Goal: Information Seeking & Learning: Learn about a topic

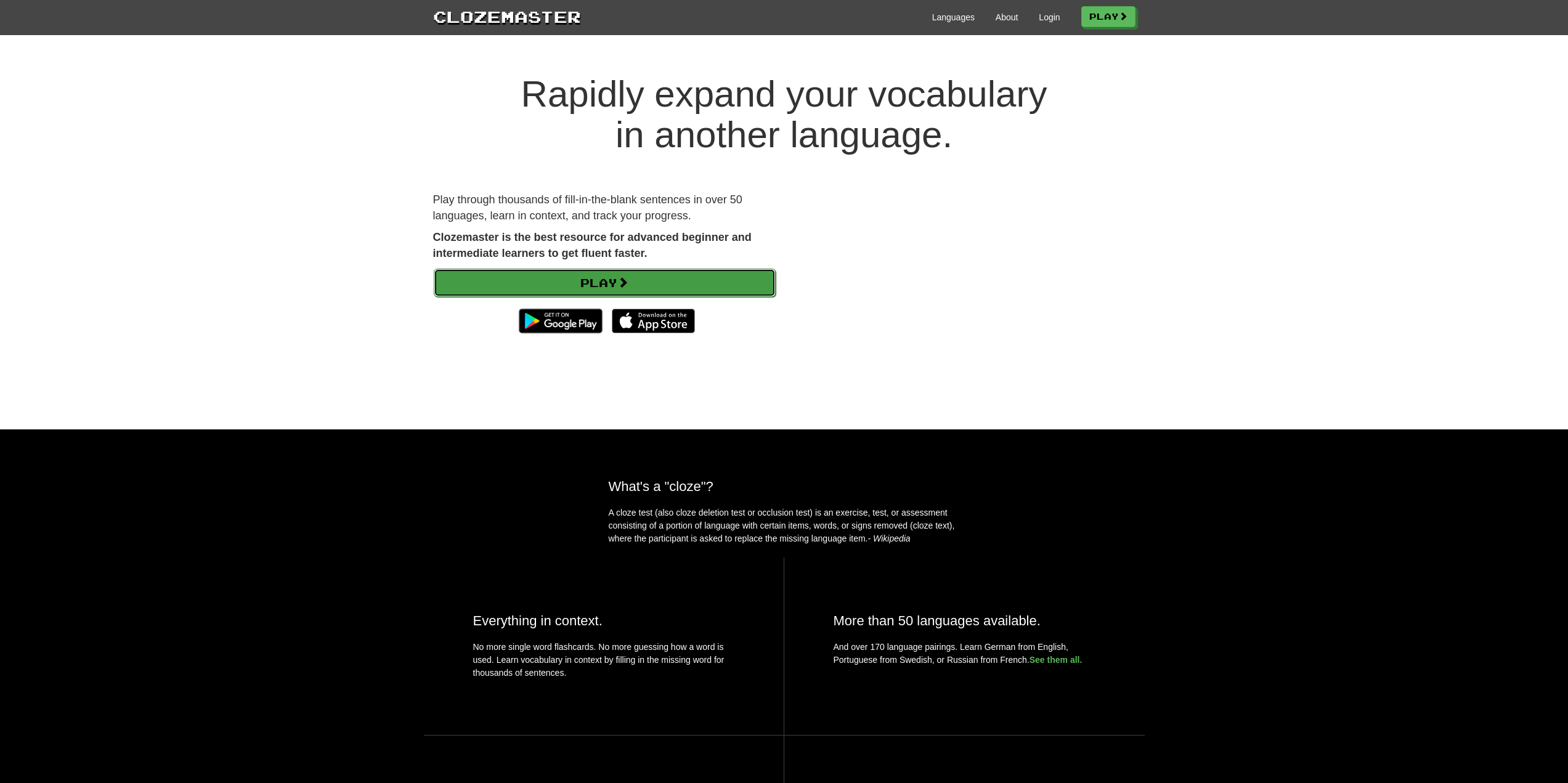
click at [474, 272] on link "Play" at bounding box center [604, 283] width 342 height 29
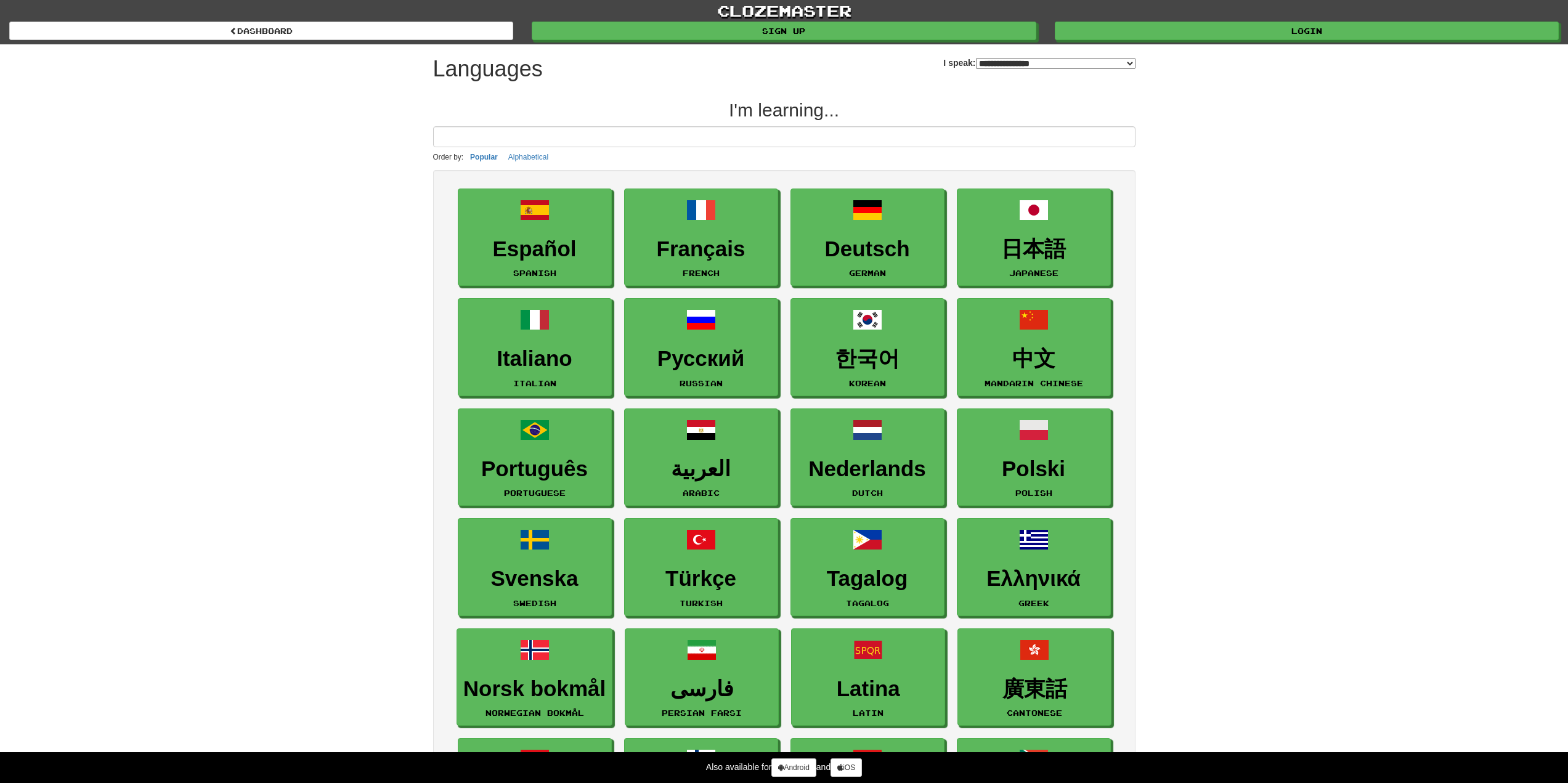
select select "*******"
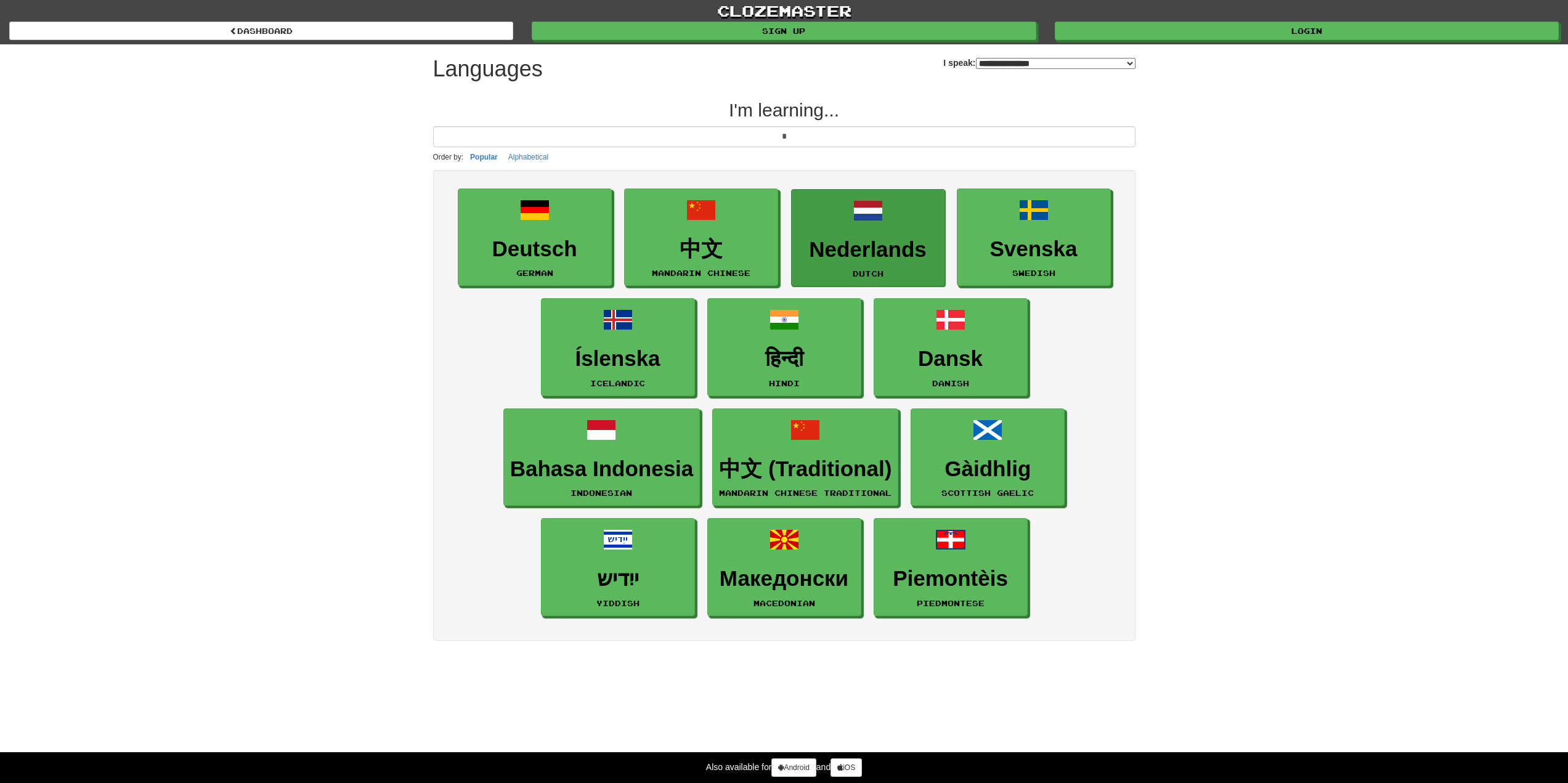
type input "*"
click at [870, 235] on link "Nederlands Dutch" at bounding box center [868, 238] width 154 height 98
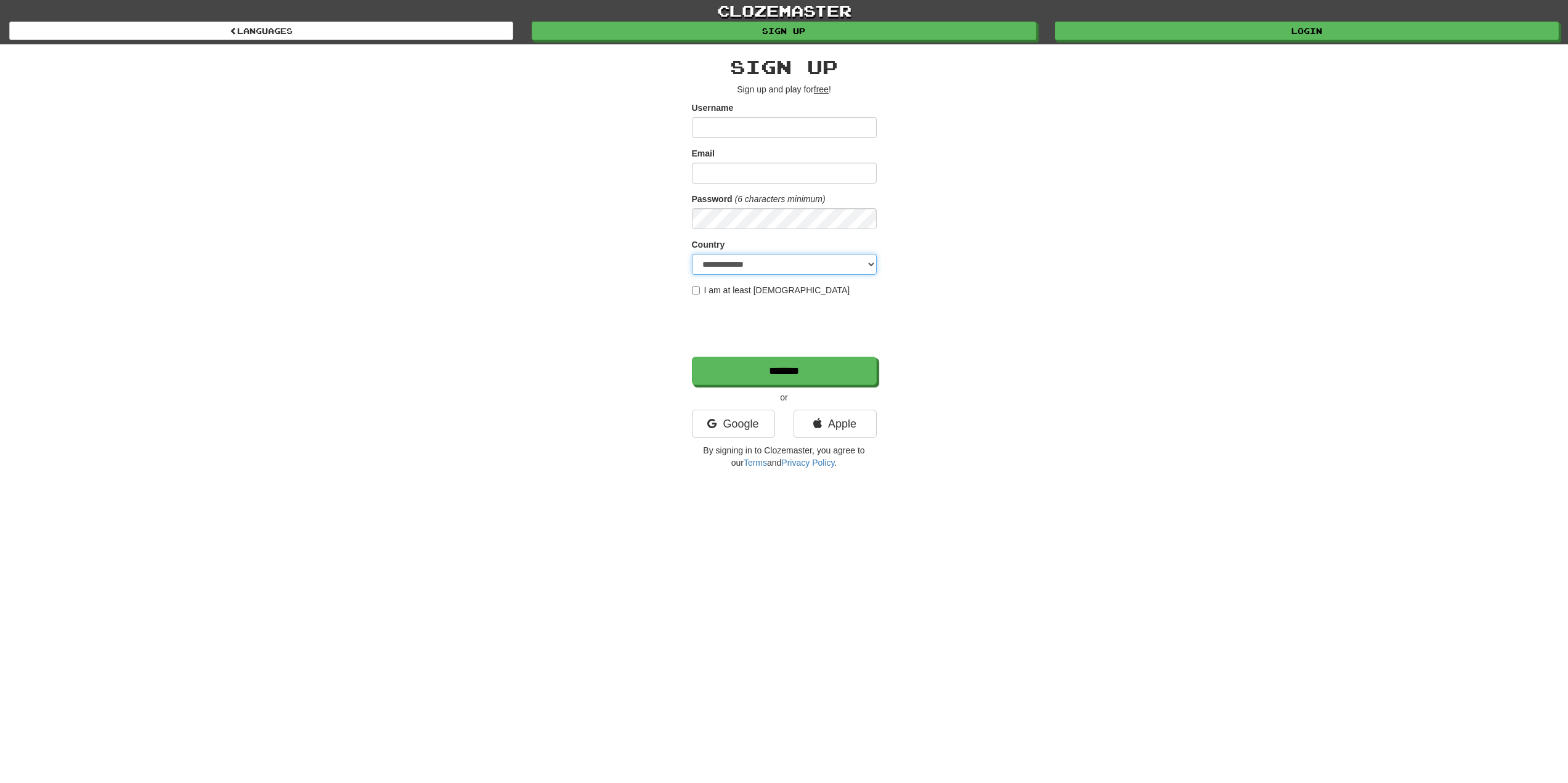
click at [745, 261] on select "**********" at bounding box center [785, 265] width 185 height 21
select select "**"
click at [692, 254] on select "**********" at bounding box center [785, 265] width 185 height 21
click at [777, 121] on input "Username" at bounding box center [785, 128] width 185 height 21
type input "*******"
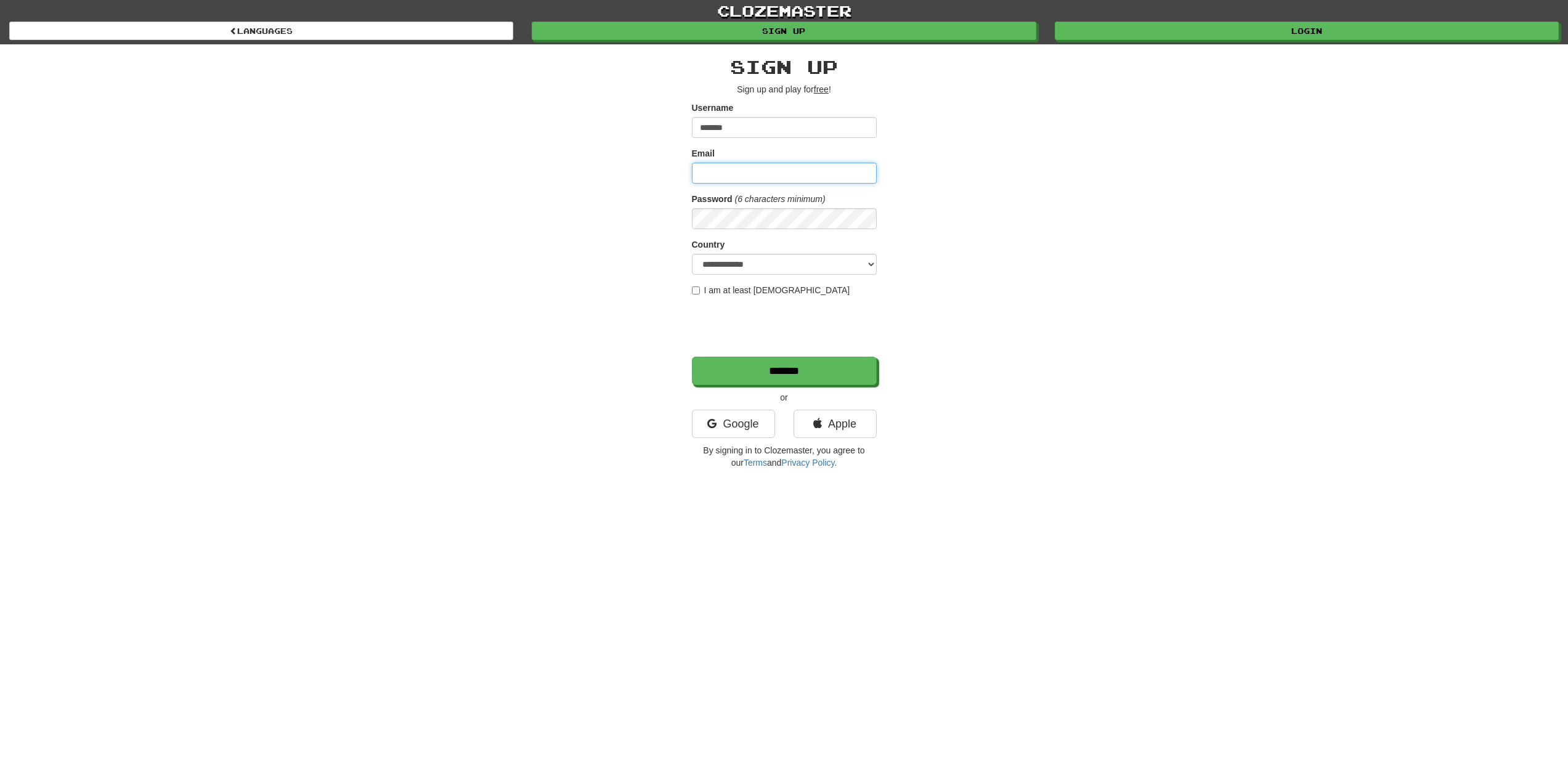
click at [792, 174] on input "Email" at bounding box center [785, 173] width 185 height 21
type input "**********"
click at [706, 373] on input "*******" at bounding box center [785, 371] width 185 height 29
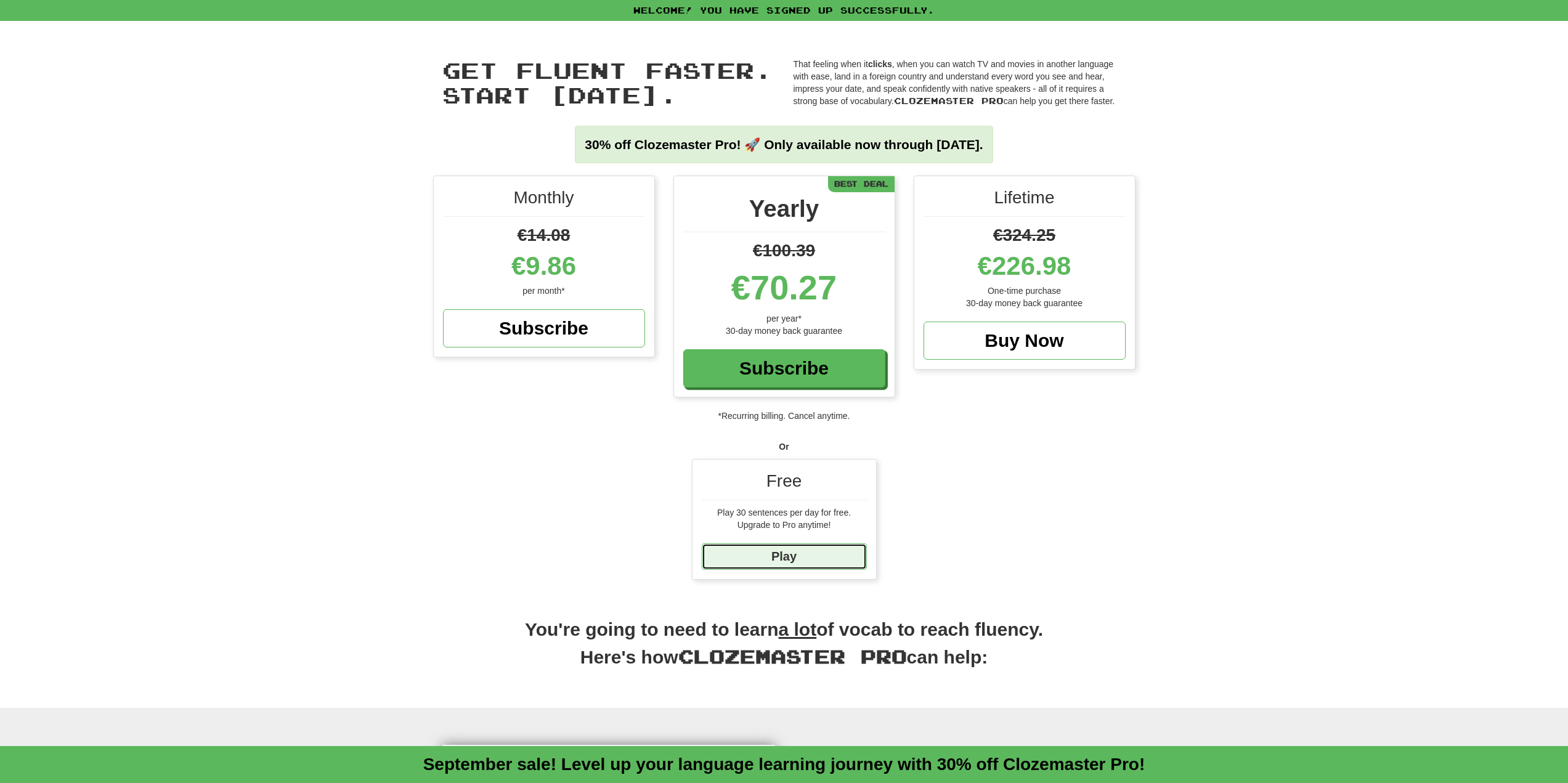
click at [786, 552] on link "Play" at bounding box center [785, 556] width 165 height 26
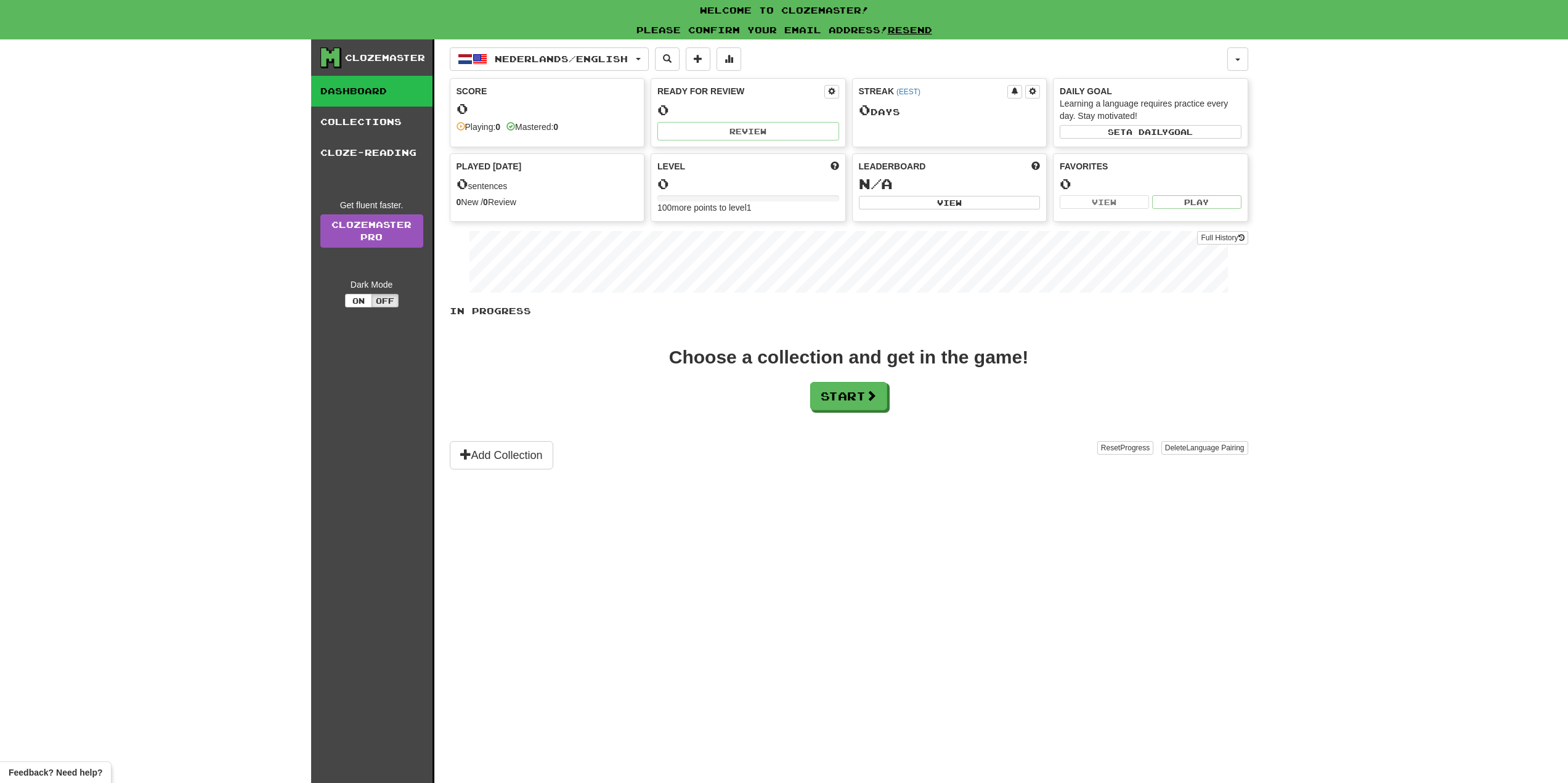
click at [368, 98] on link "Dashboard" at bounding box center [371, 91] width 121 height 31
click at [361, 299] on button "On" at bounding box center [359, 301] width 27 height 14
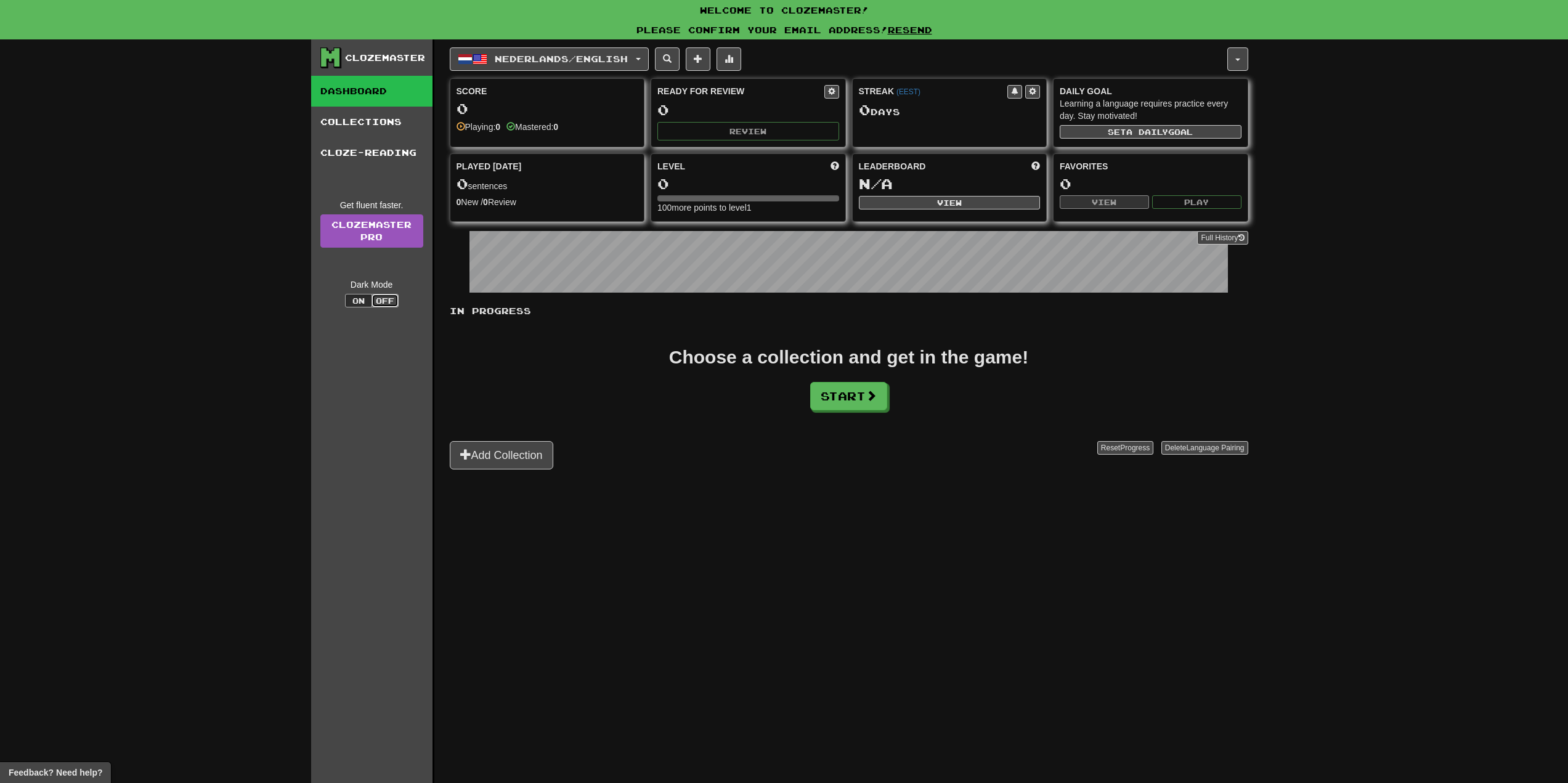
click at [398, 295] on button "Off" at bounding box center [385, 301] width 27 height 14
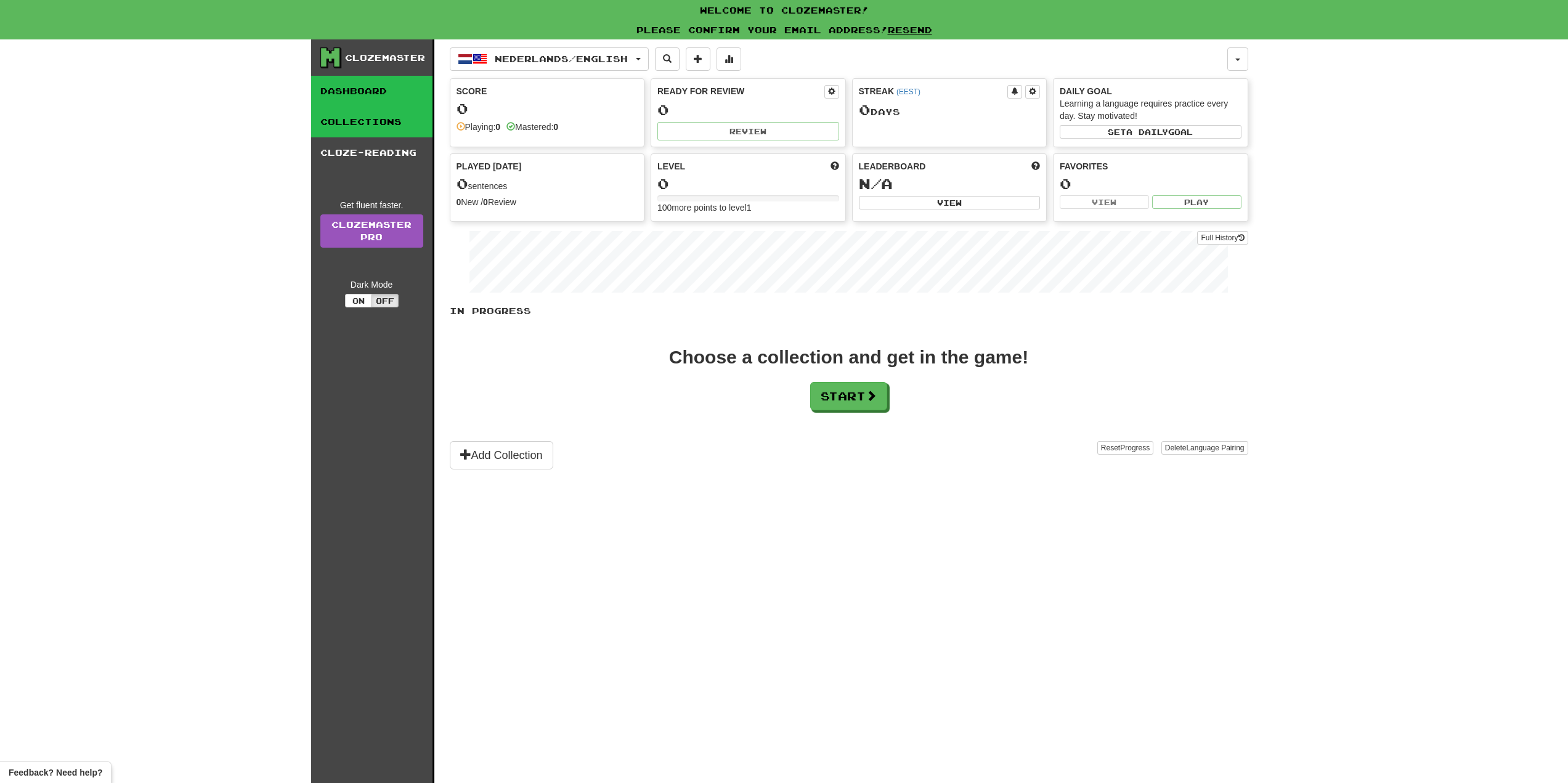
click at [380, 135] on link "Collections" at bounding box center [371, 122] width 121 height 31
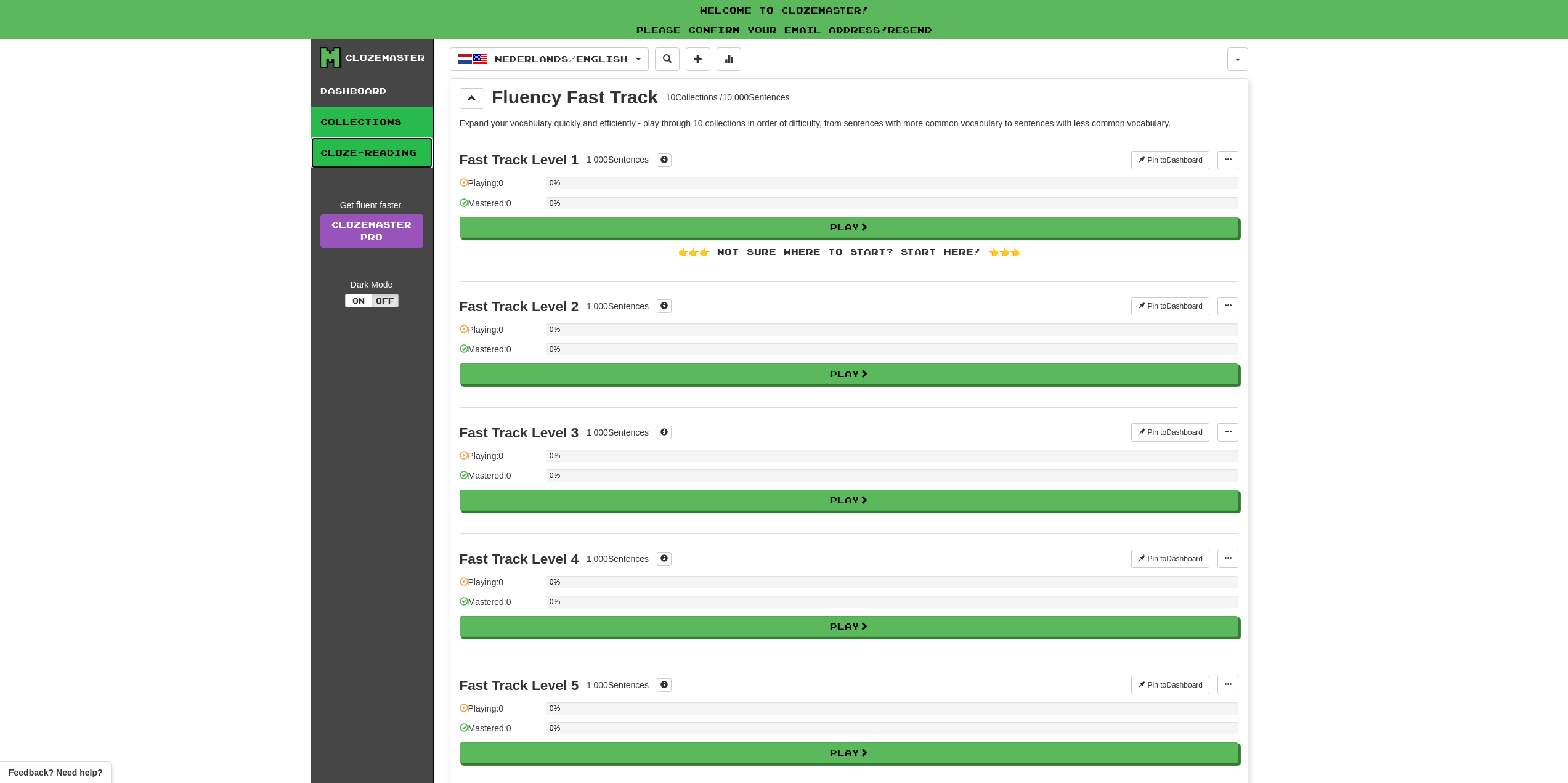
click at [374, 156] on link "Cloze-Reading" at bounding box center [371, 153] width 121 height 31
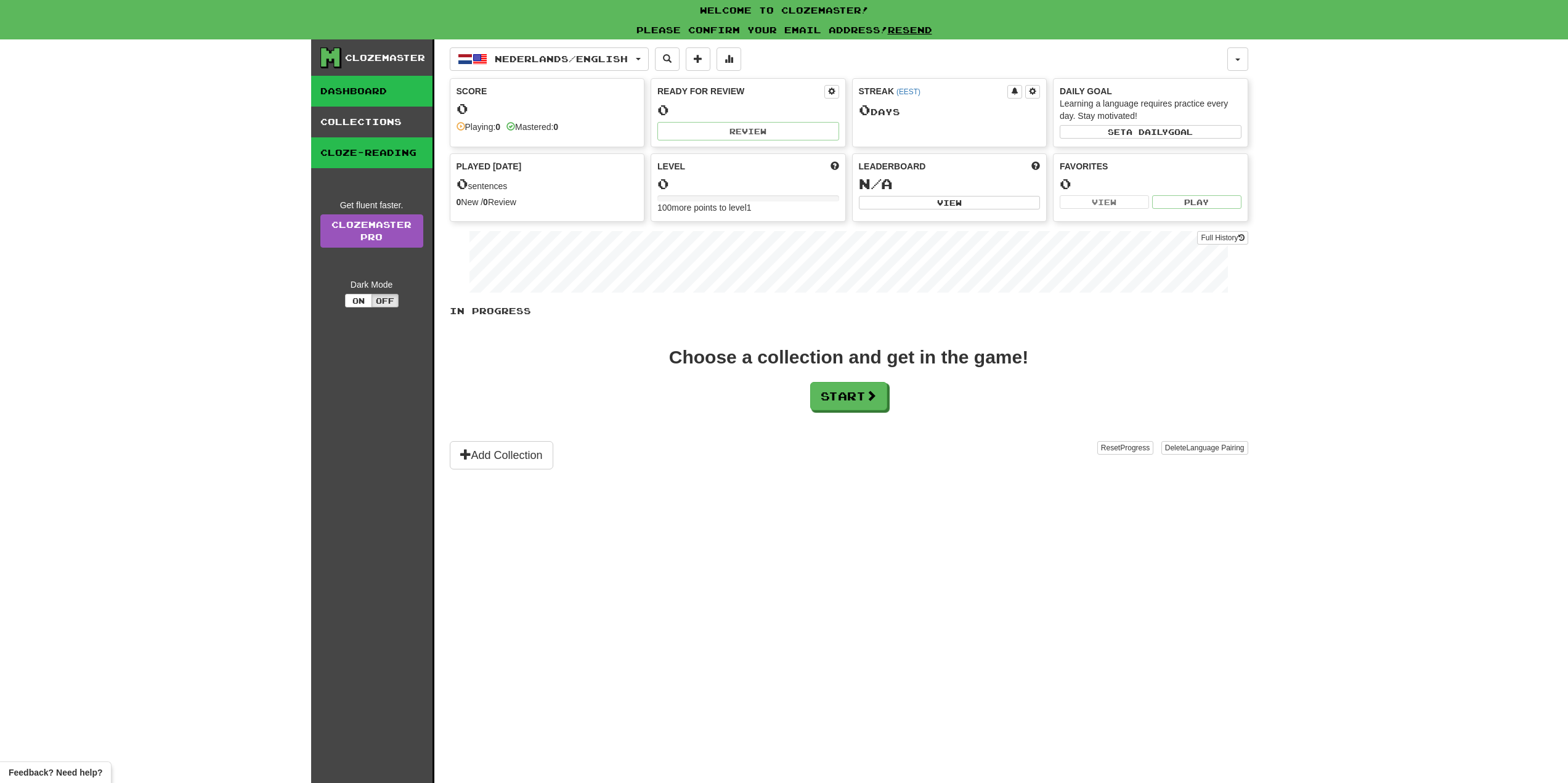
click at [375, 91] on link "Dashboard" at bounding box center [371, 91] width 121 height 31
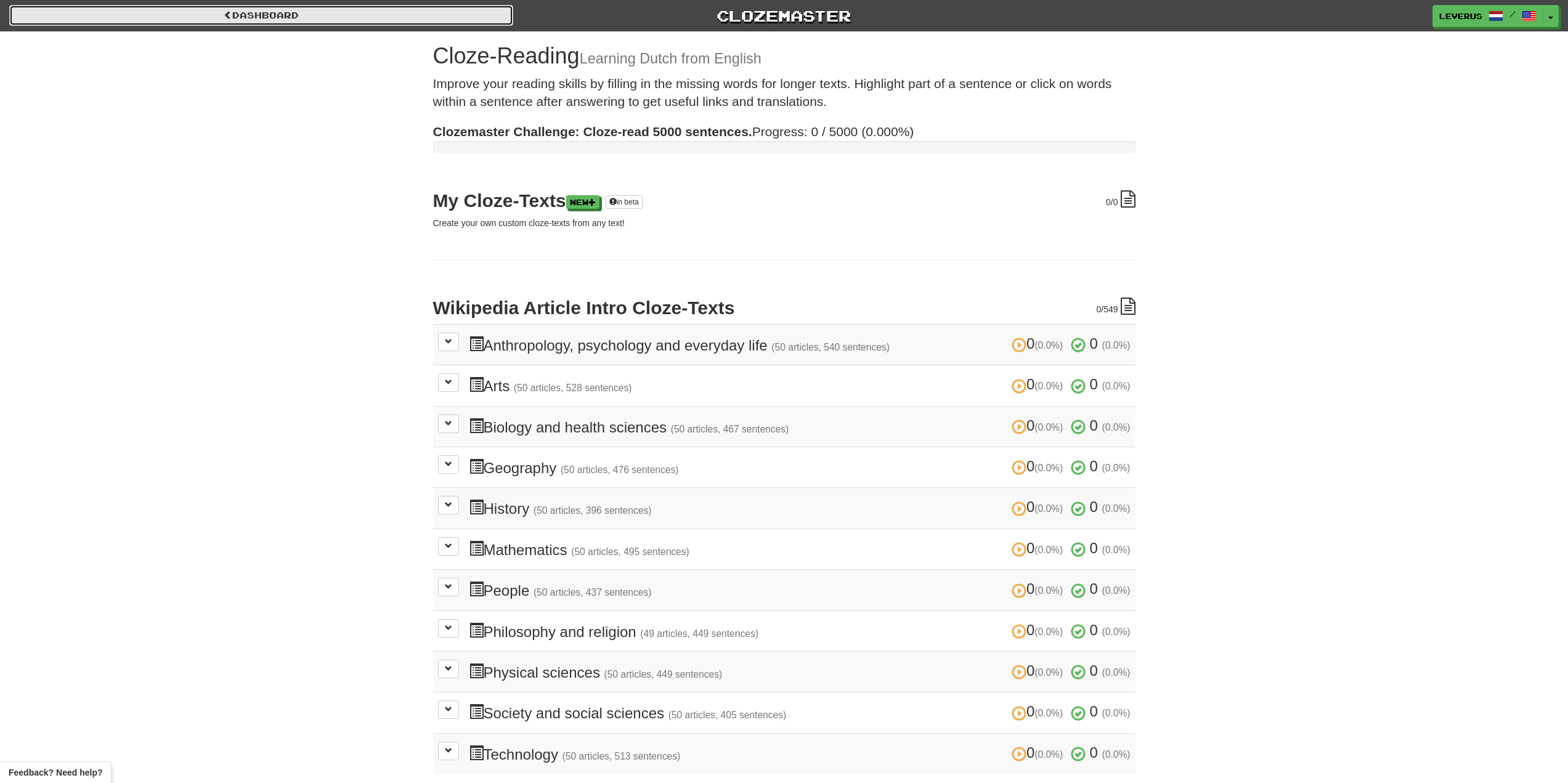
click at [323, 12] on link "Dashboard" at bounding box center [261, 16] width 504 height 21
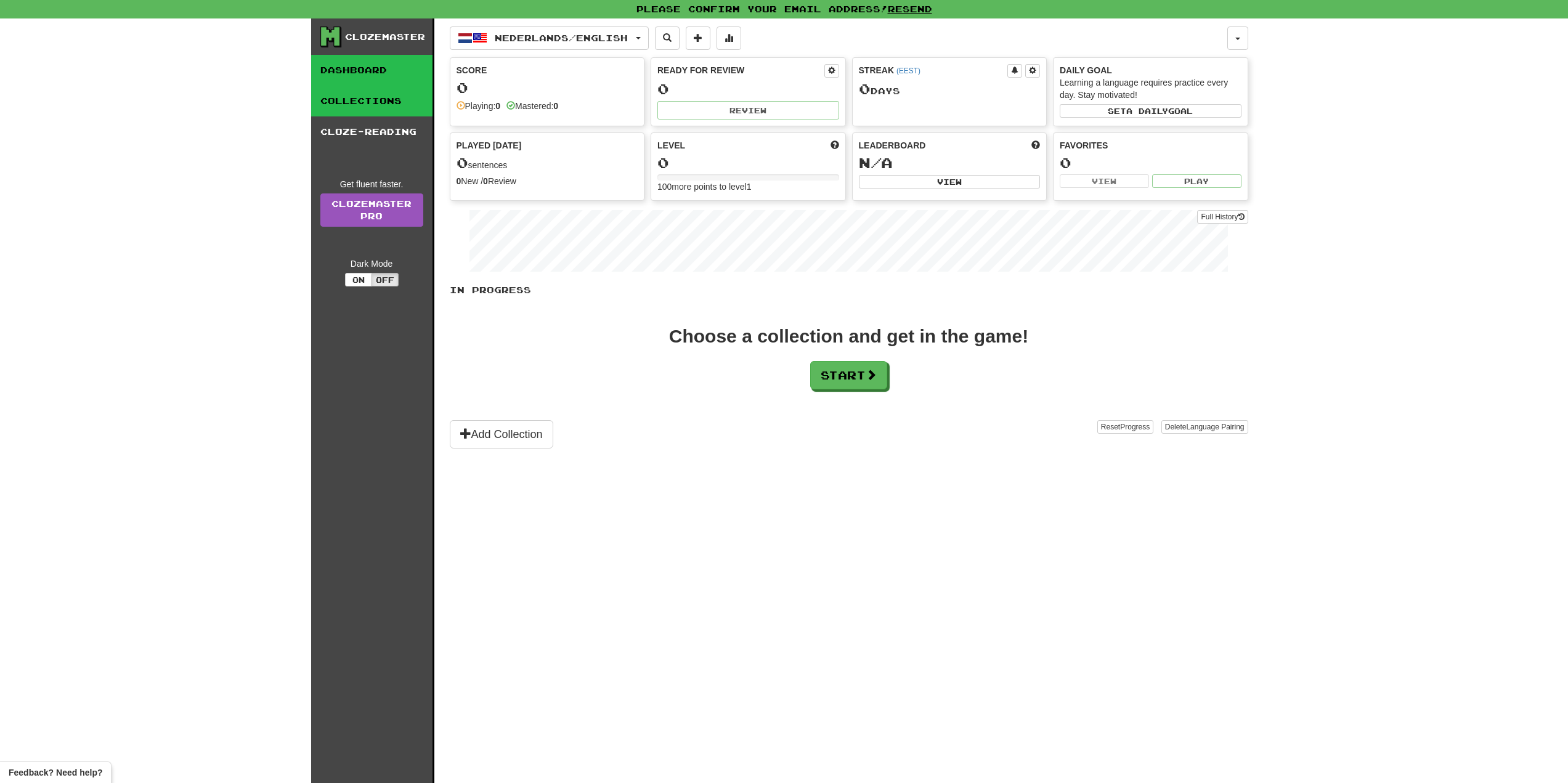
click at [371, 110] on link "Collections" at bounding box center [371, 101] width 121 height 31
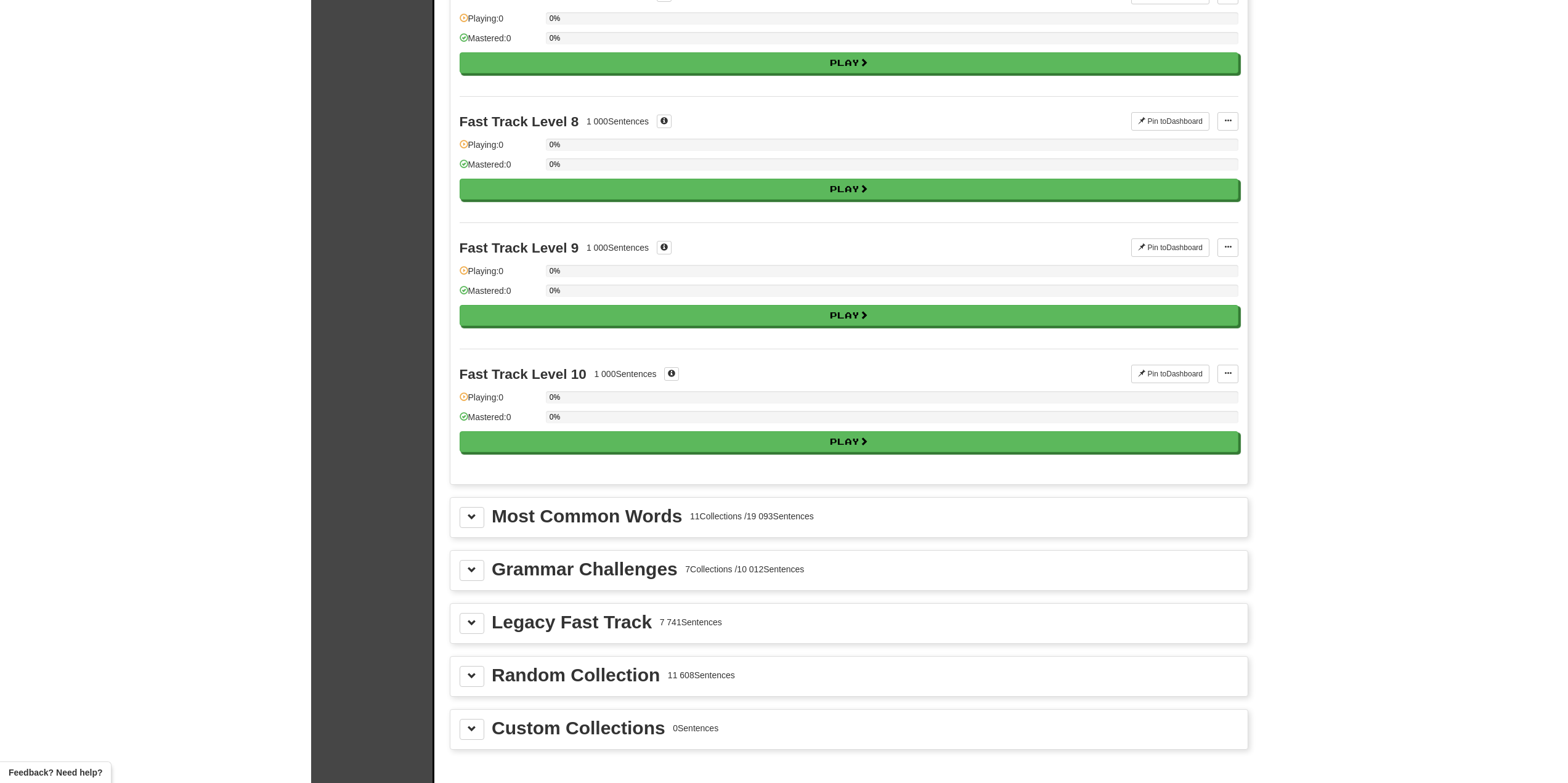
scroll to position [909, 0]
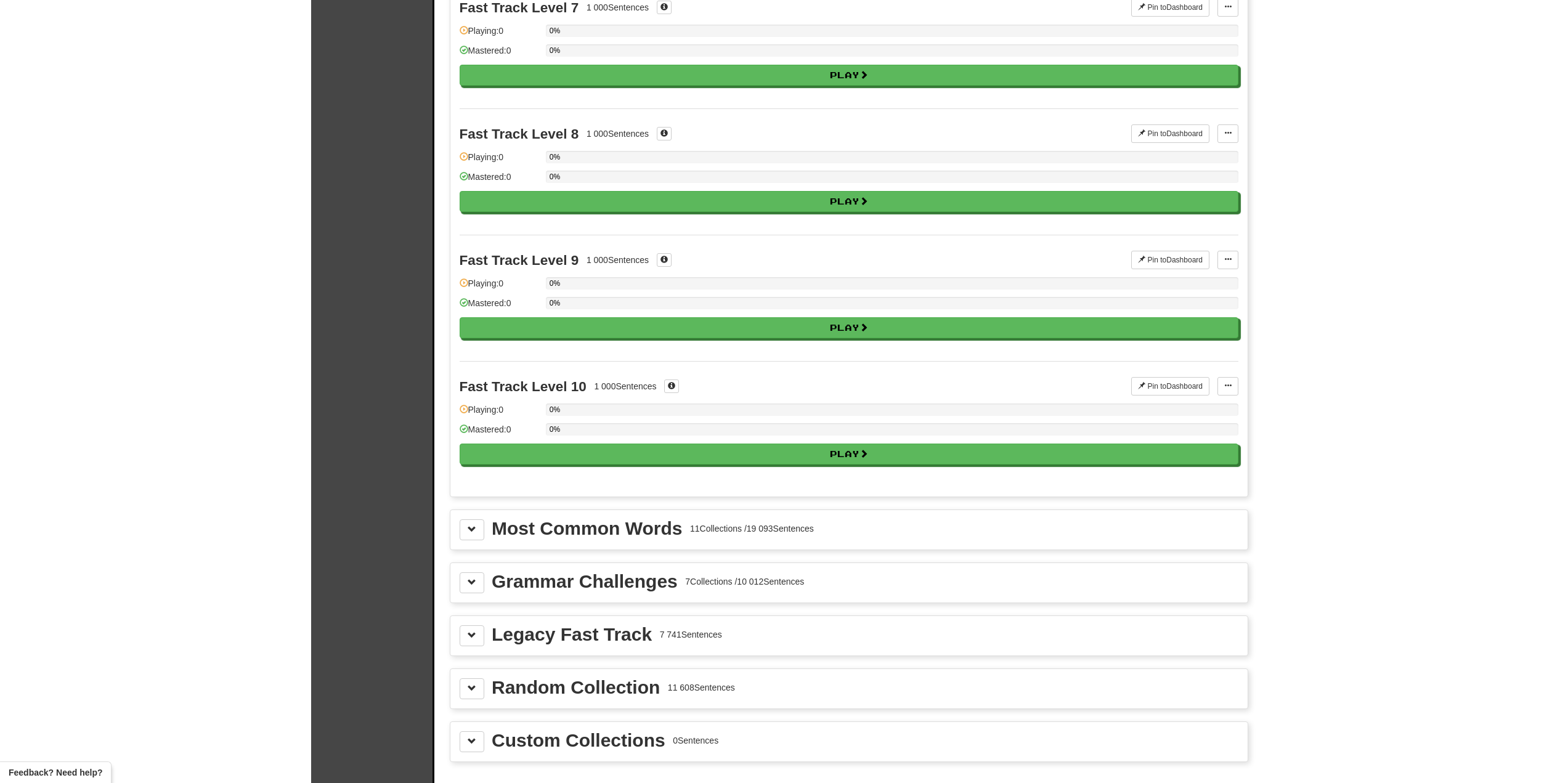
drag, startPoint x: 1386, startPoint y: 454, endPoint x: 1370, endPoint y: 431, distance: 28.0
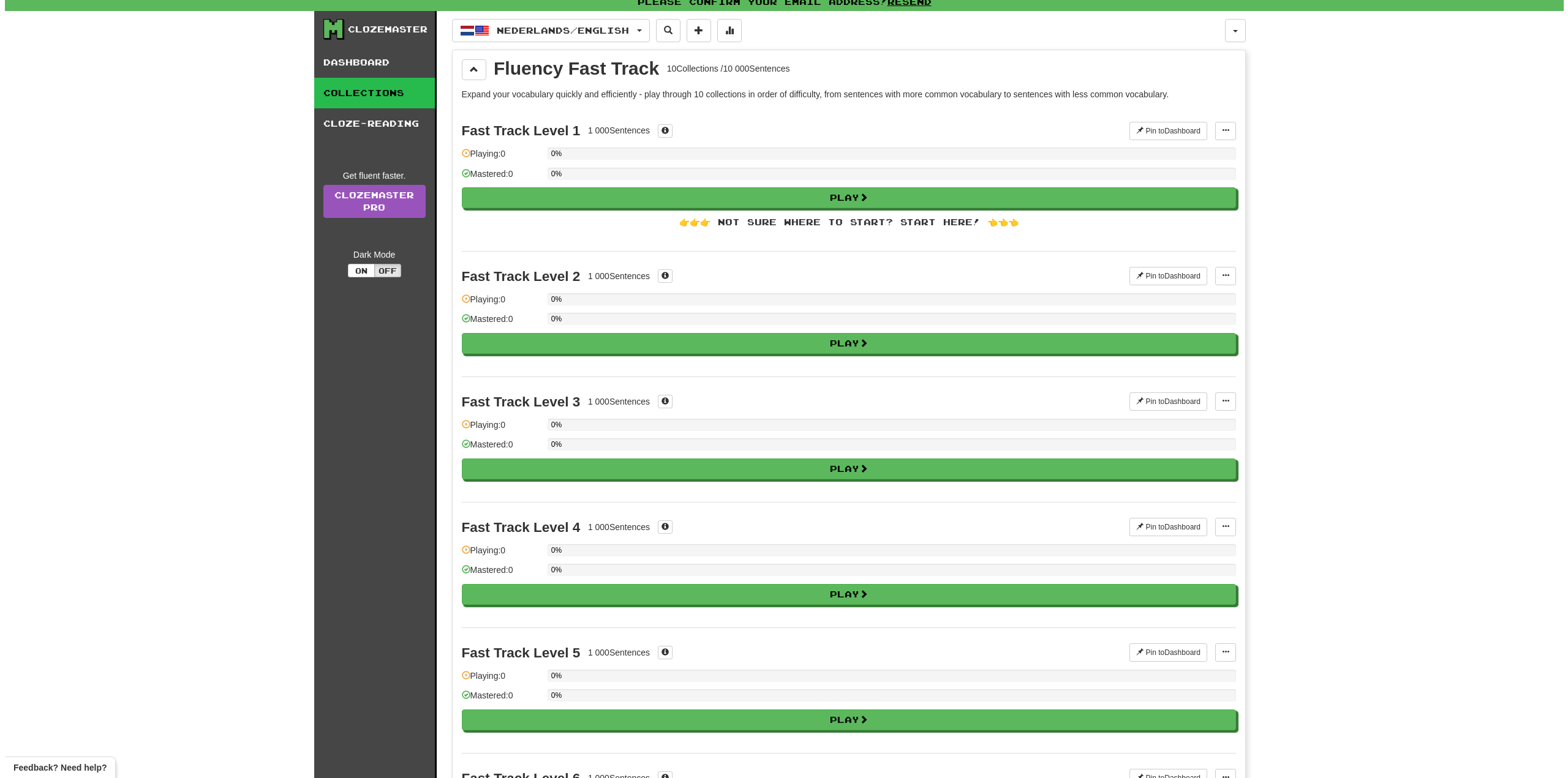
scroll to position [0, 0]
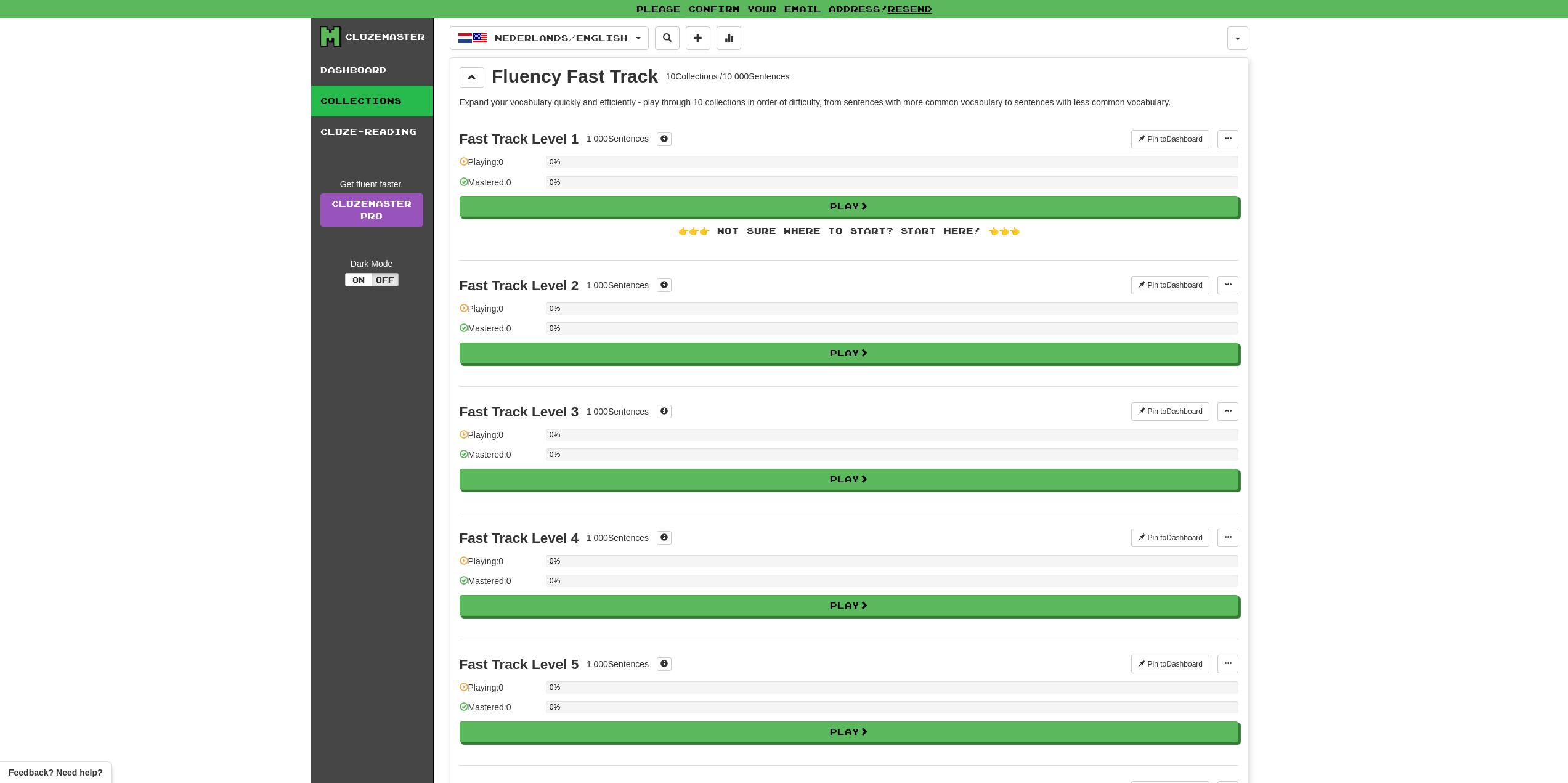
drag, startPoint x: 1421, startPoint y: 439, endPoint x: 1272, endPoint y: 94, distance: 375.8
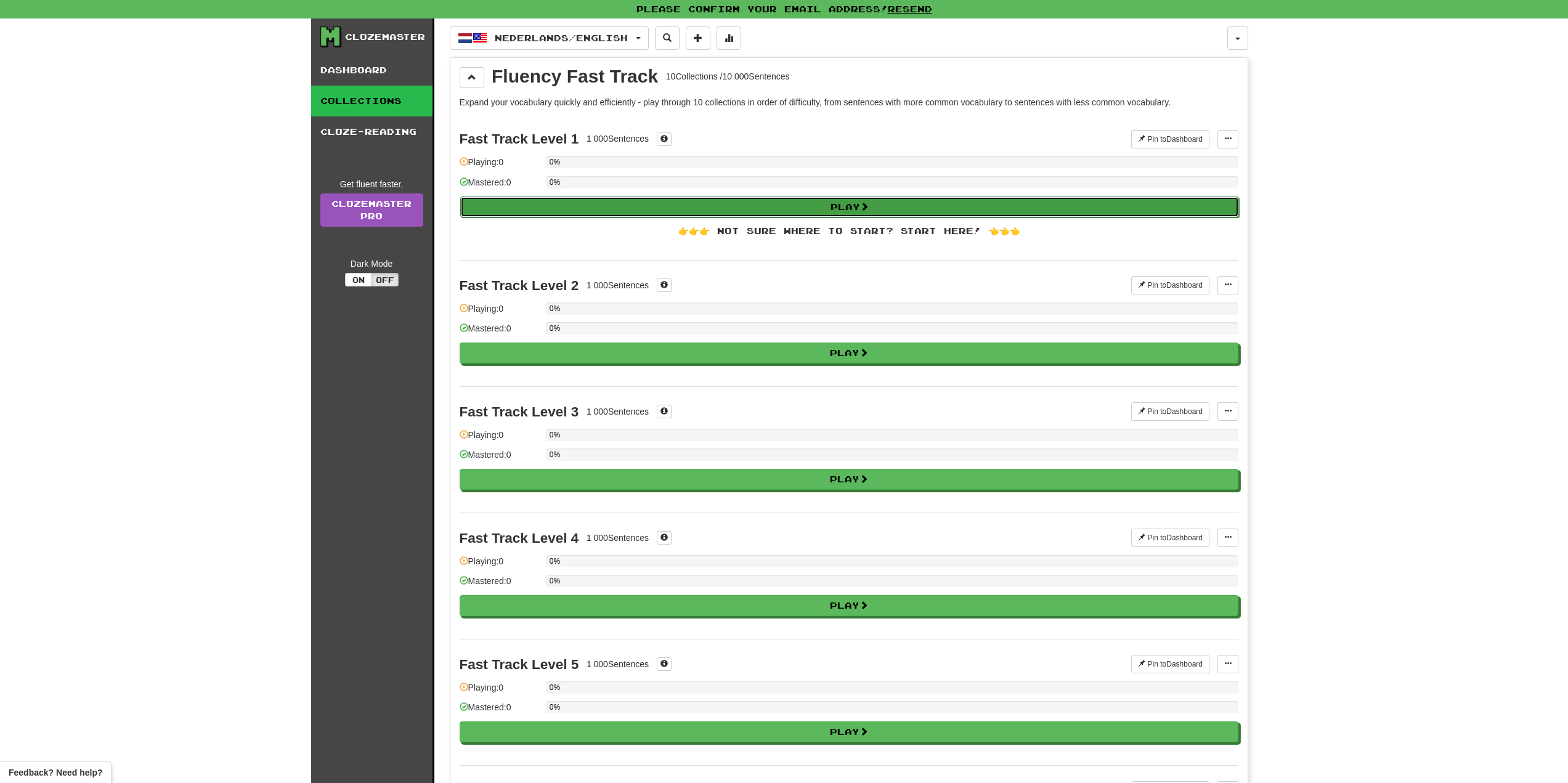
click at [599, 207] on button "Play" at bounding box center [849, 207] width 779 height 21
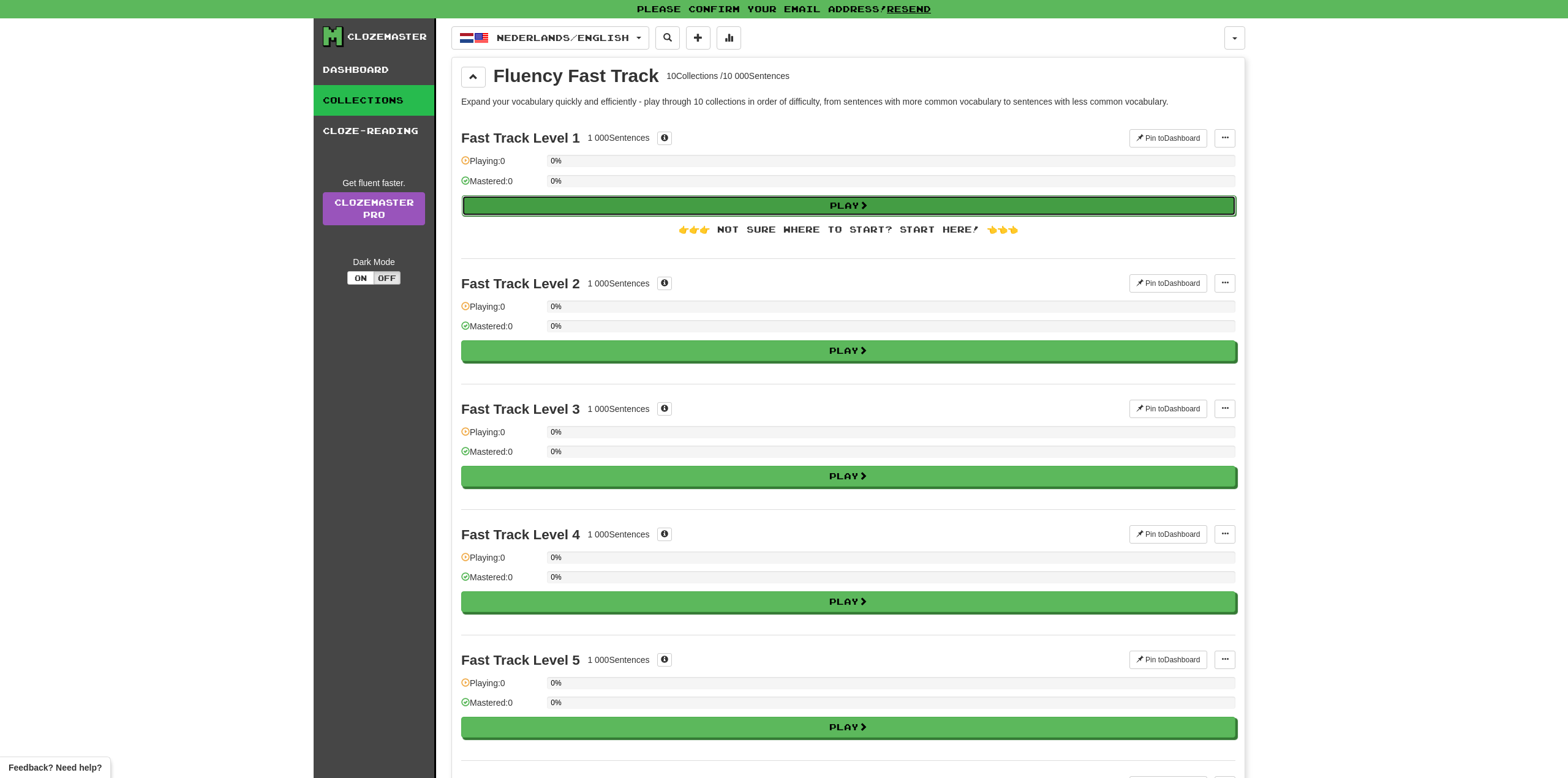
select select "**"
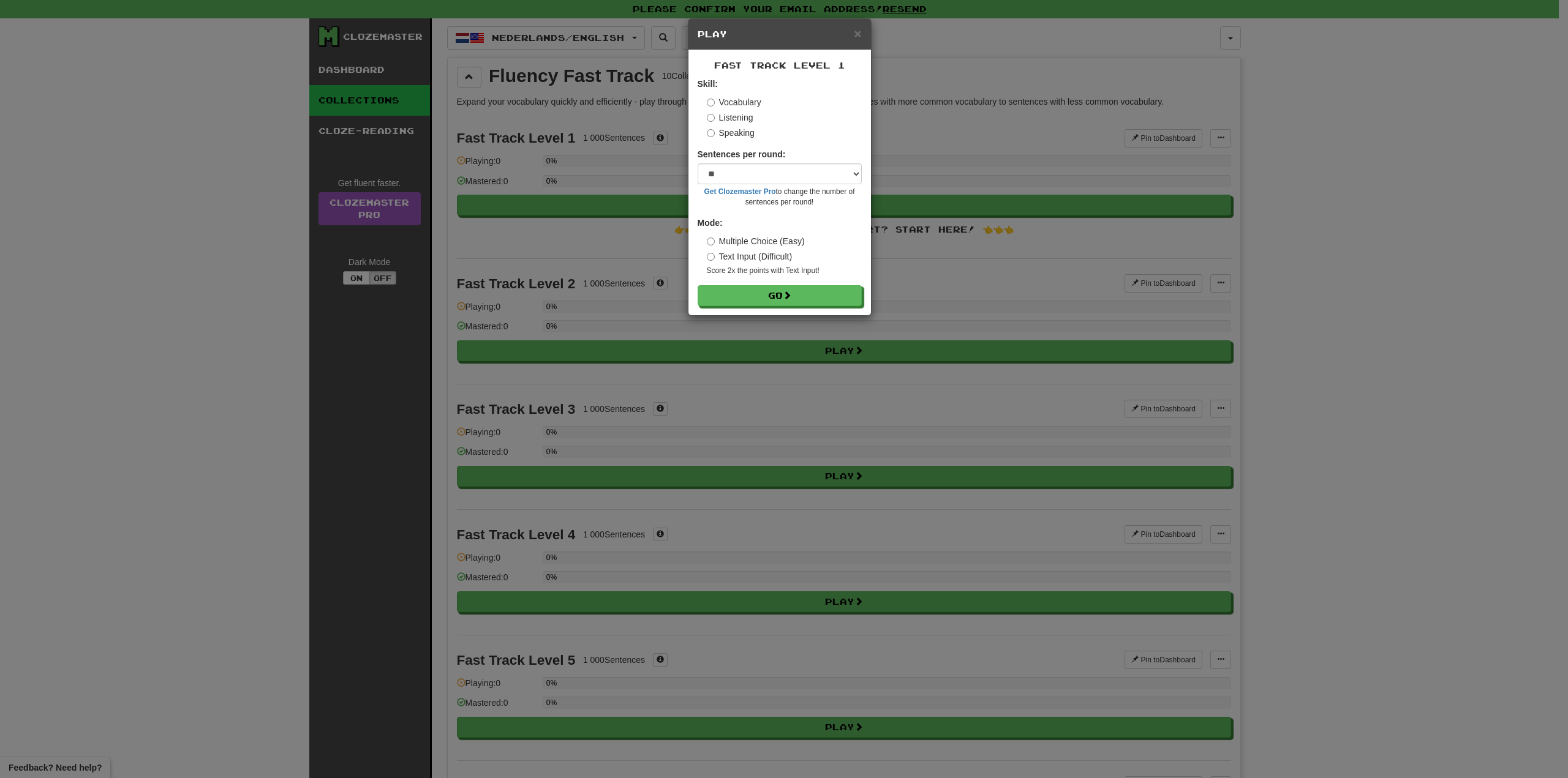
drag, startPoint x: 808, startPoint y: 186, endPoint x: 803, endPoint y: 178, distance: 9.4
click at [805, 183] on div "Sentences per round: * ** ** ** ** ** *** ******** Get Clozemaster Pro to chang…" at bounding box center [780, 178] width 164 height 60
click at [801, 175] on select "* ** ** ** ** ** *** ********" at bounding box center [780, 174] width 164 height 21
click at [847, 149] on div "Sentences per round: * ** ** ** ** ** *** ******** Get Clozemaster Pro to chang…" at bounding box center [780, 178] width 164 height 60
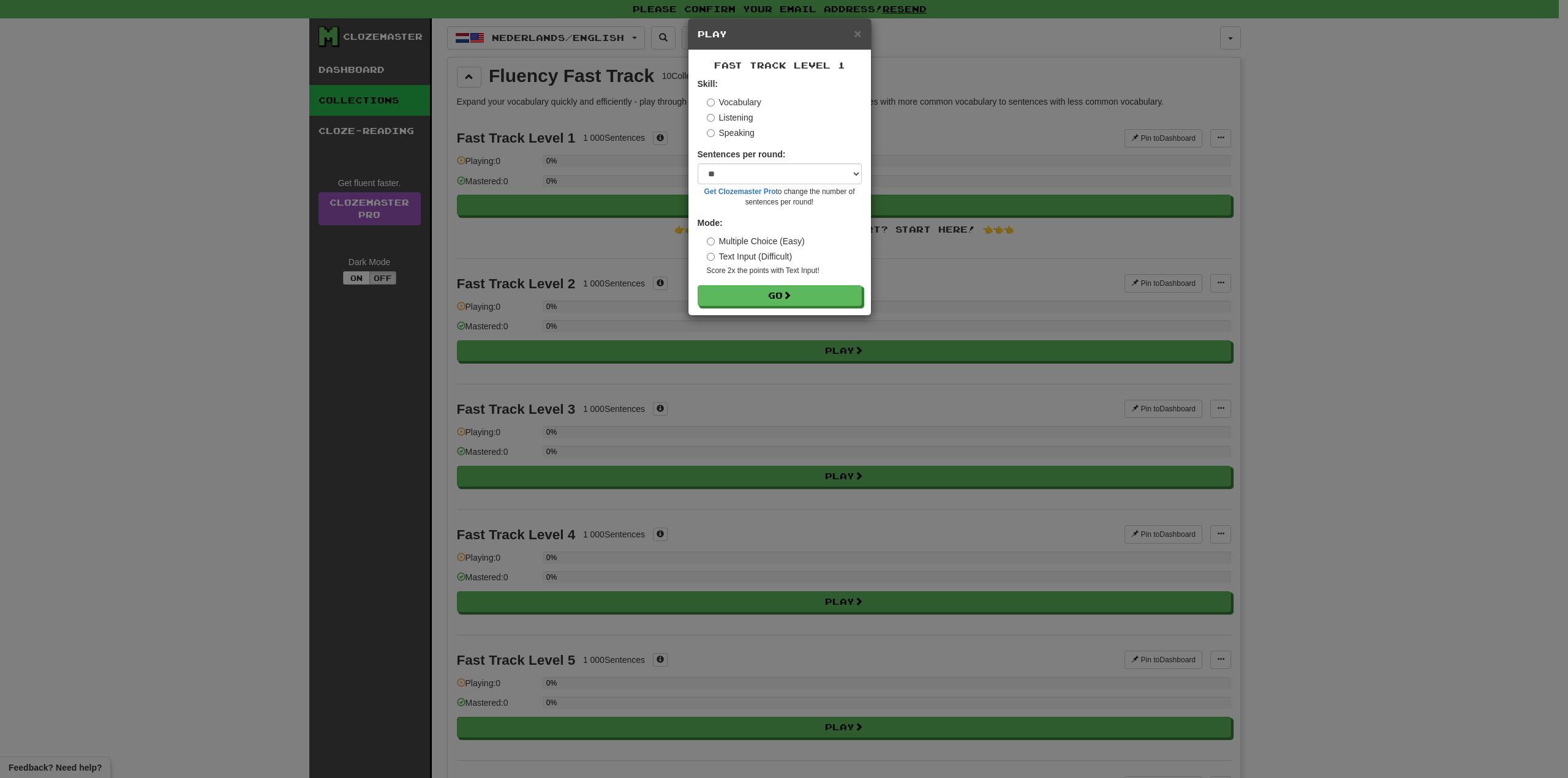
drag, startPoint x: 726, startPoint y: 308, endPoint x: 687, endPoint y: 296, distance: 40.8
click at [725, 307] on div "Fast Track Level 1 Skill: Vocabulary Listening Speaking Sentences per round: * …" at bounding box center [779, 182] width 182 height 265
click at [722, 300] on button "Go" at bounding box center [781, 296] width 164 height 21
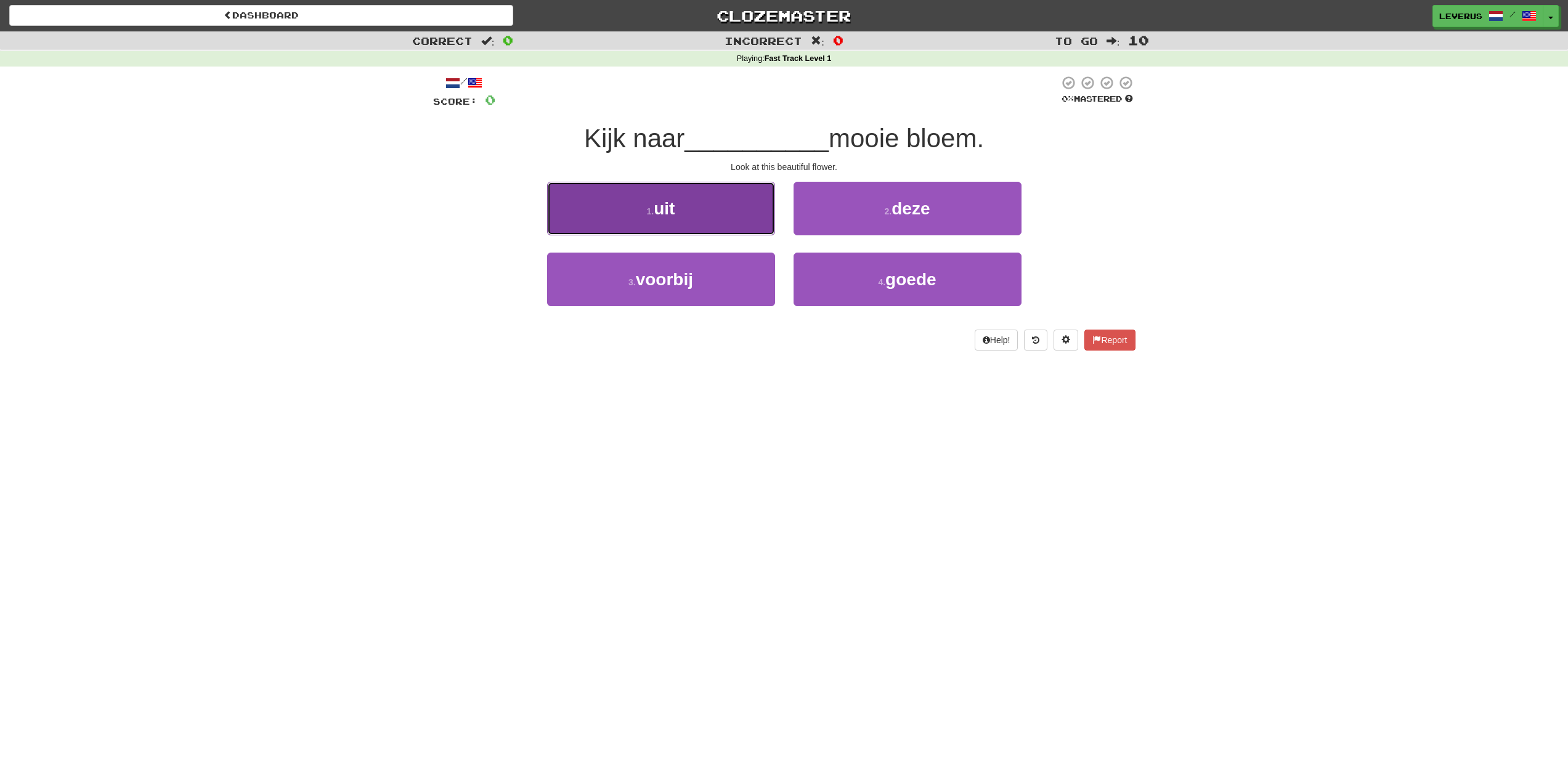
click at [681, 225] on button "1 . uit" at bounding box center [661, 208] width 228 height 53
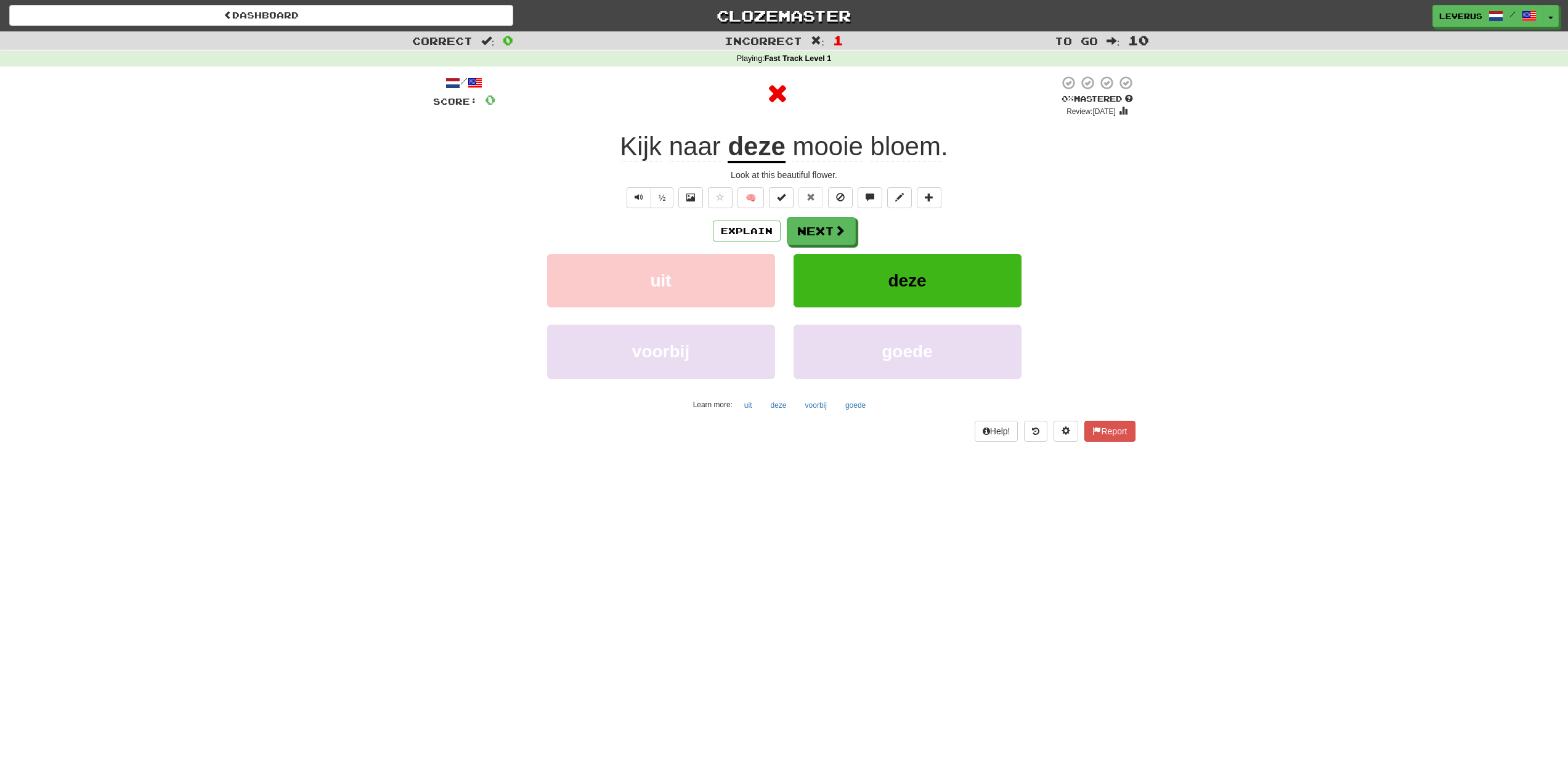
click at [764, 147] on u "deze" at bounding box center [756, 147] width 57 height 32
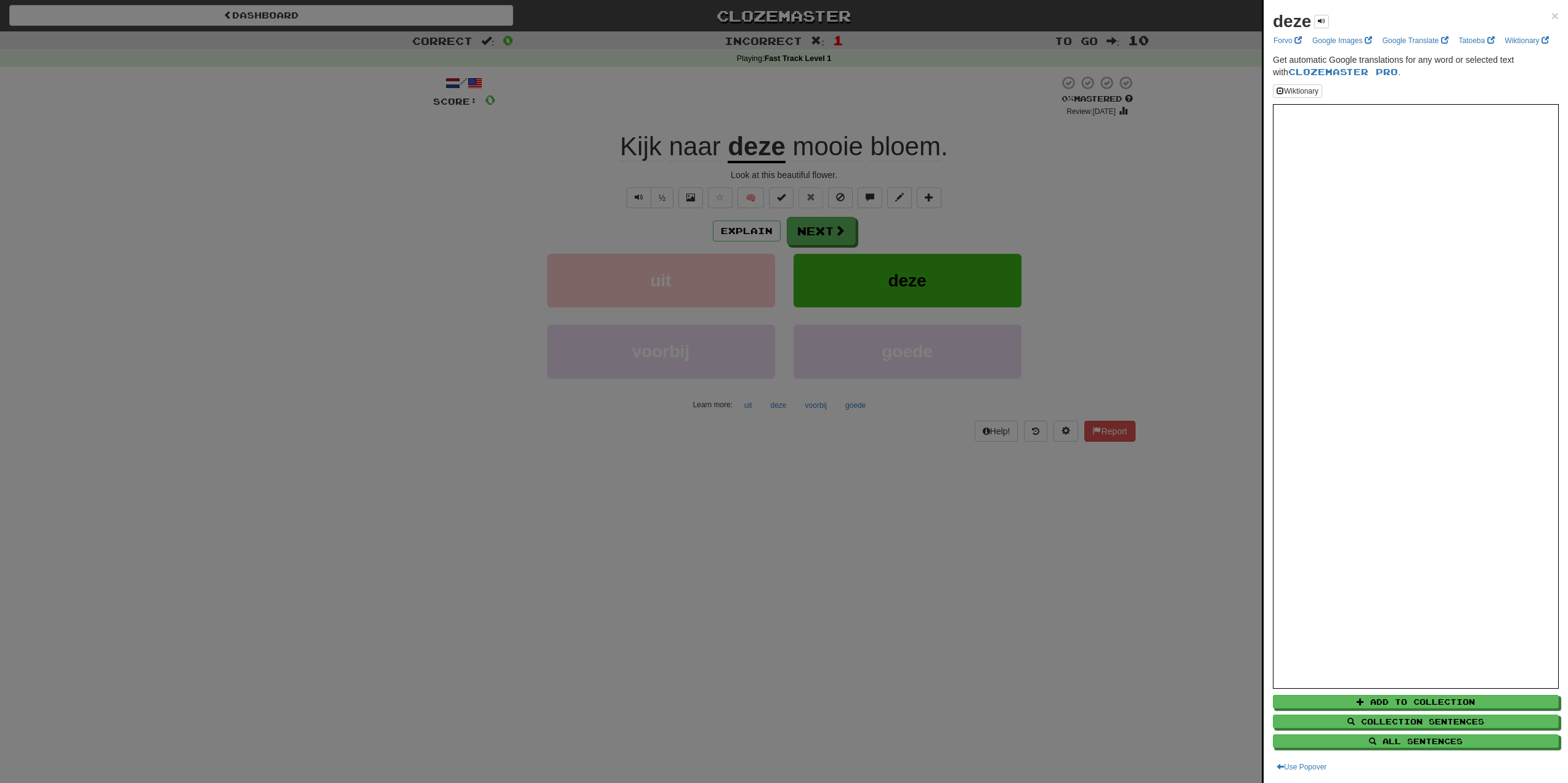
drag, startPoint x: 725, startPoint y: 156, endPoint x: 714, endPoint y: 154, distance: 11.2
click at [719, 156] on div at bounding box center [784, 392] width 1568 height 783
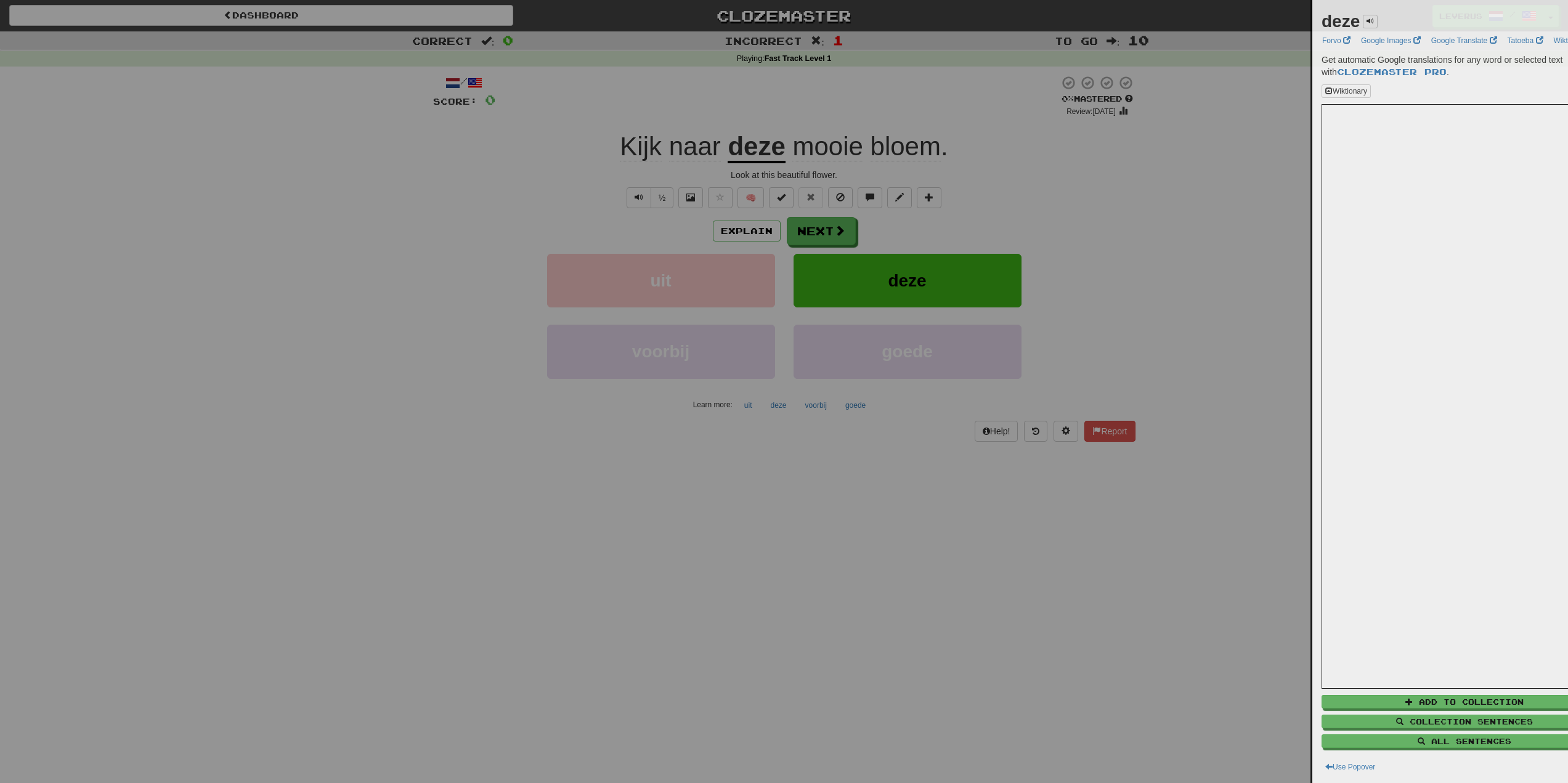
click at [696, 152] on div at bounding box center [784, 392] width 1568 height 783
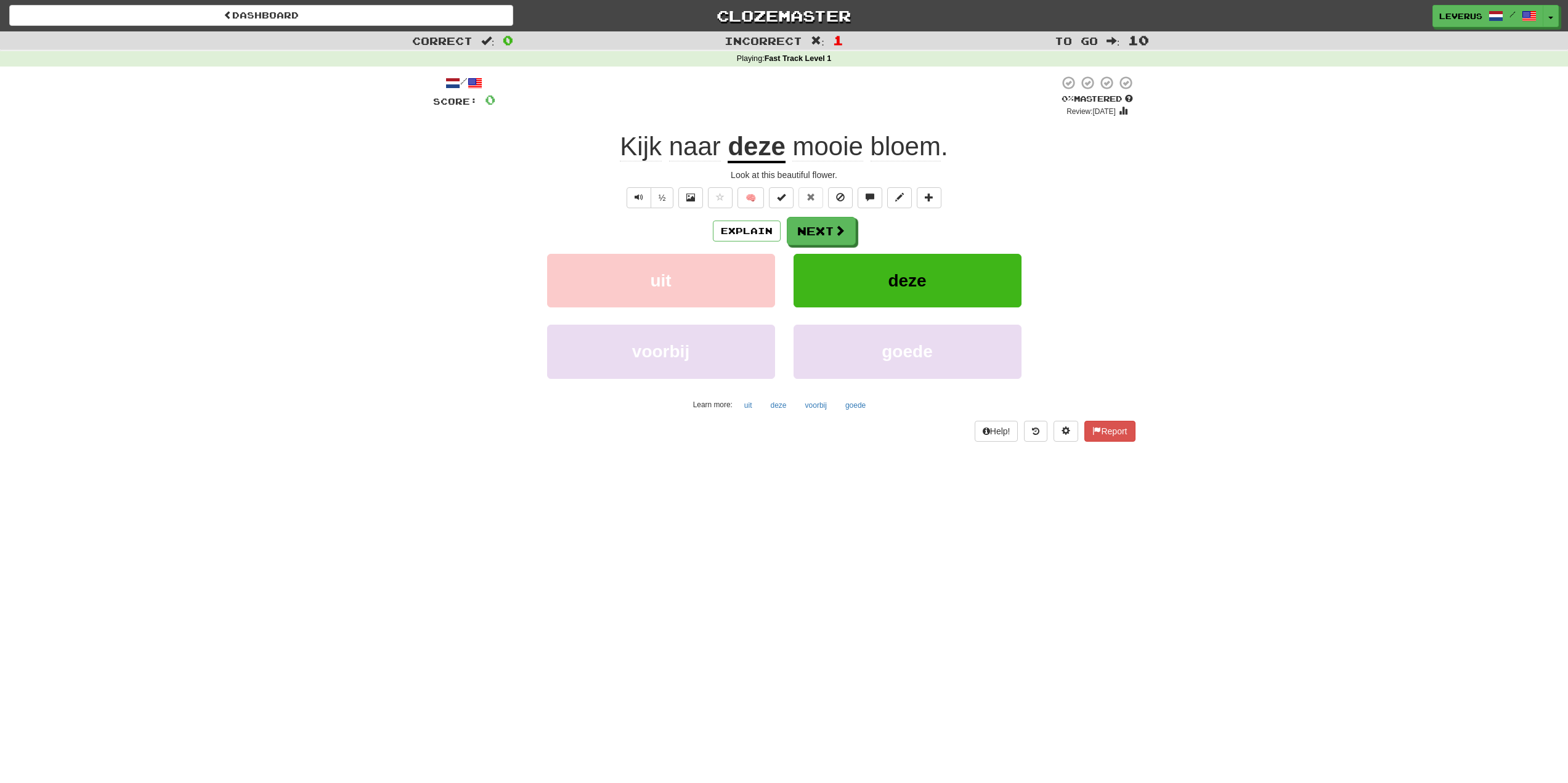
click at [696, 150] on span "naar" at bounding box center [695, 146] width 52 height 29
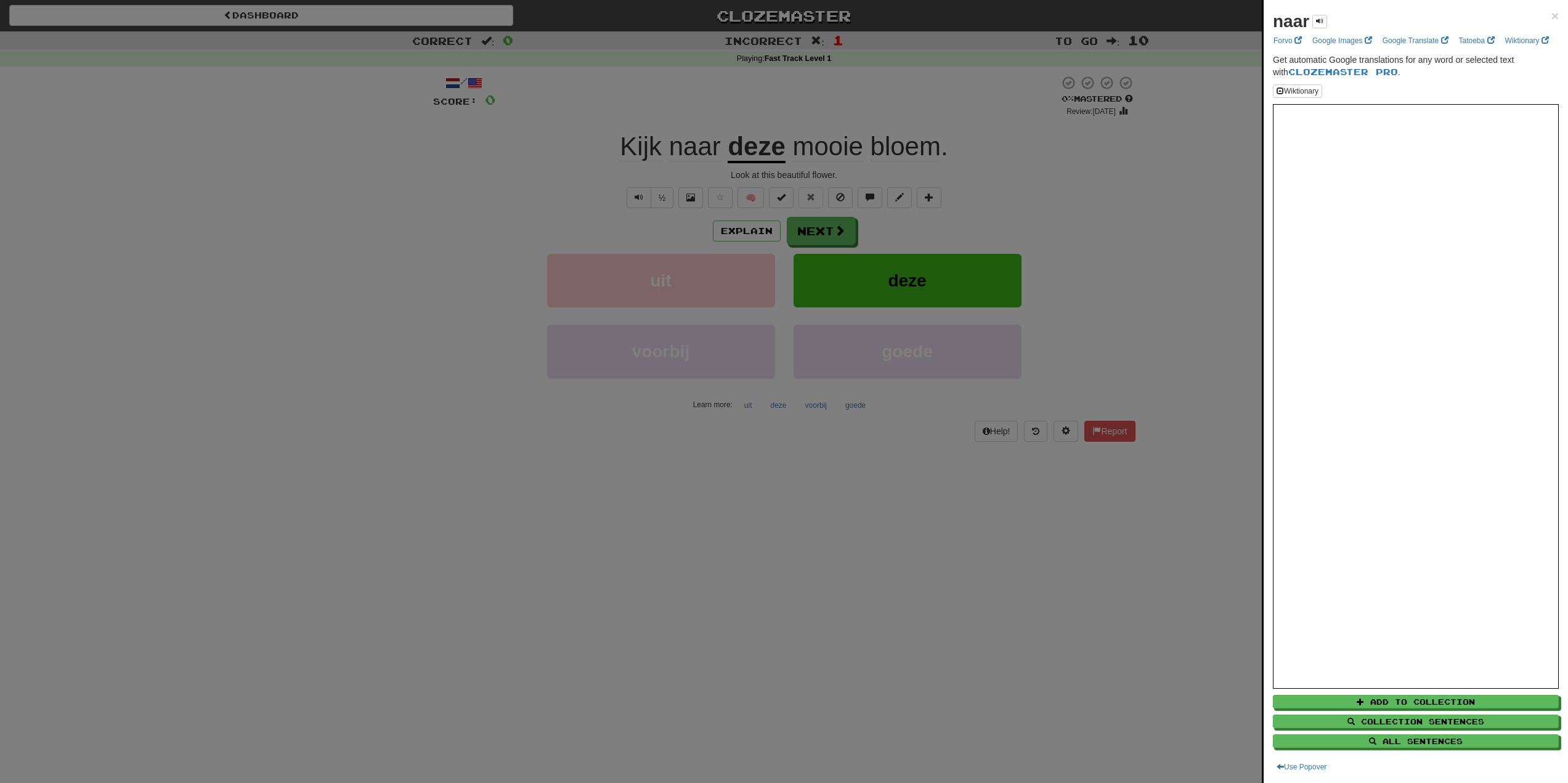
click at [648, 150] on div at bounding box center [784, 392] width 1568 height 783
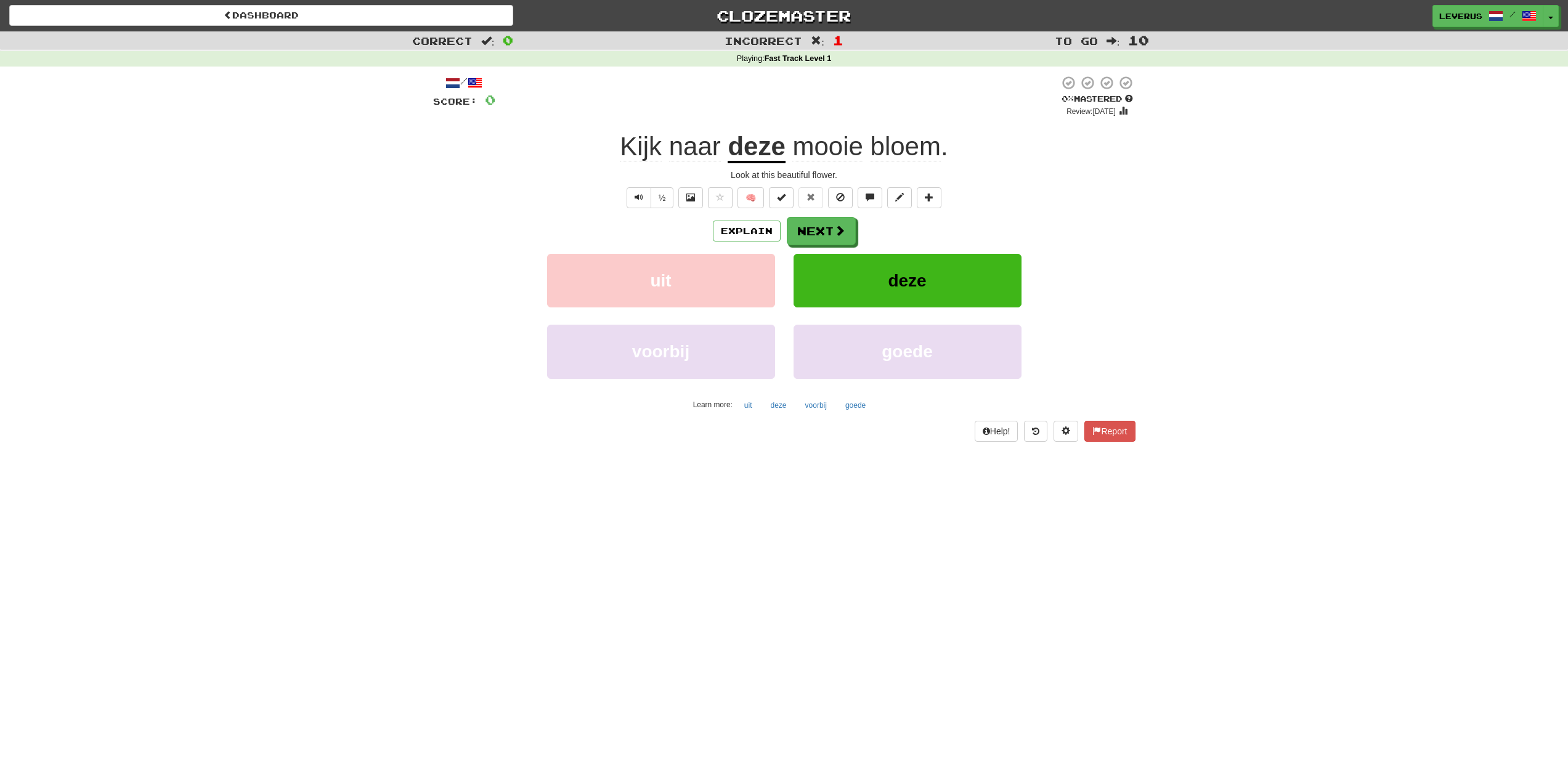
click at [689, 150] on span "naar" at bounding box center [695, 146] width 52 height 29
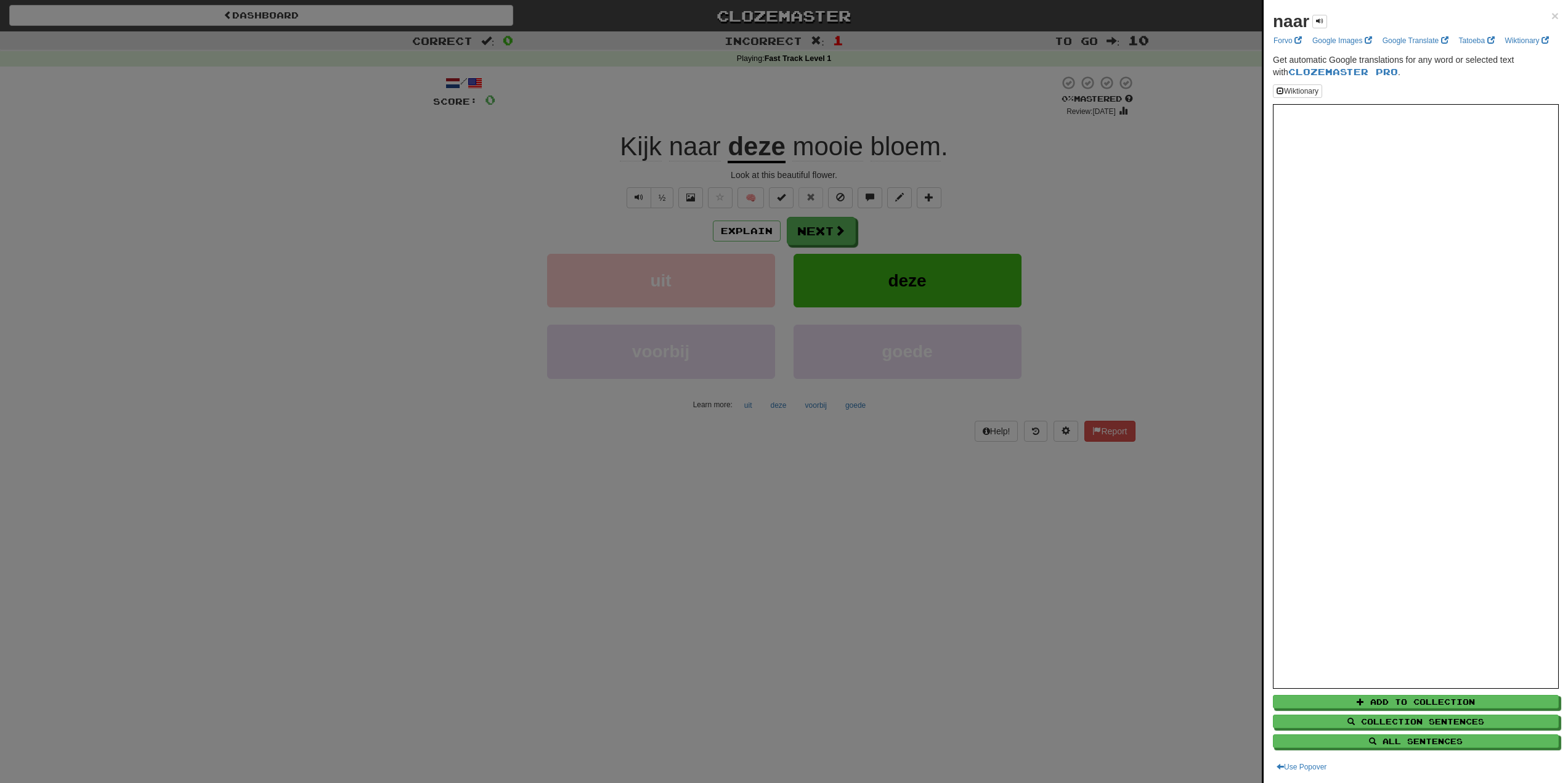
click at [626, 142] on div at bounding box center [784, 392] width 1568 height 783
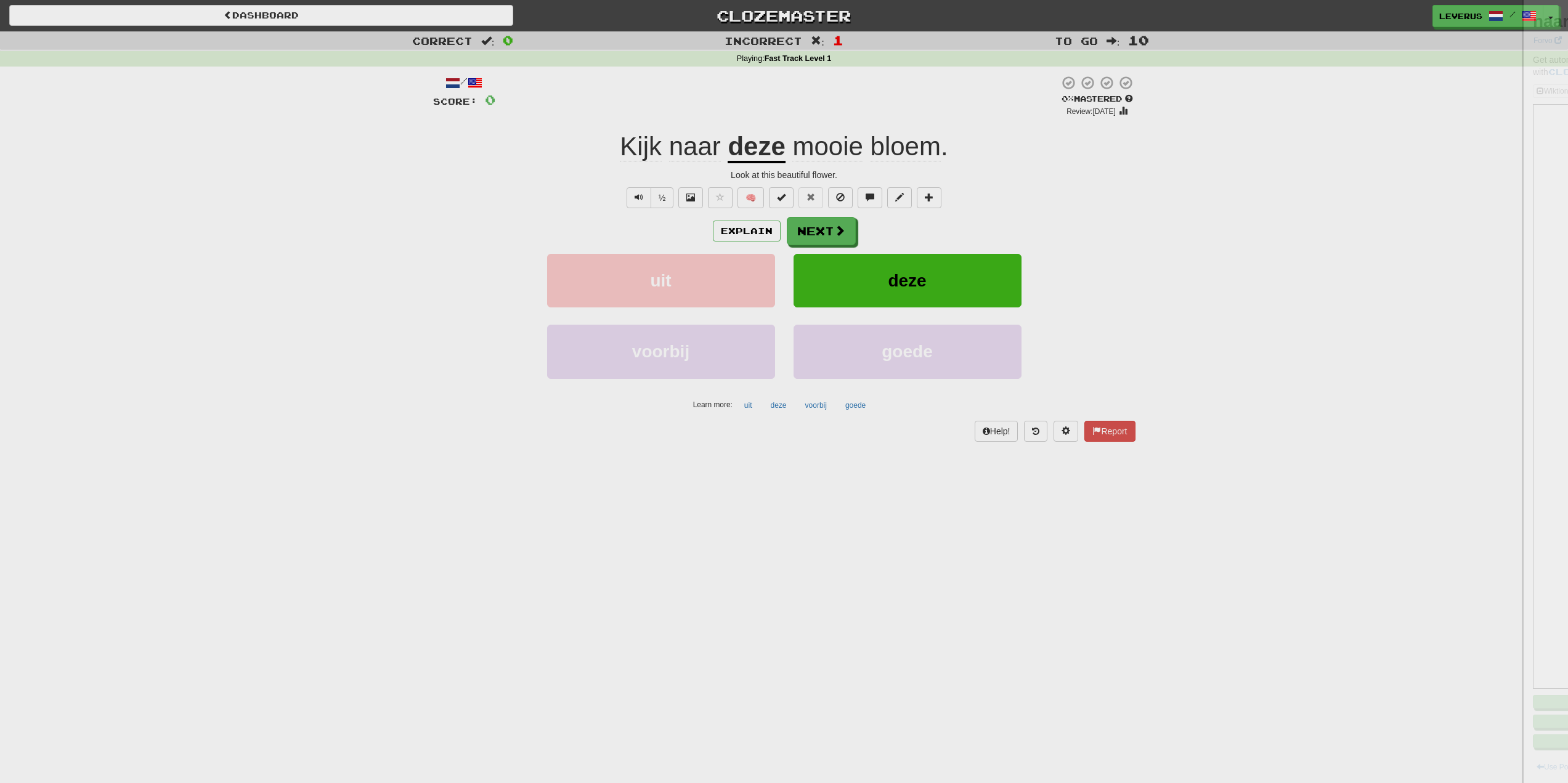
click at [632, 147] on div at bounding box center [784, 392] width 1568 height 783
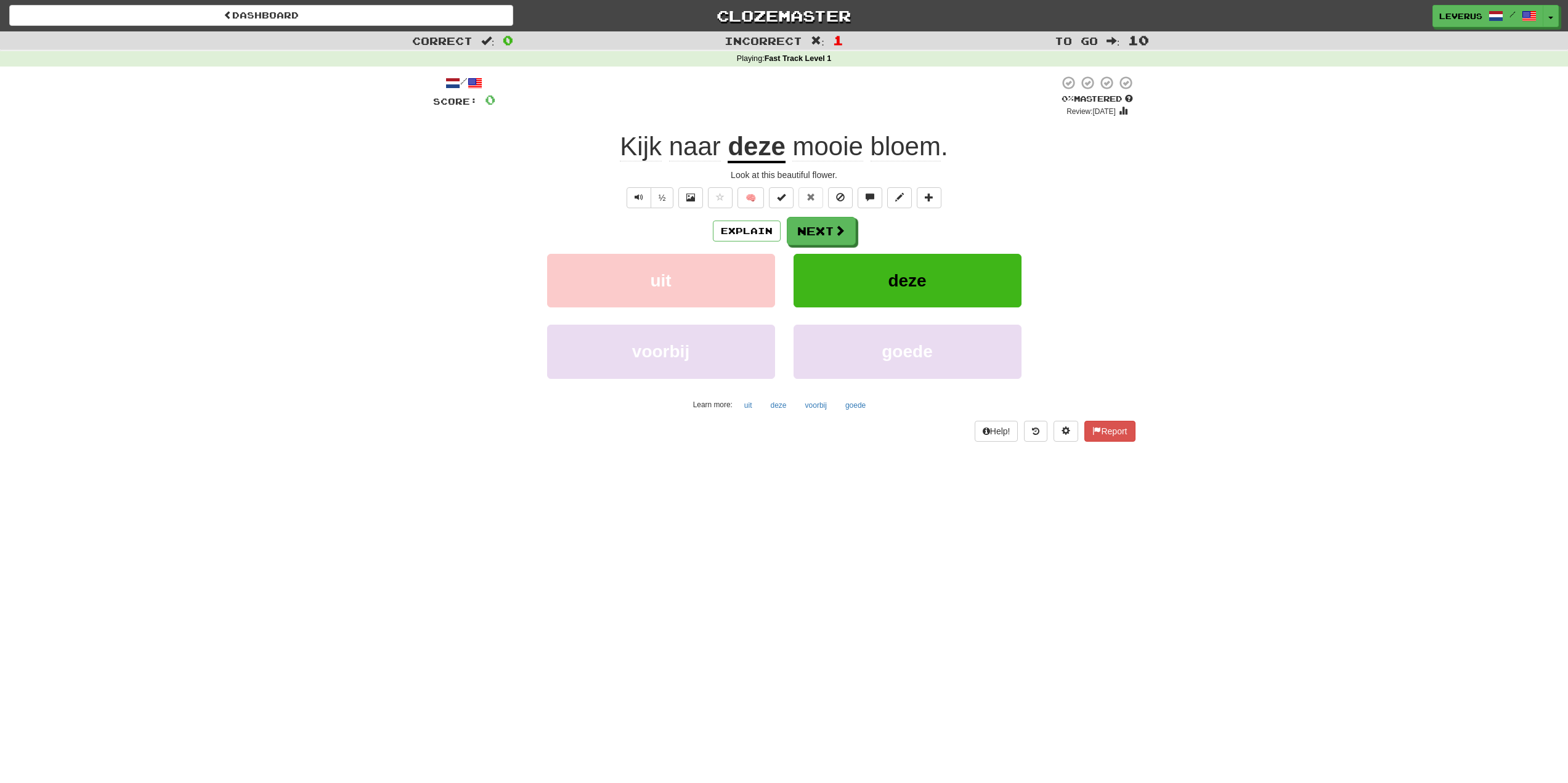
click at [637, 148] on span "Kijk" at bounding box center [641, 146] width 42 height 29
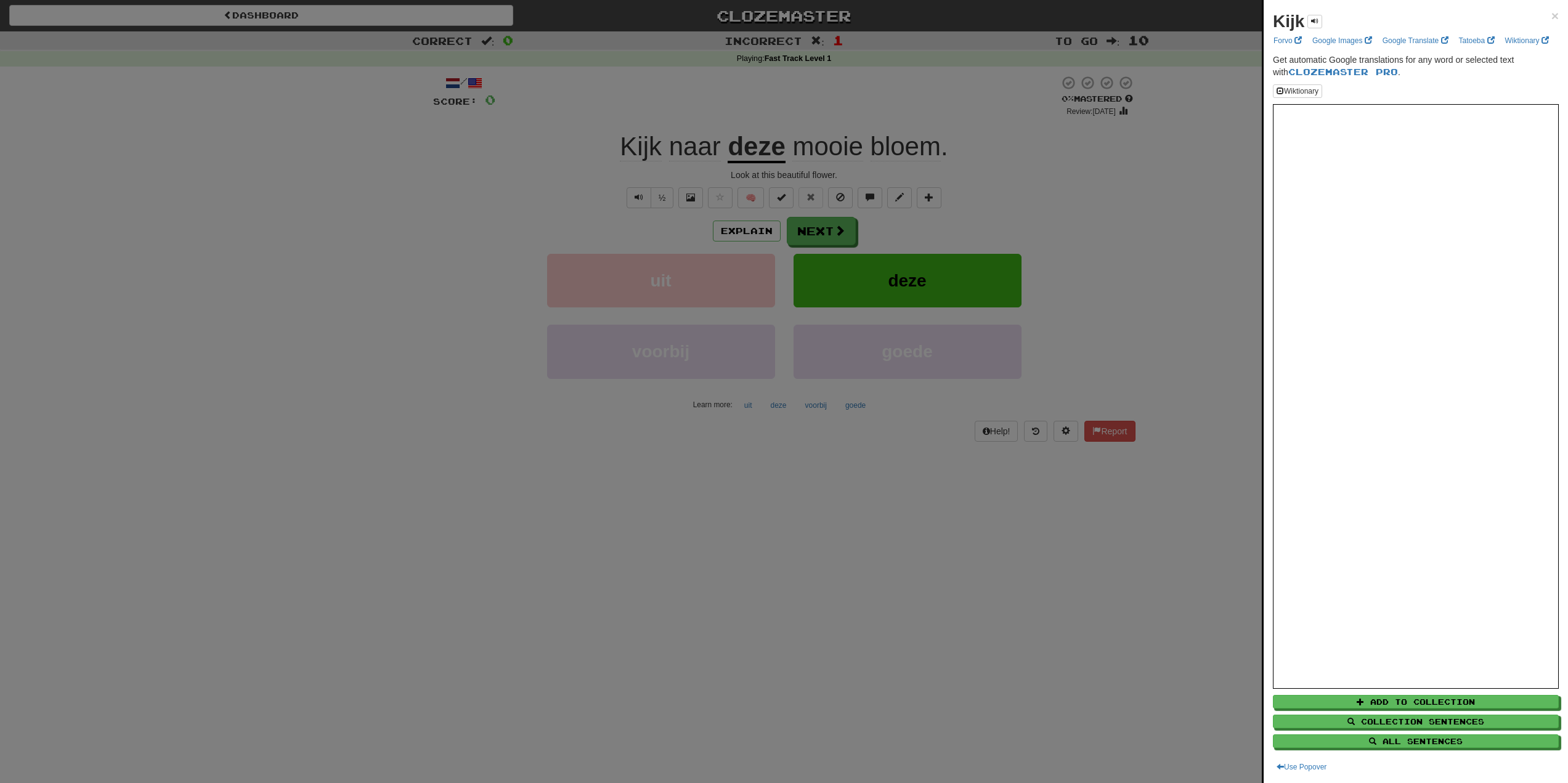
click at [588, 150] on div at bounding box center [784, 392] width 1568 height 783
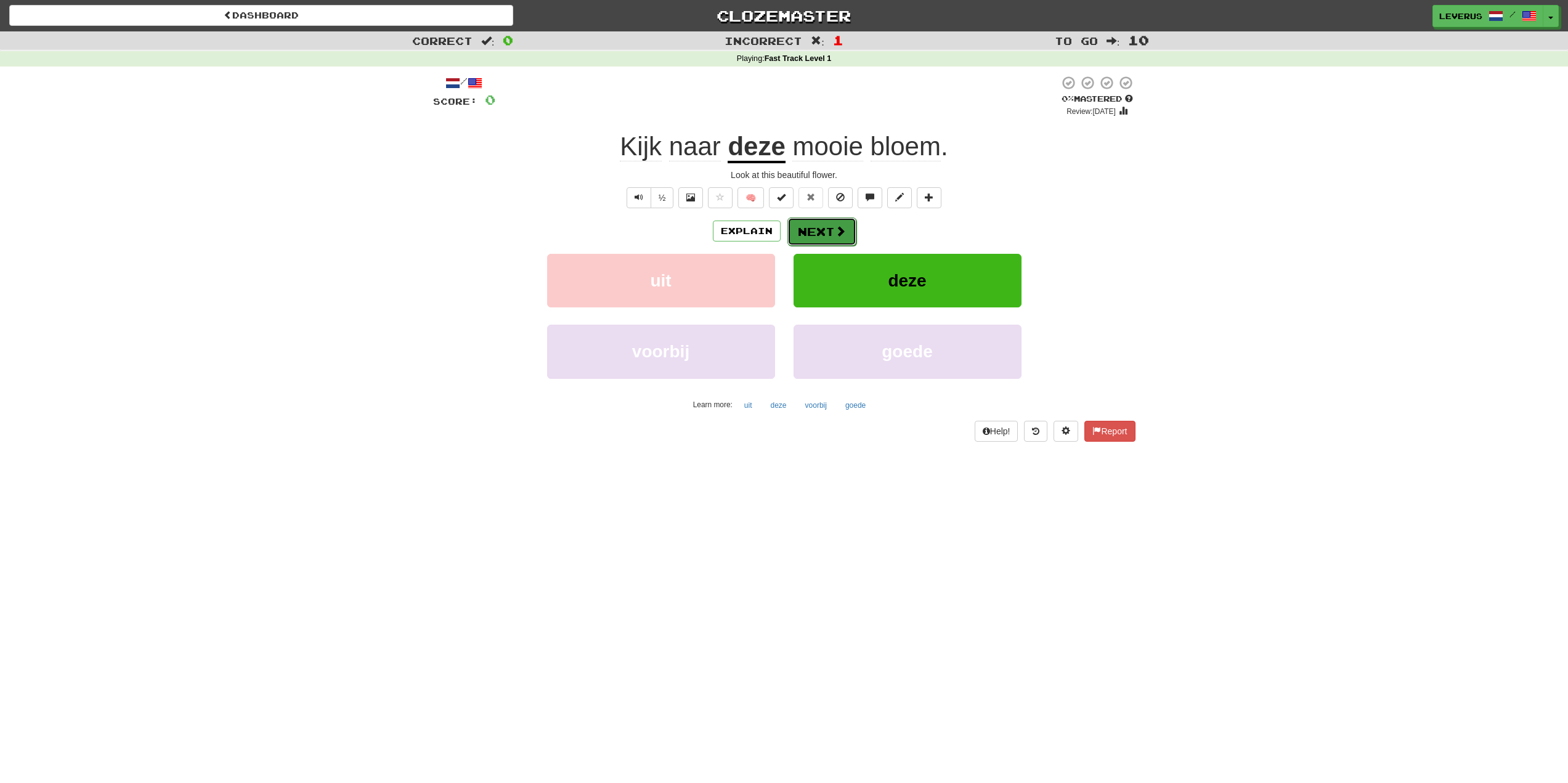
click at [832, 233] on button "Next" at bounding box center [822, 231] width 69 height 29
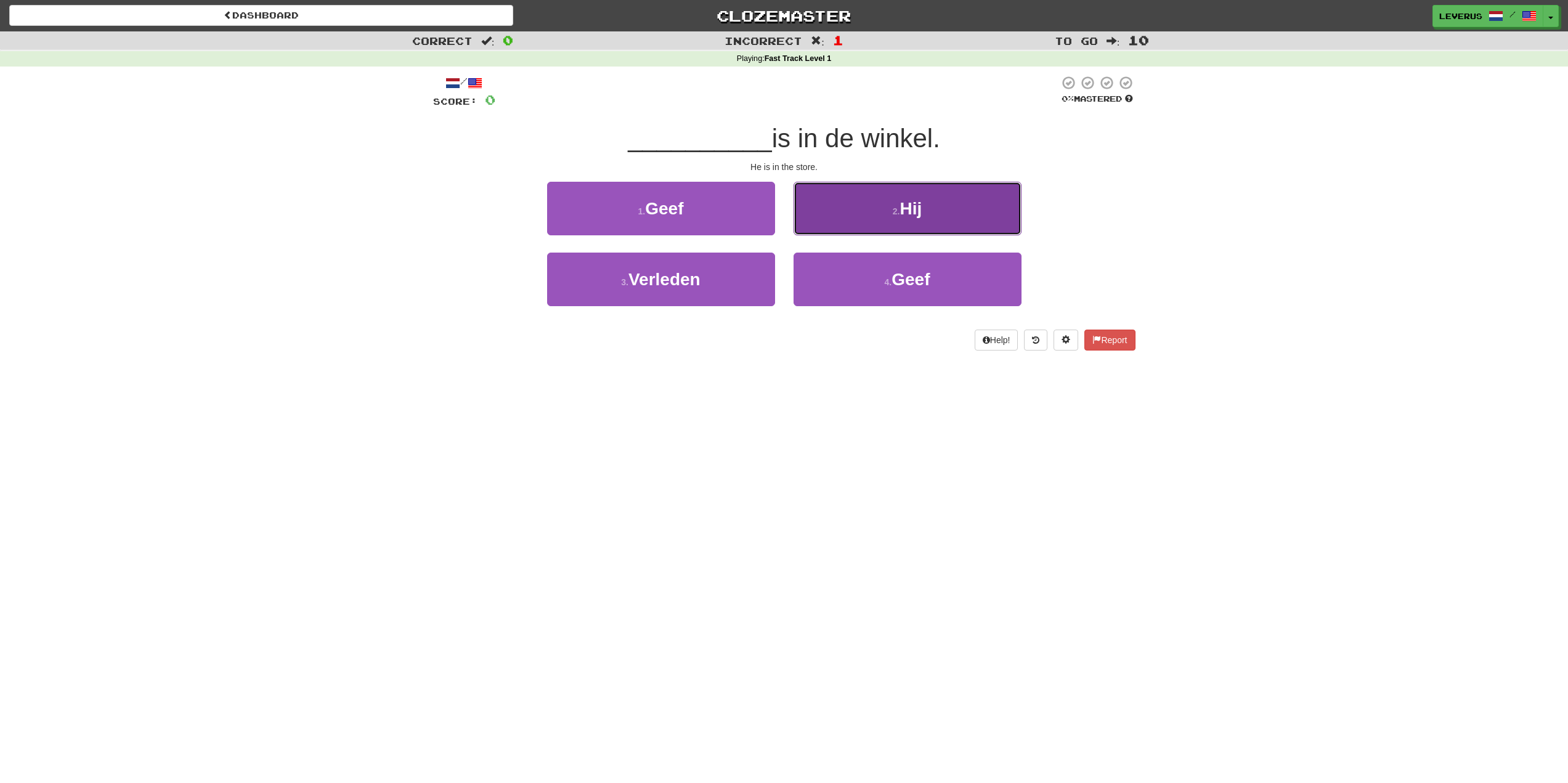
click at [910, 210] on span "Hij" at bounding box center [911, 208] width 23 height 19
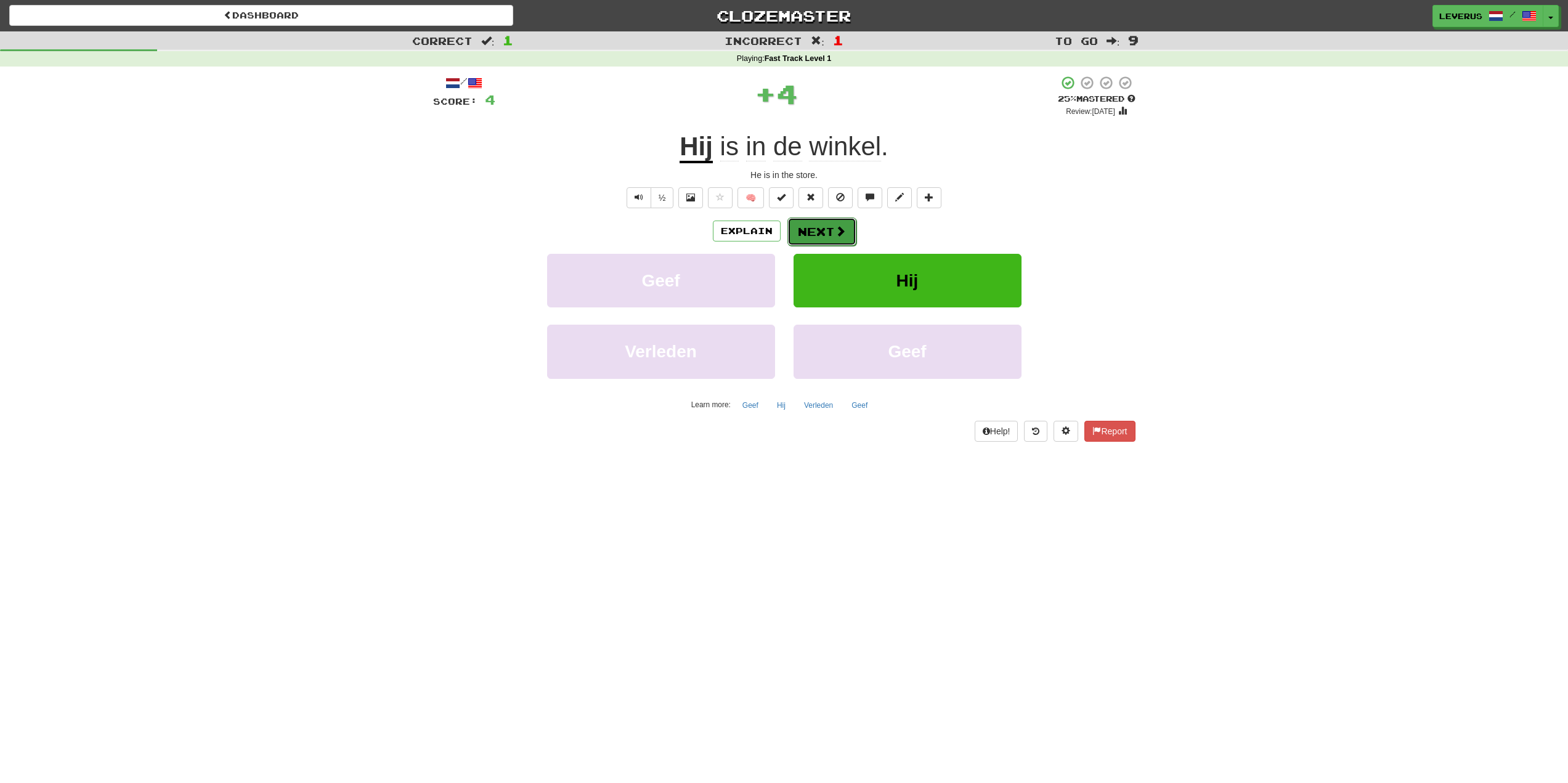
click at [812, 234] on button "Next" at bounding box center [822, 231] width 69 height 29
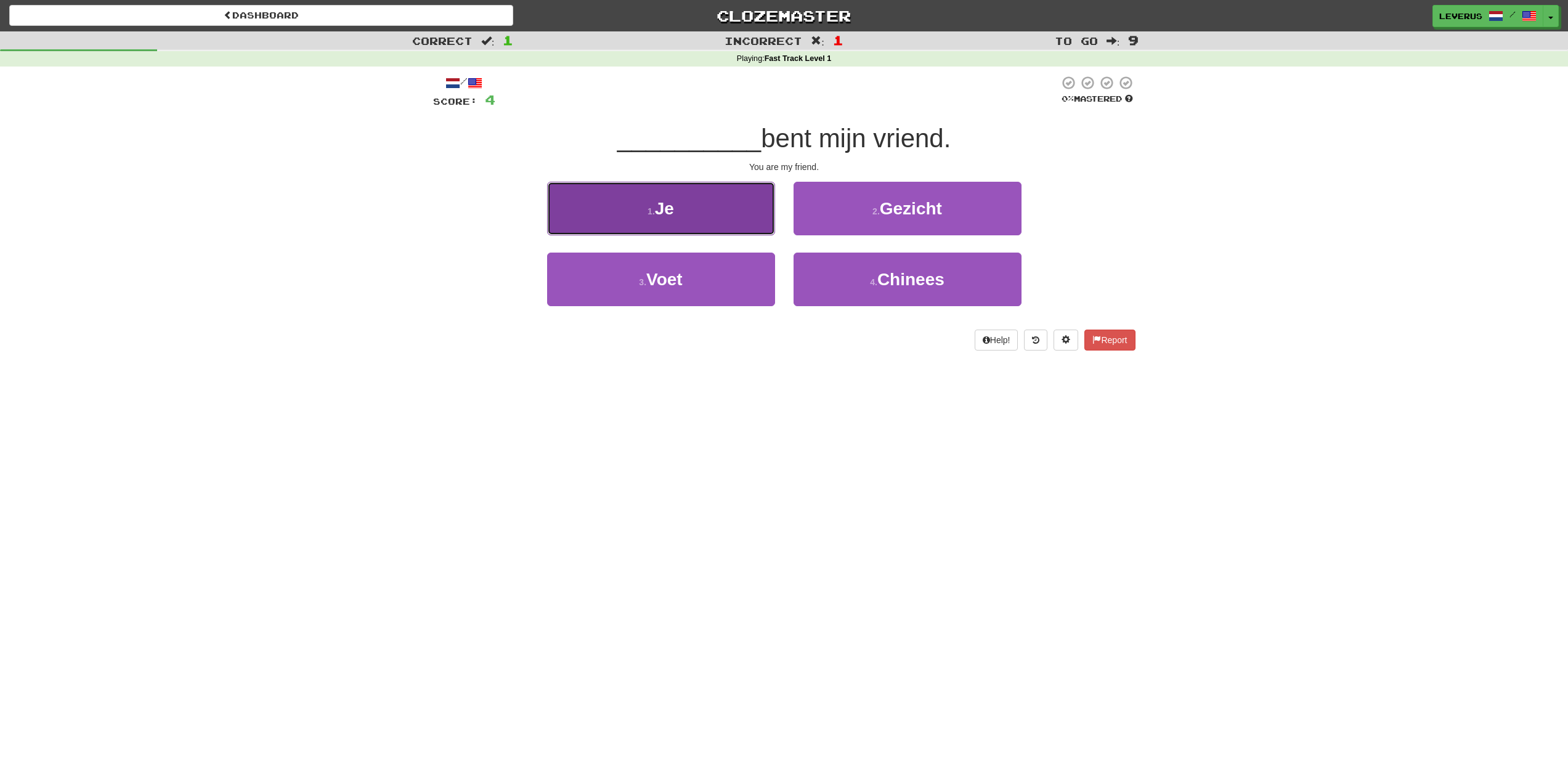
click at [723, 212] on button "1 . Je" at bounding box center [661, 208] width 228 height 53
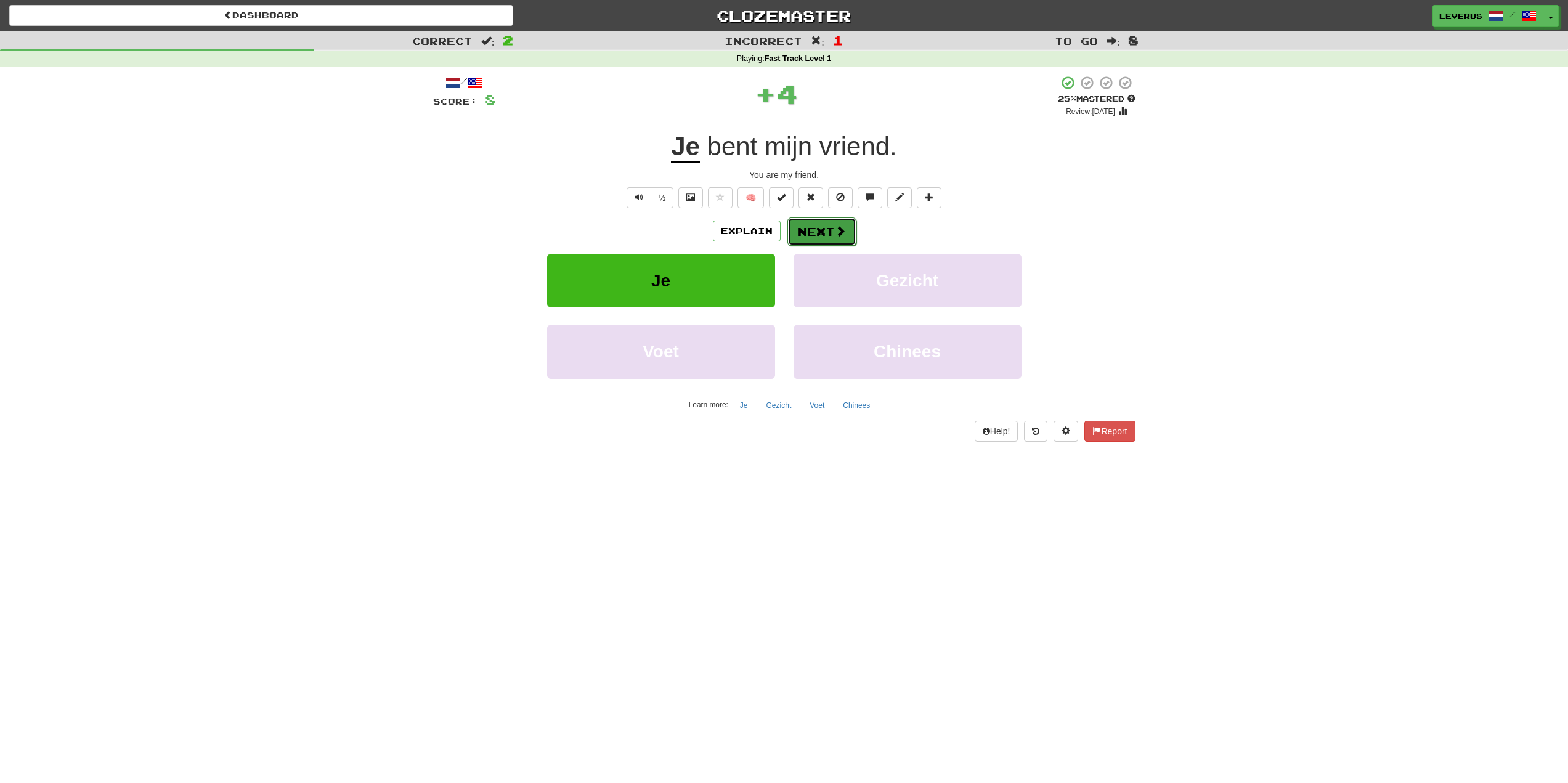
click at [831, 228] on button "Next" at bounding box center [822, 231] width 69 height 29
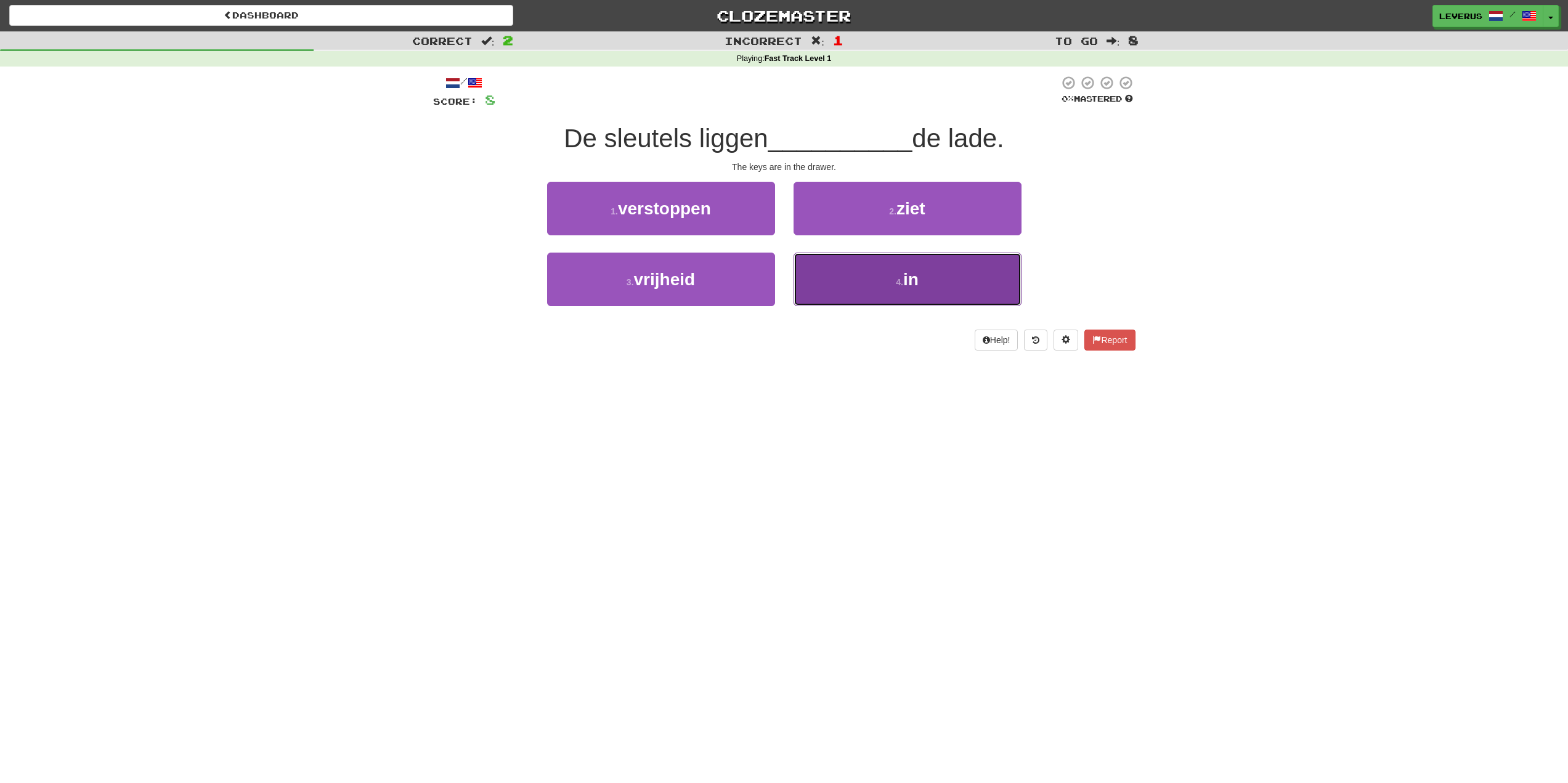
click at [882, 277] on button "4 . in" at bounding box center [907, 279] width 228 height 53
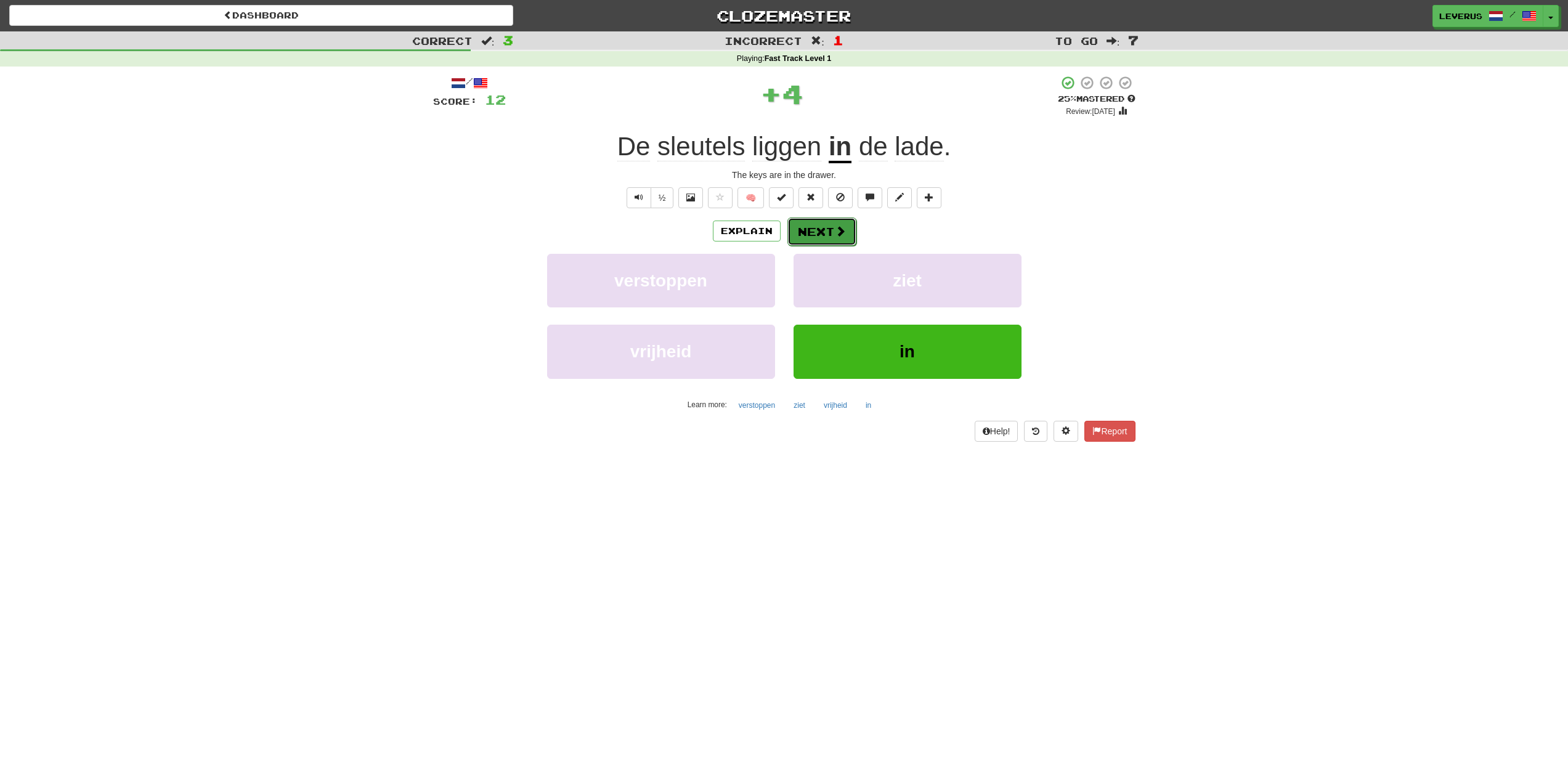
click at [818, 233] on button "Next" at bounding box center [822, 231] width 69 height 29
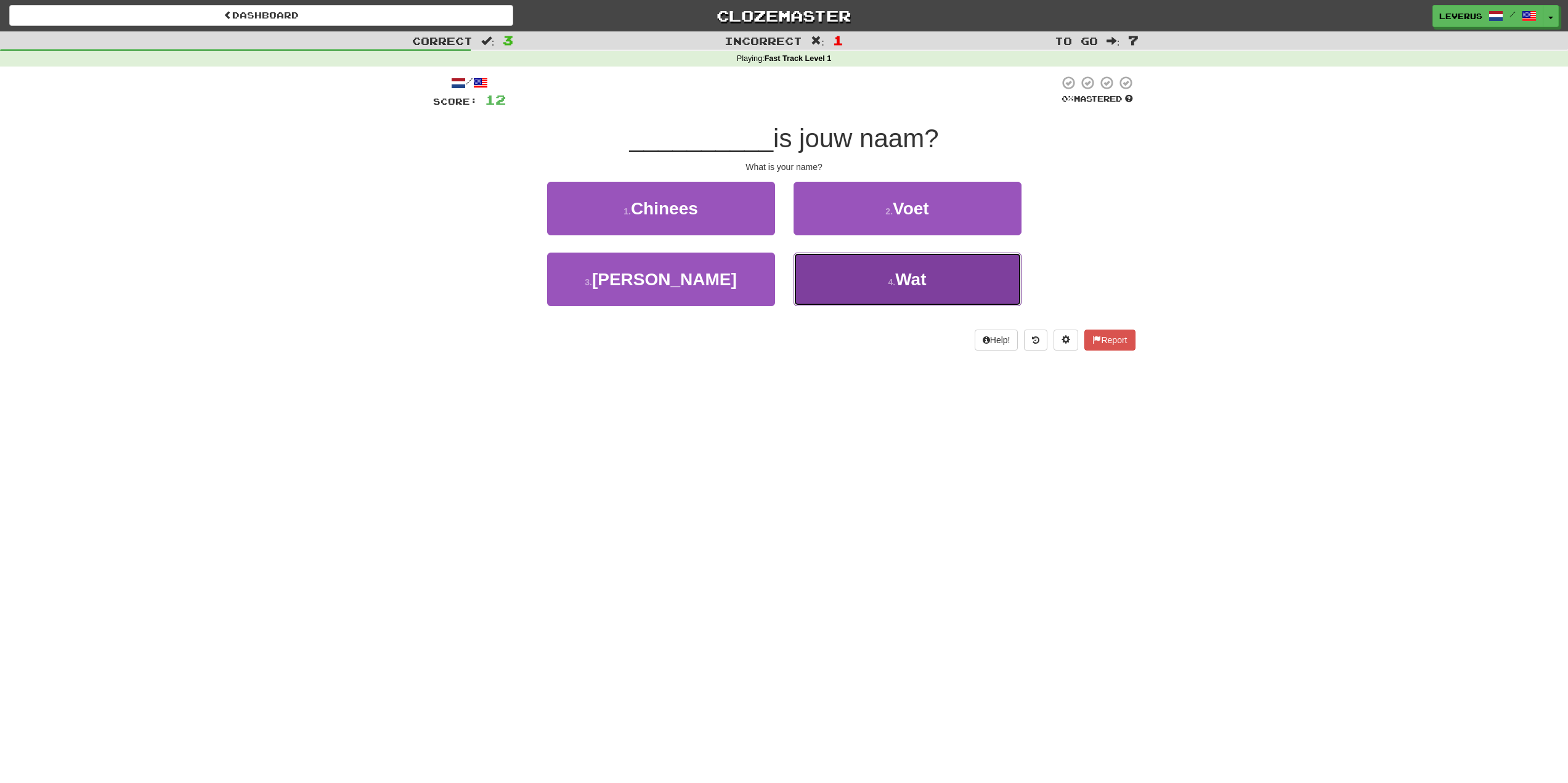
click at [902, 292] on button "4 . Wat" at bounding box center [907, 279] width 228 height 53
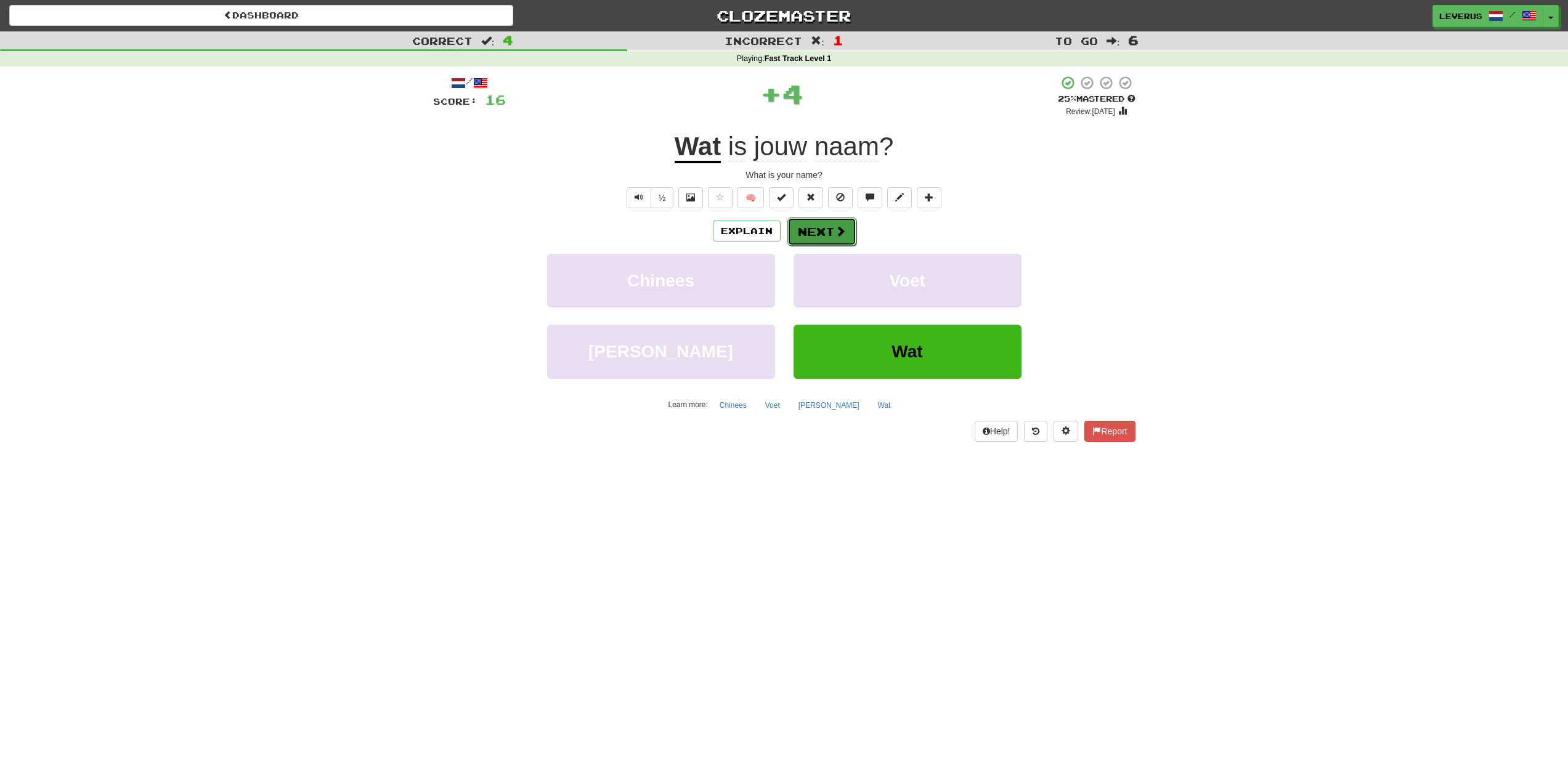
click at [829, 226] on button "Next" at bounding box center [822, 231] width 69 height 29
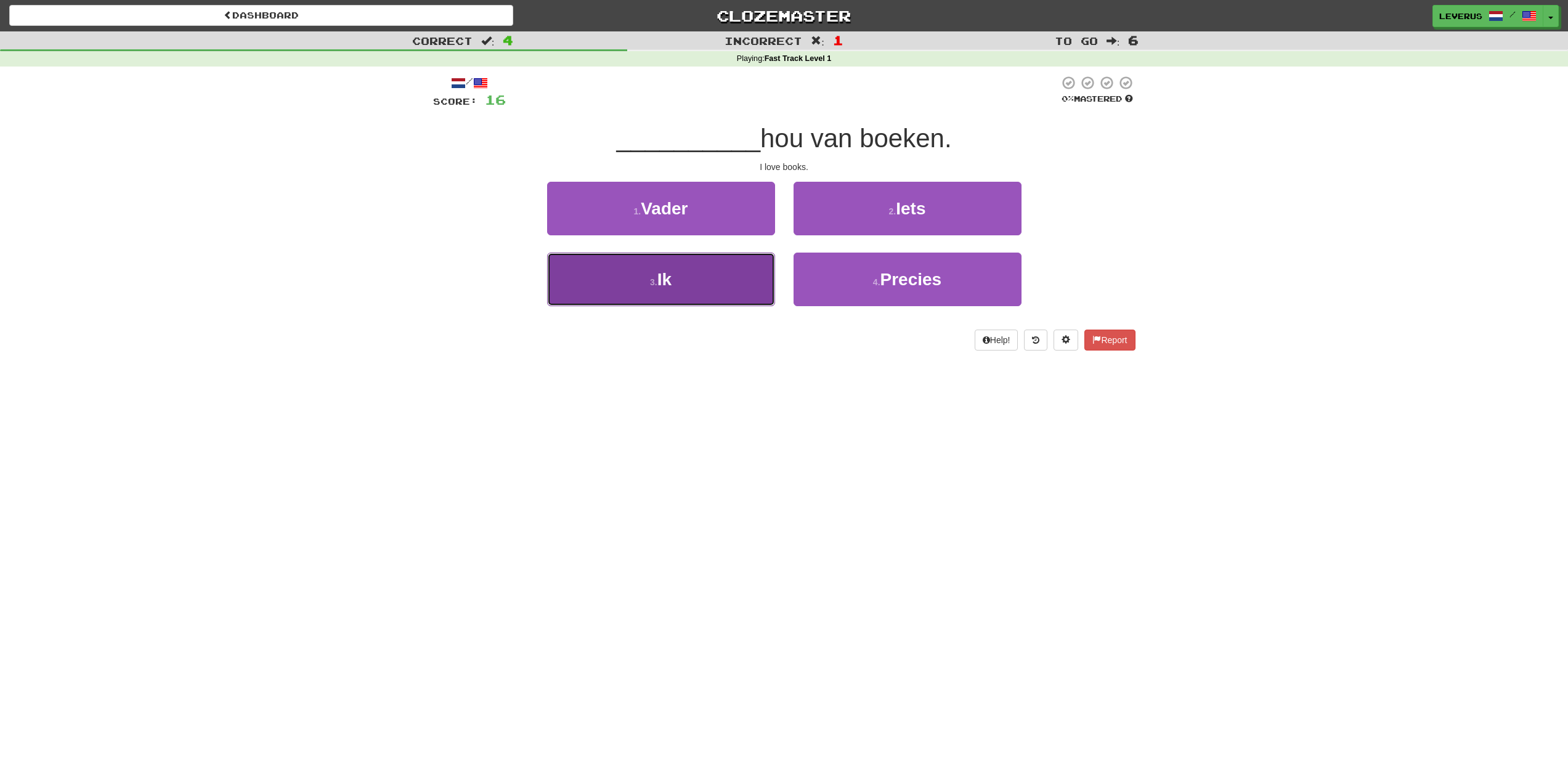
click at [700, 299] on button "3 . Ik" at bounding box center [661, 279] width 228 height 53
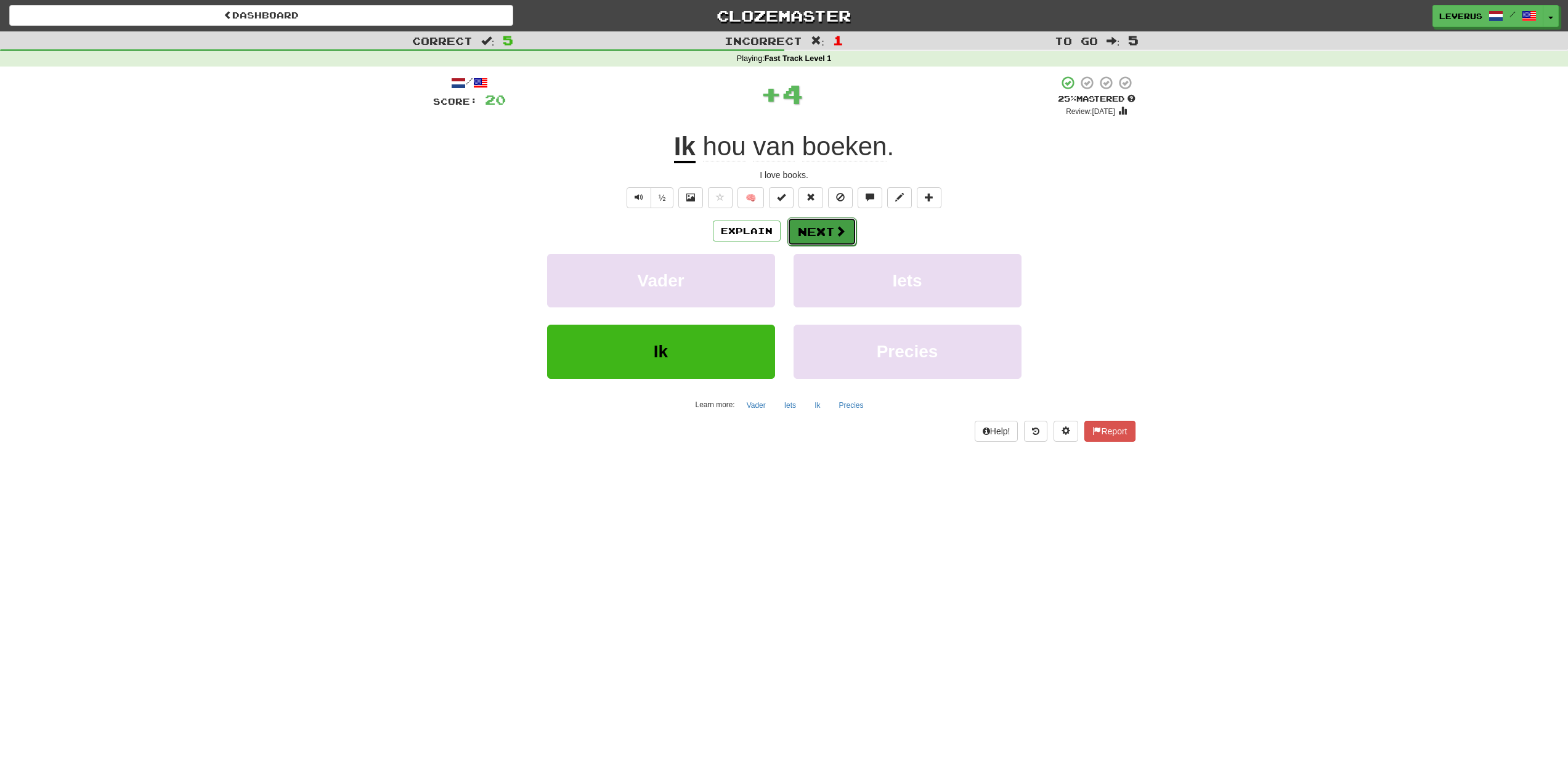
click at [835, 225] on span at bounding box center [840, 231] width 11 height 11
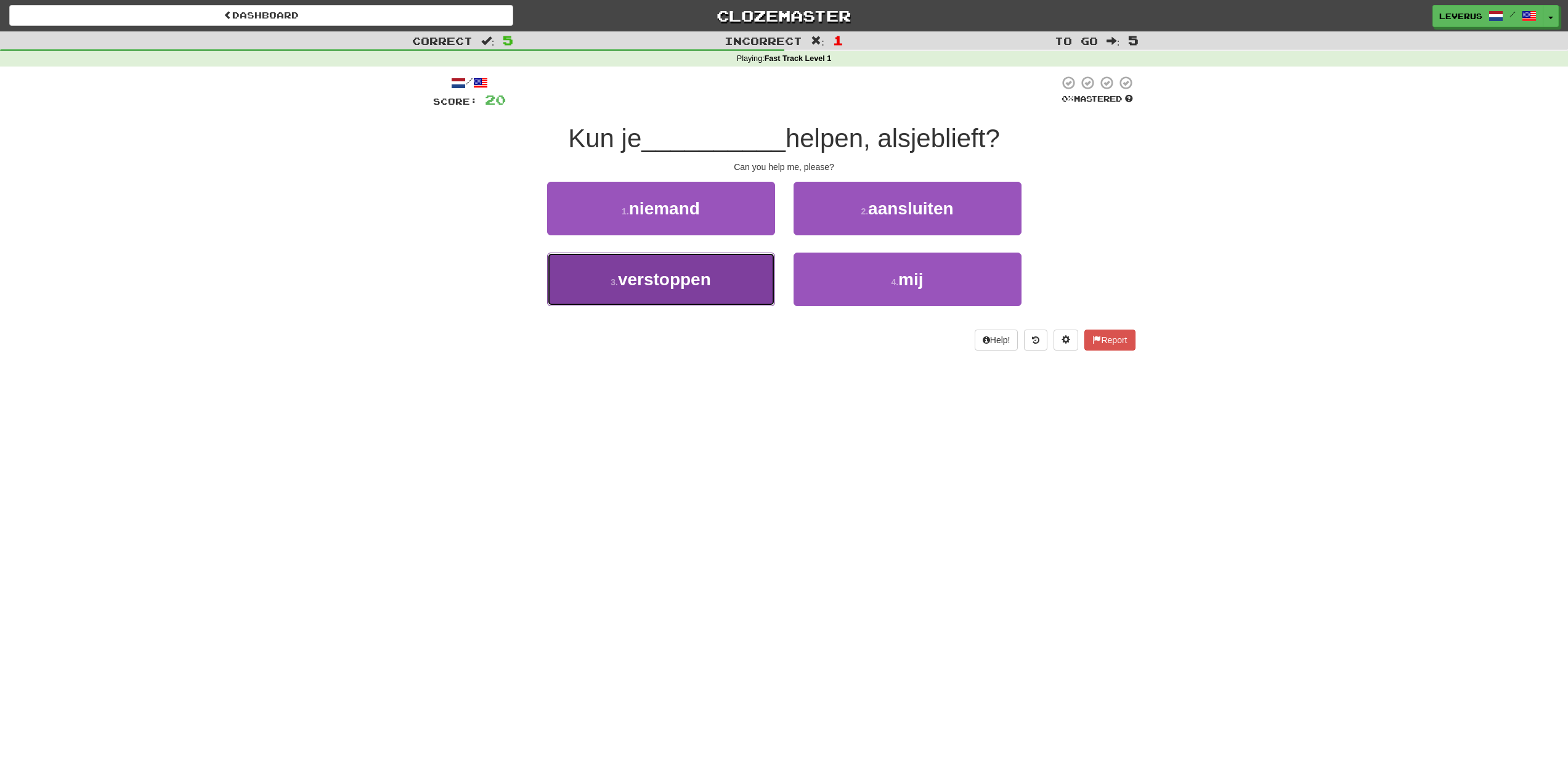
click at [732, 279] on button "3 . verstoppen" at bounding box center [661, 279] width 228 height 53
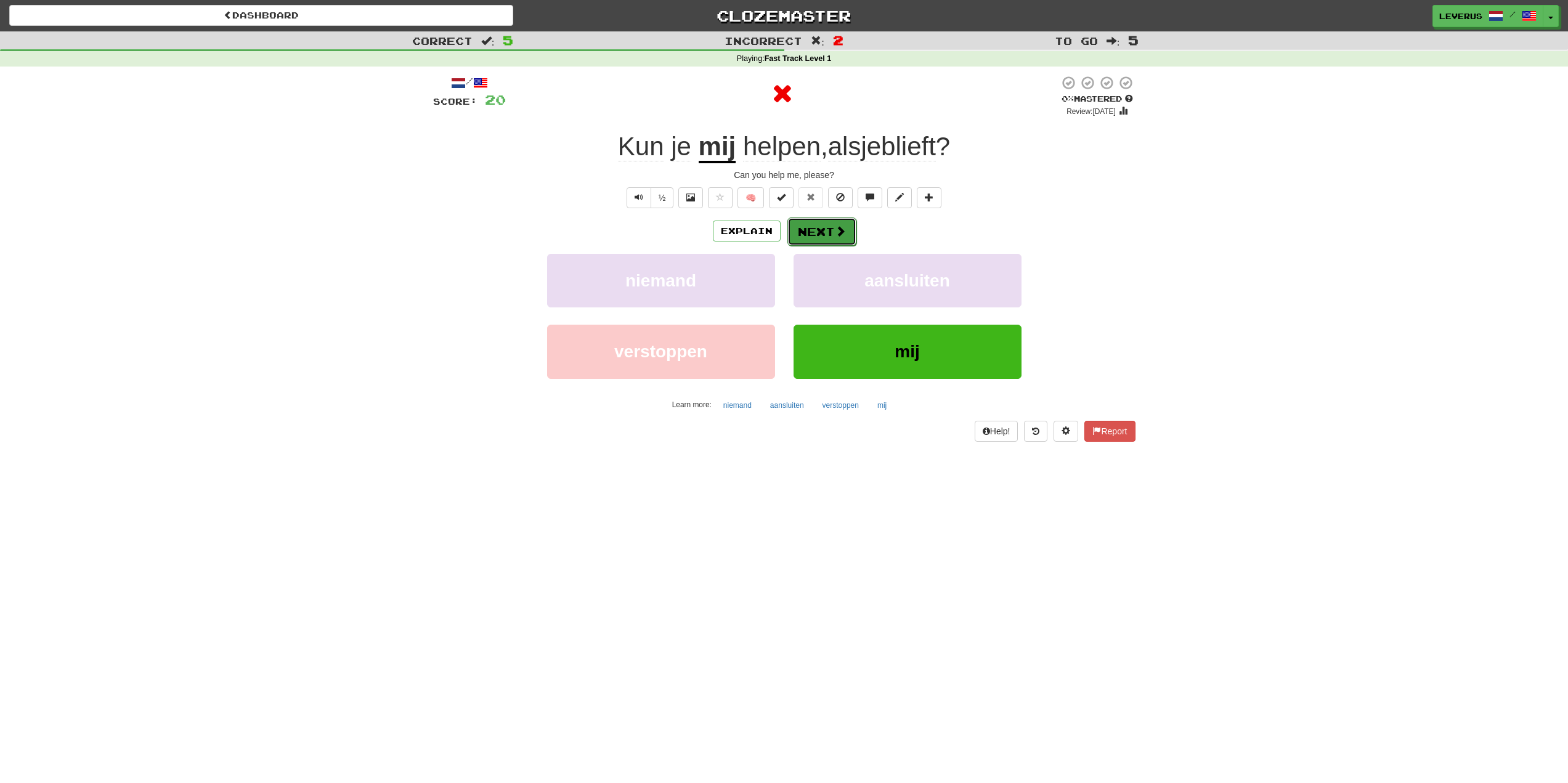
click at [822, 227] on button "Next" at bounding box center [822, 231] width 69 height 29
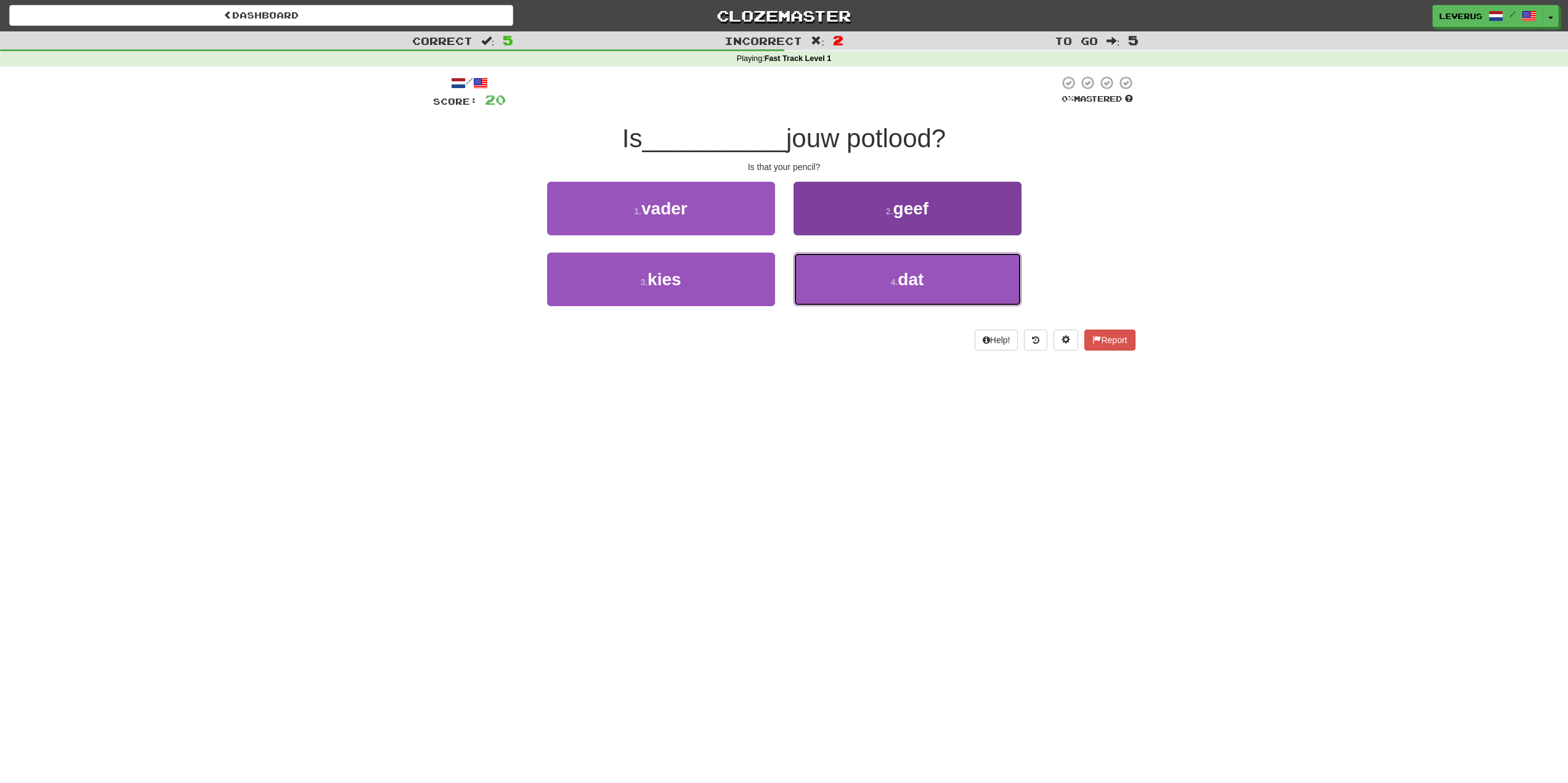
click at [878, 277] on button "4 . dat" at bounding box center [907, 279] width 228 height 53
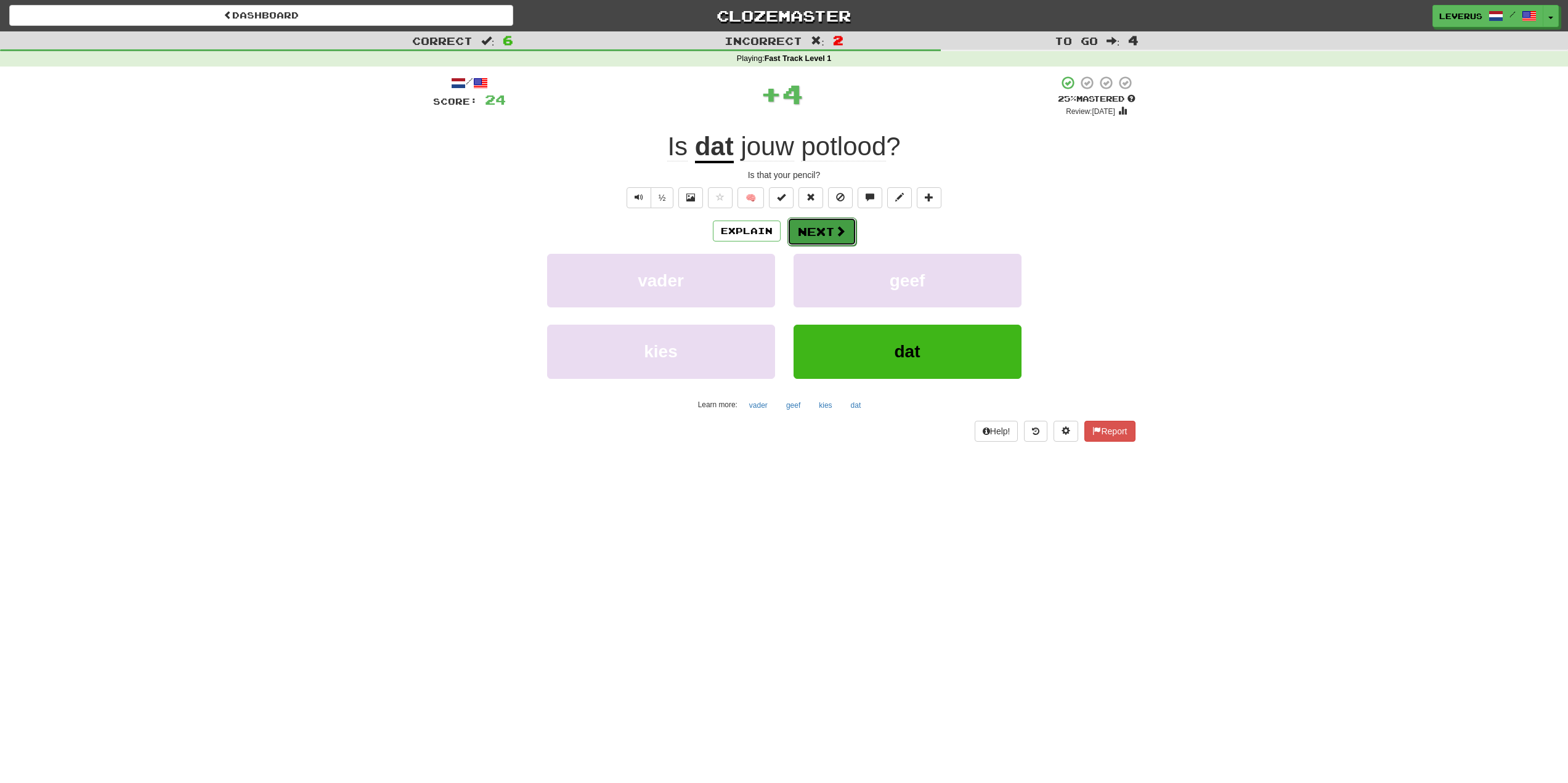
click at [840, 225] on span at bounding box center [840, 231] width 11 height 11
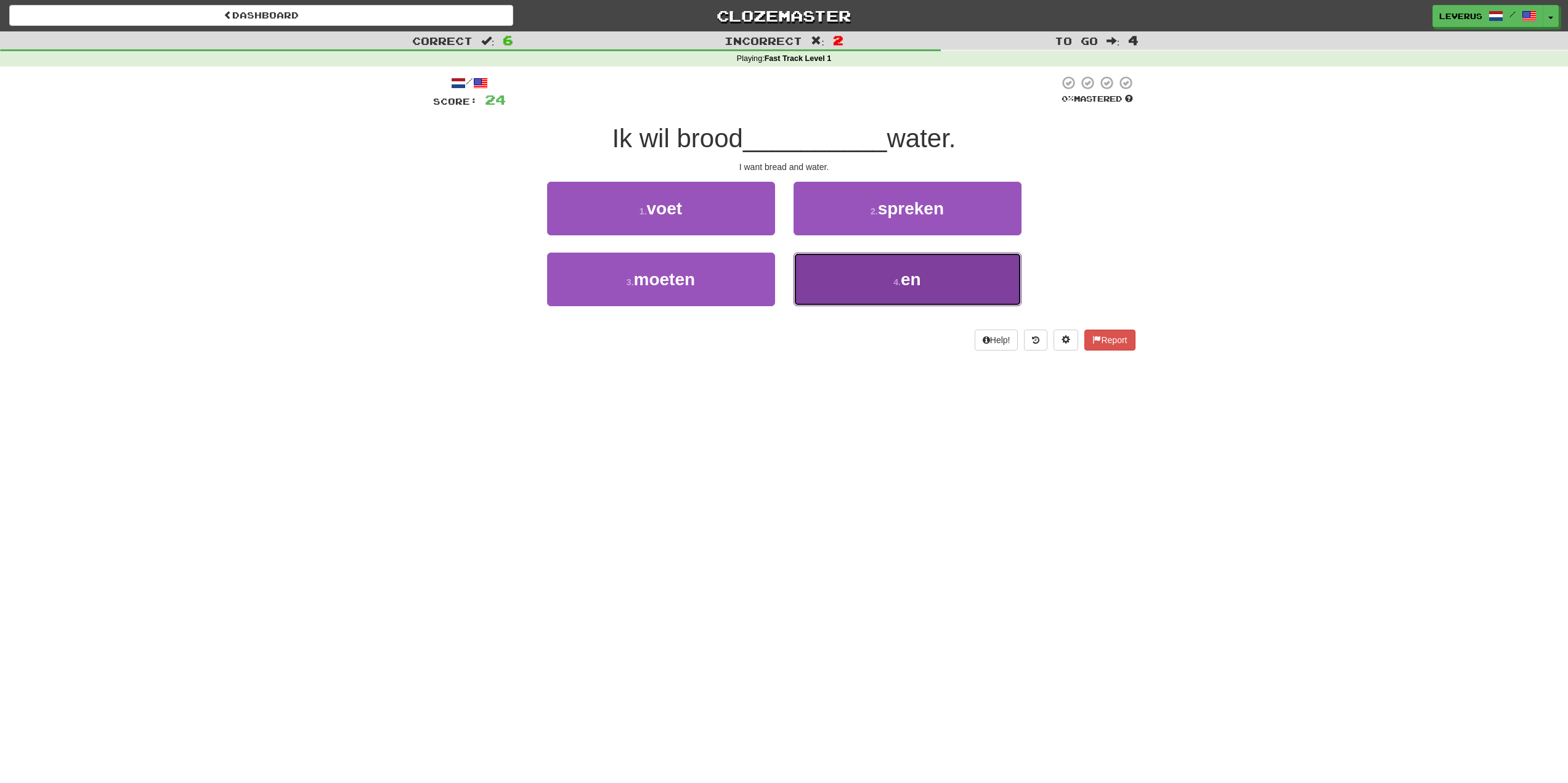
click at [906, 282] on span "en" at bounding box center [910, 279] width 20 height 19
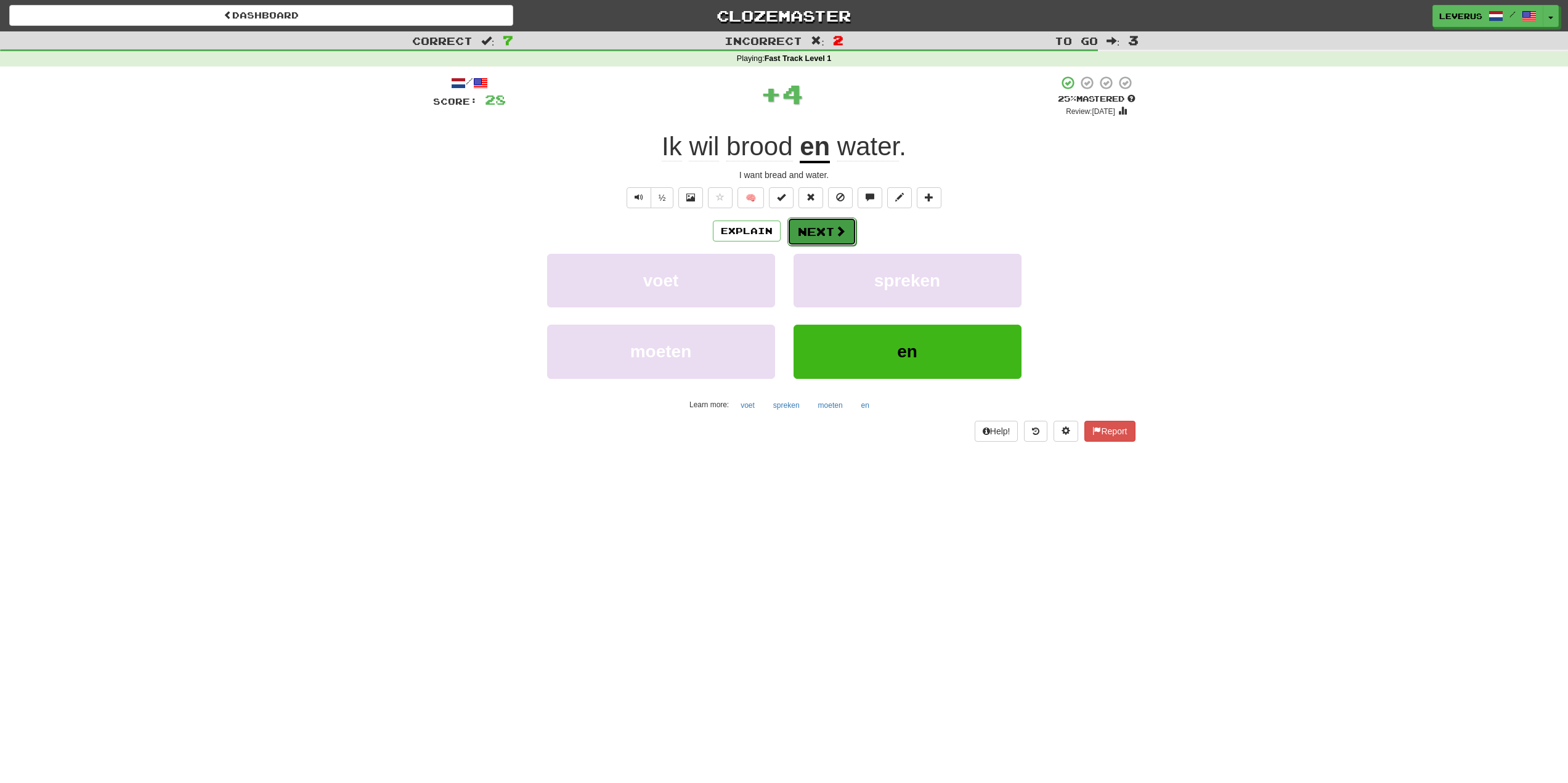
click at [843, 238] on button "Next" at bounding box center [822, 231] width 69 height 29
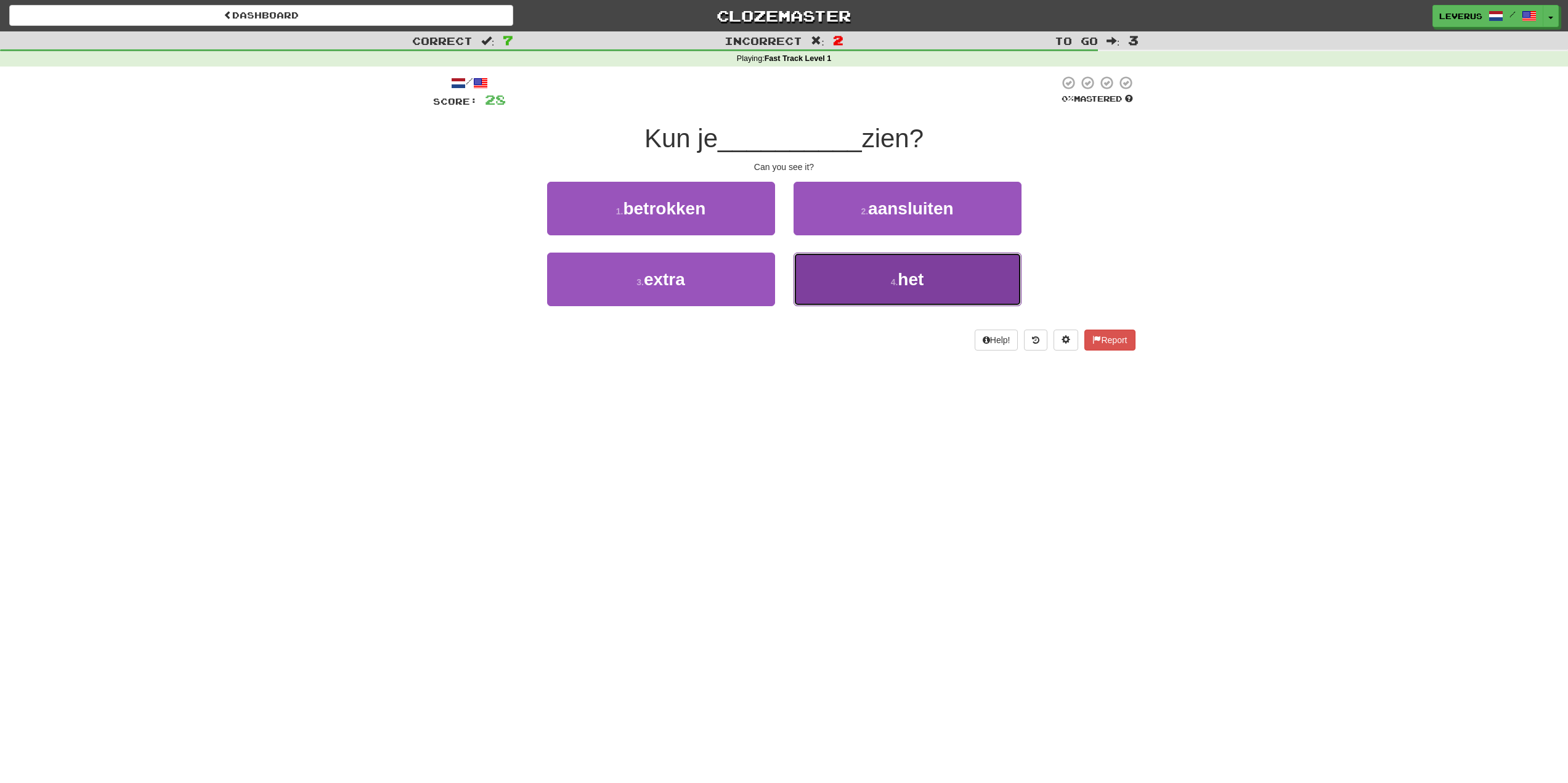
click at [916, 289] on button "4 . het" at bounding box center [907, 279] width 228 height 53
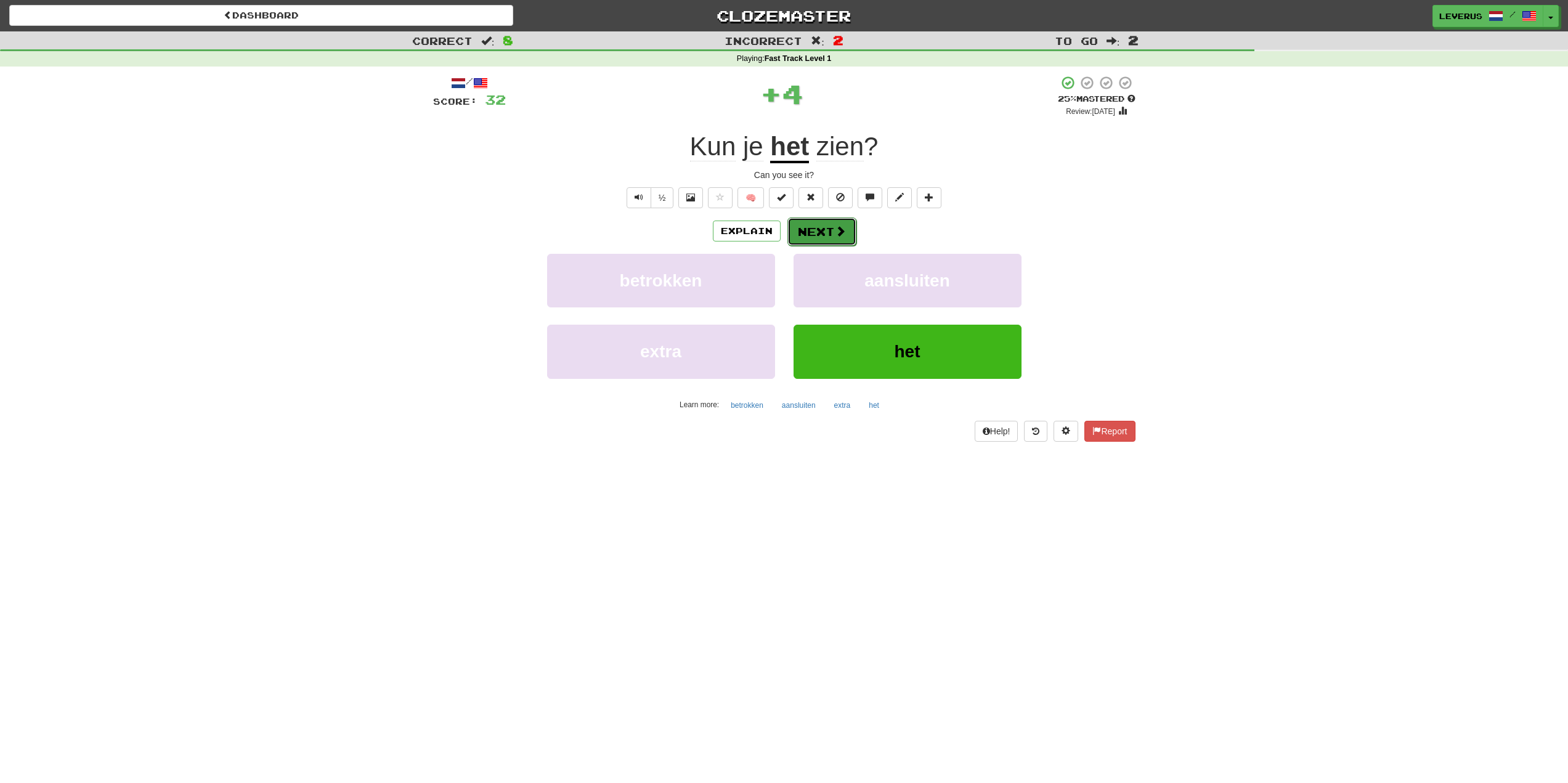
click at [839, 220] on button "Next" at bounding box center [822, 231] width 69 height 29
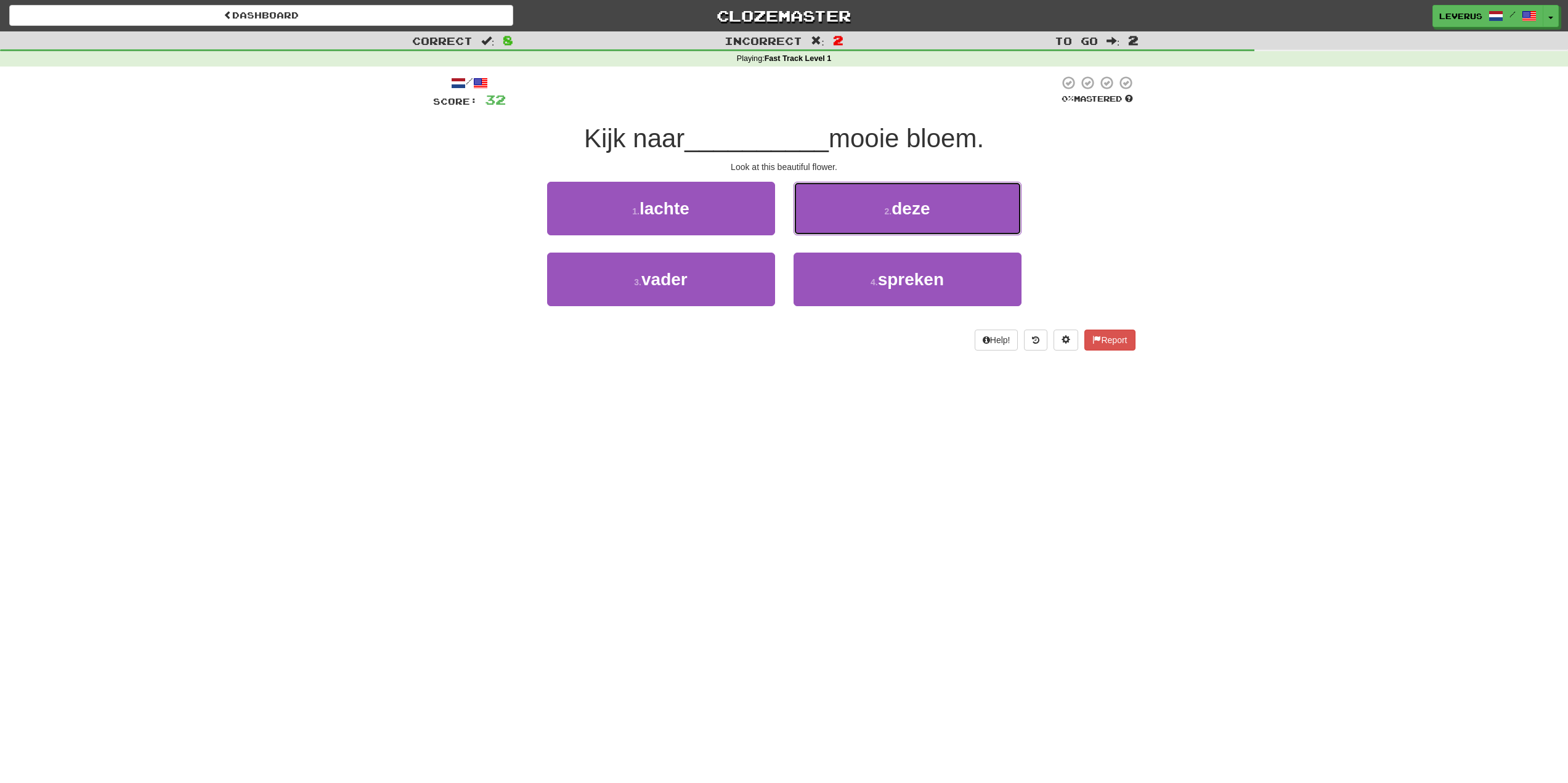
click at [839, 220] on button "2 . deze" at bounding box center [907, 208] width 228 height 53
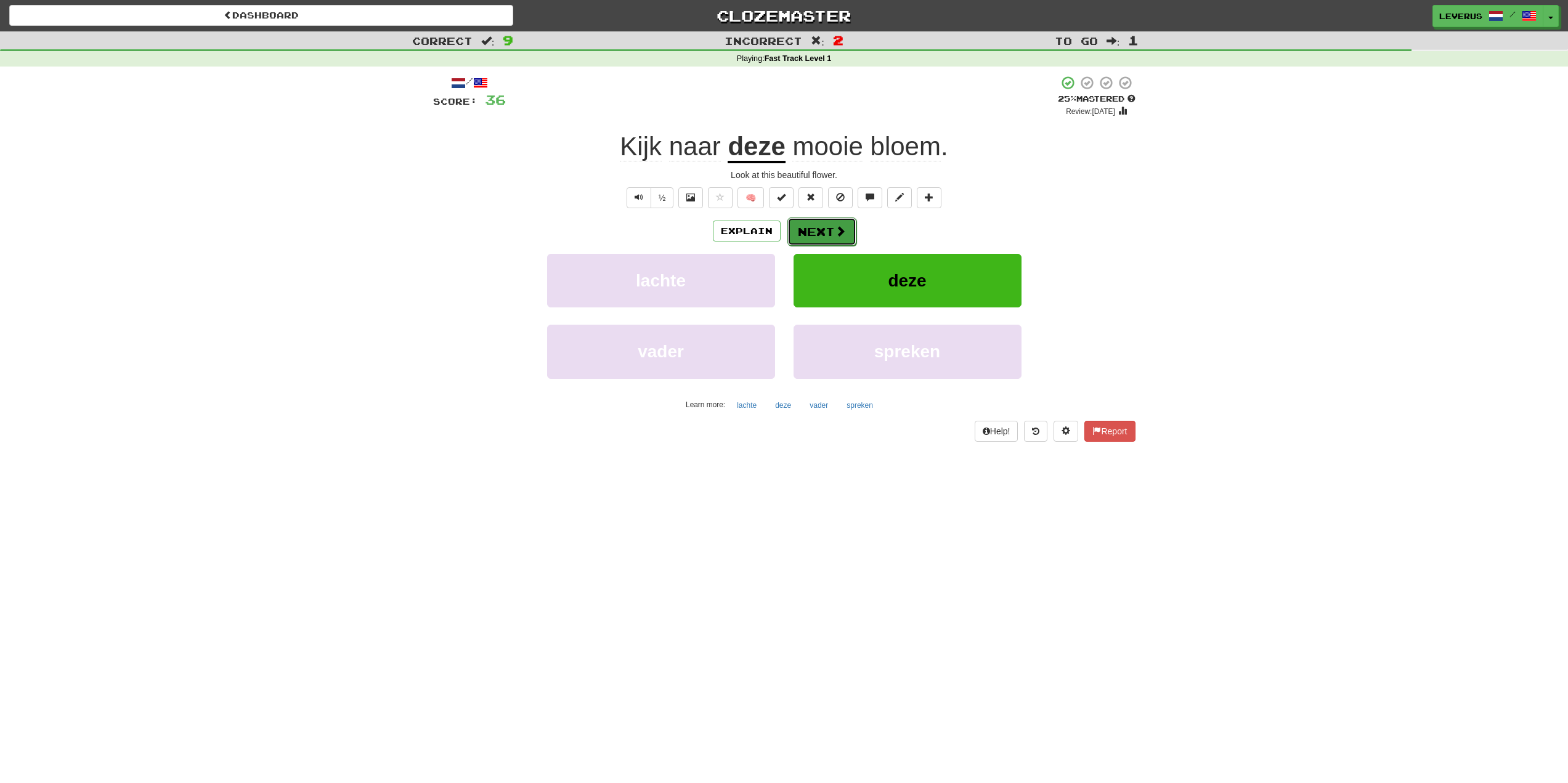
click at [822, 232] on button "Next" at bounding box center [822, 231] width 69 height 29
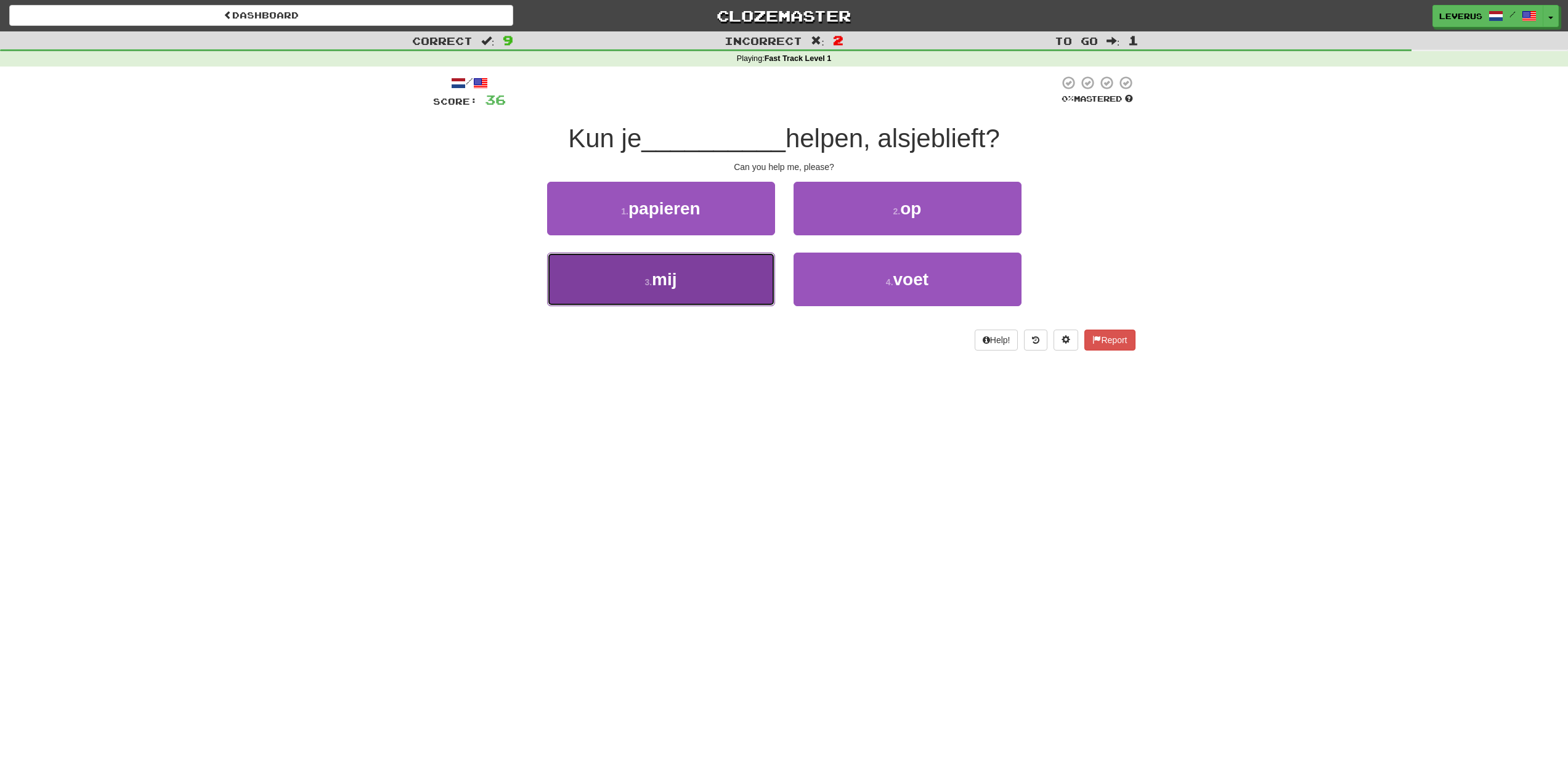
click at [689, 295] on button "3 . mij" at bounding box center [661, 279] width 228 height 53
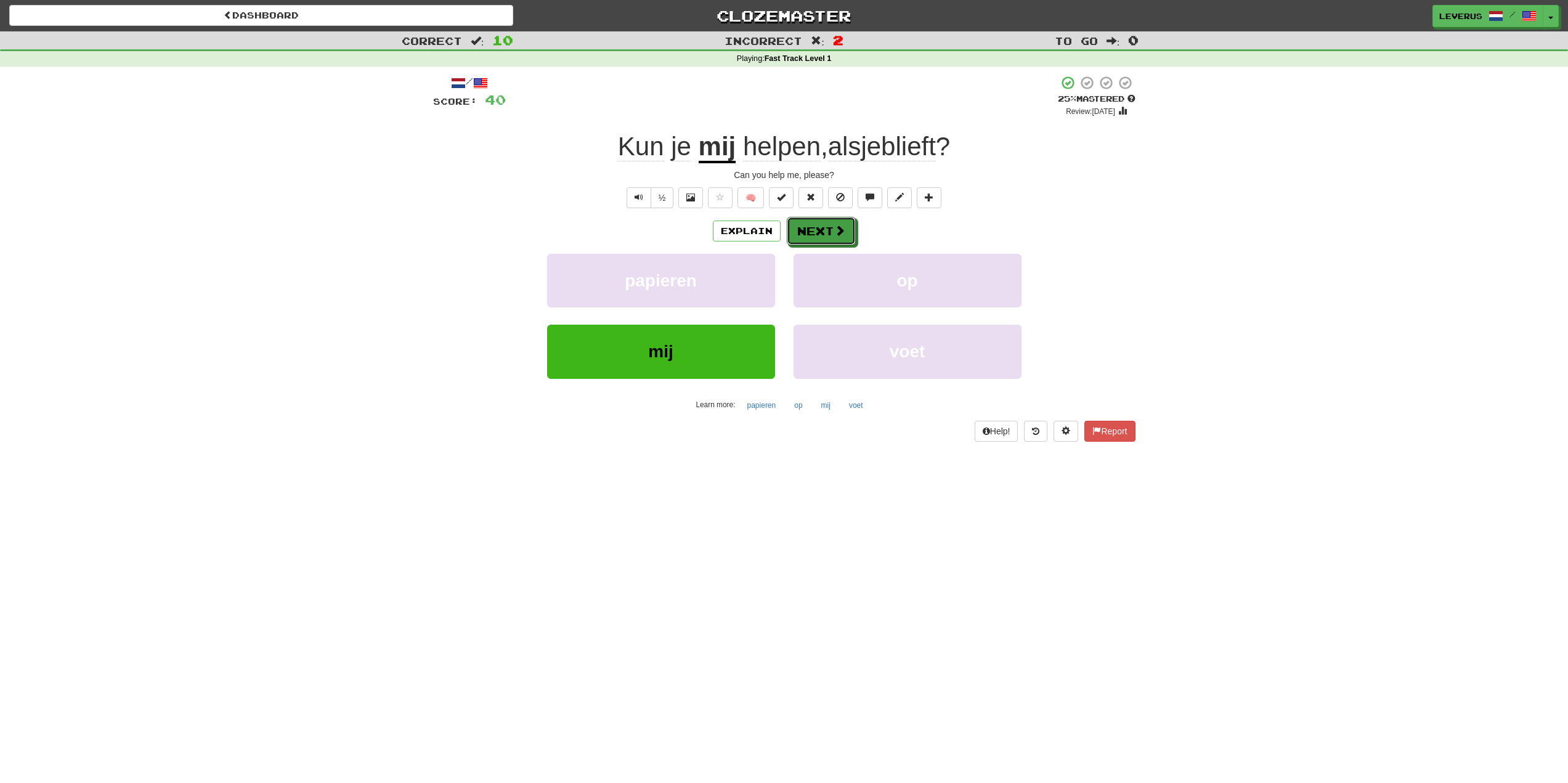
click at [832, 227] on button "Next" at bounding box center [822, 231] width 69 height 29
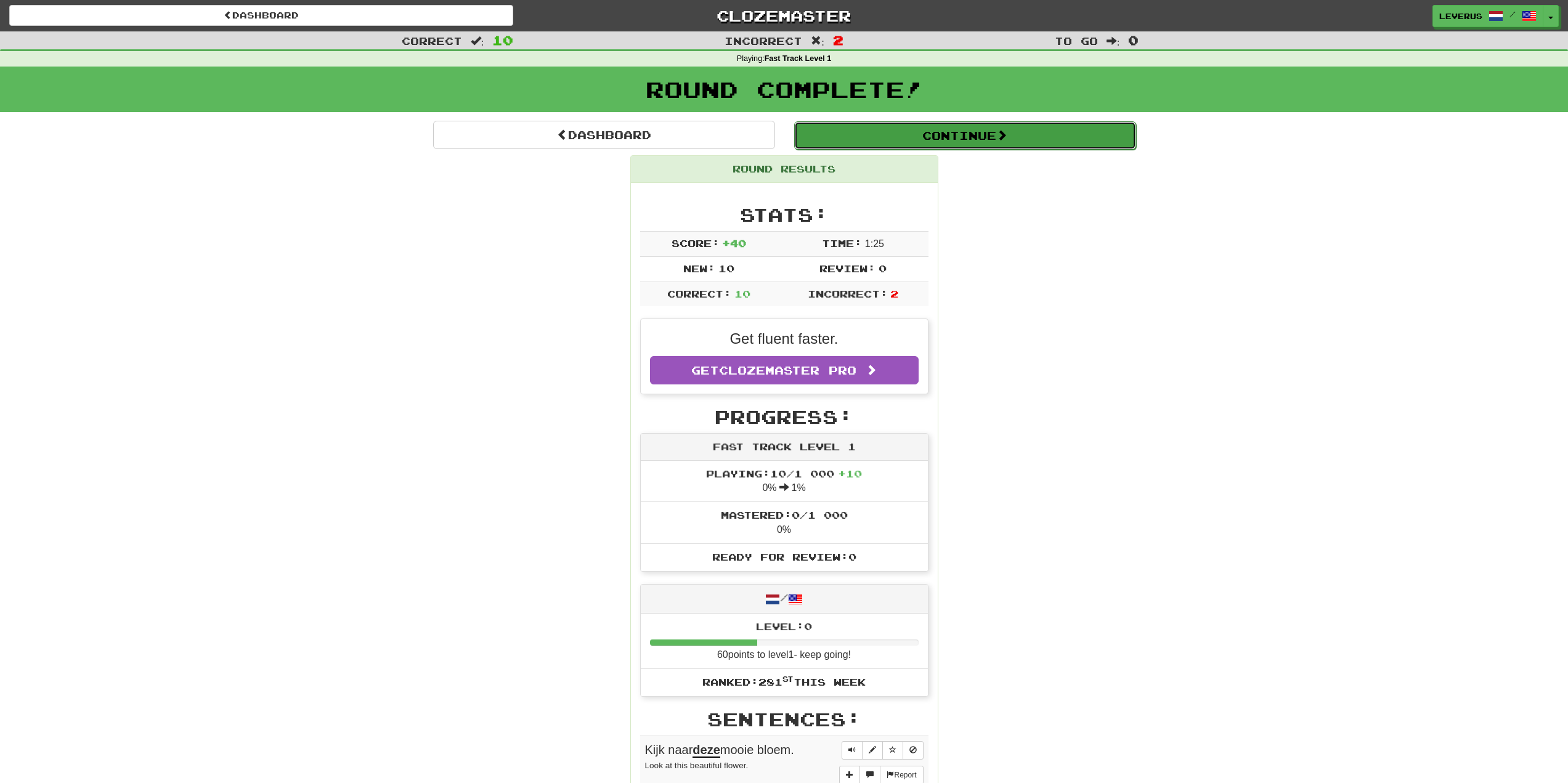
click at [908, 142] on button "Continue" at bounding box center [965, 135] width 342 height 29
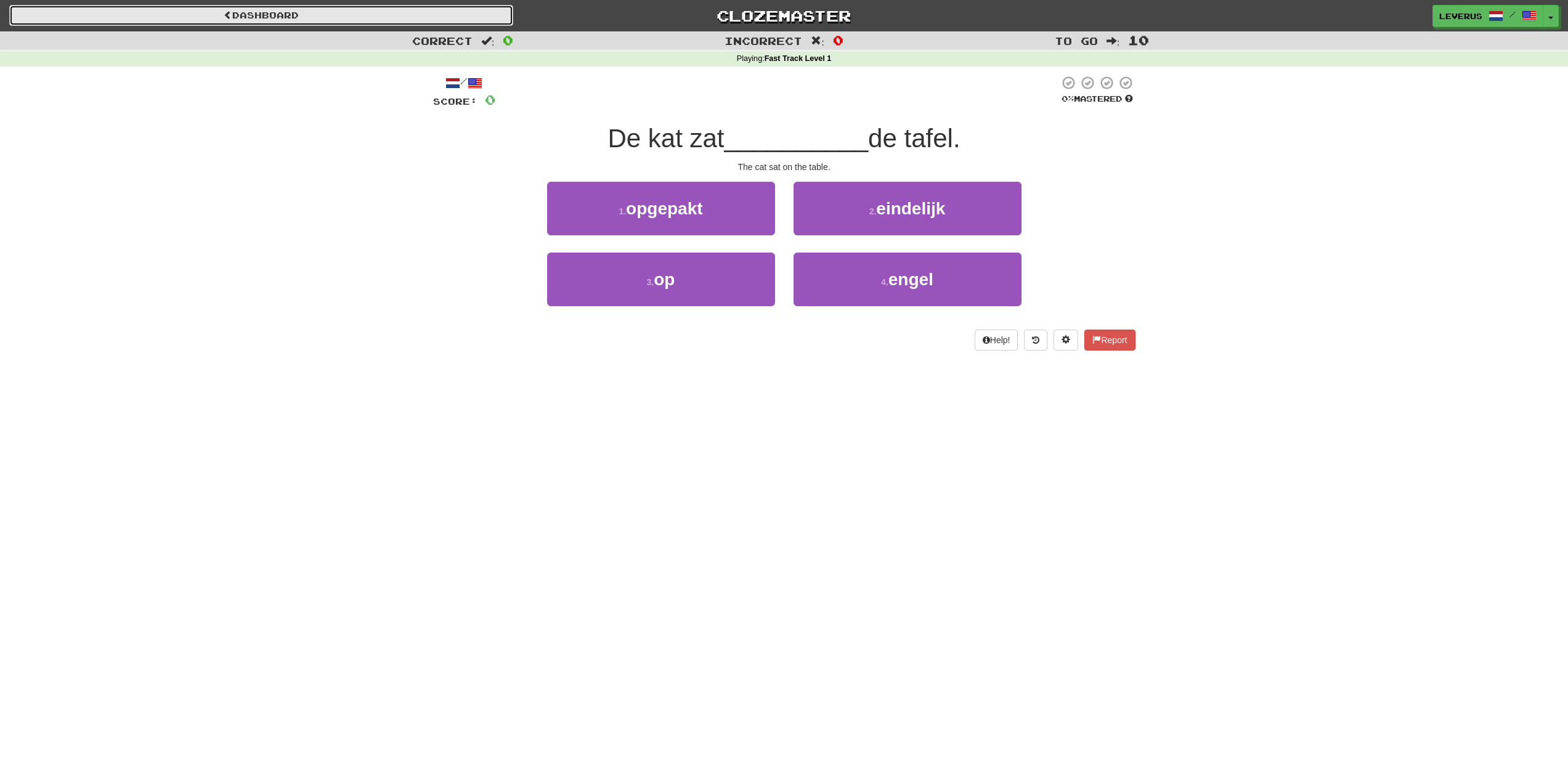
click at [416, 12] on link "Dashboard" at bounding box center [261, 16] width 504 height 21
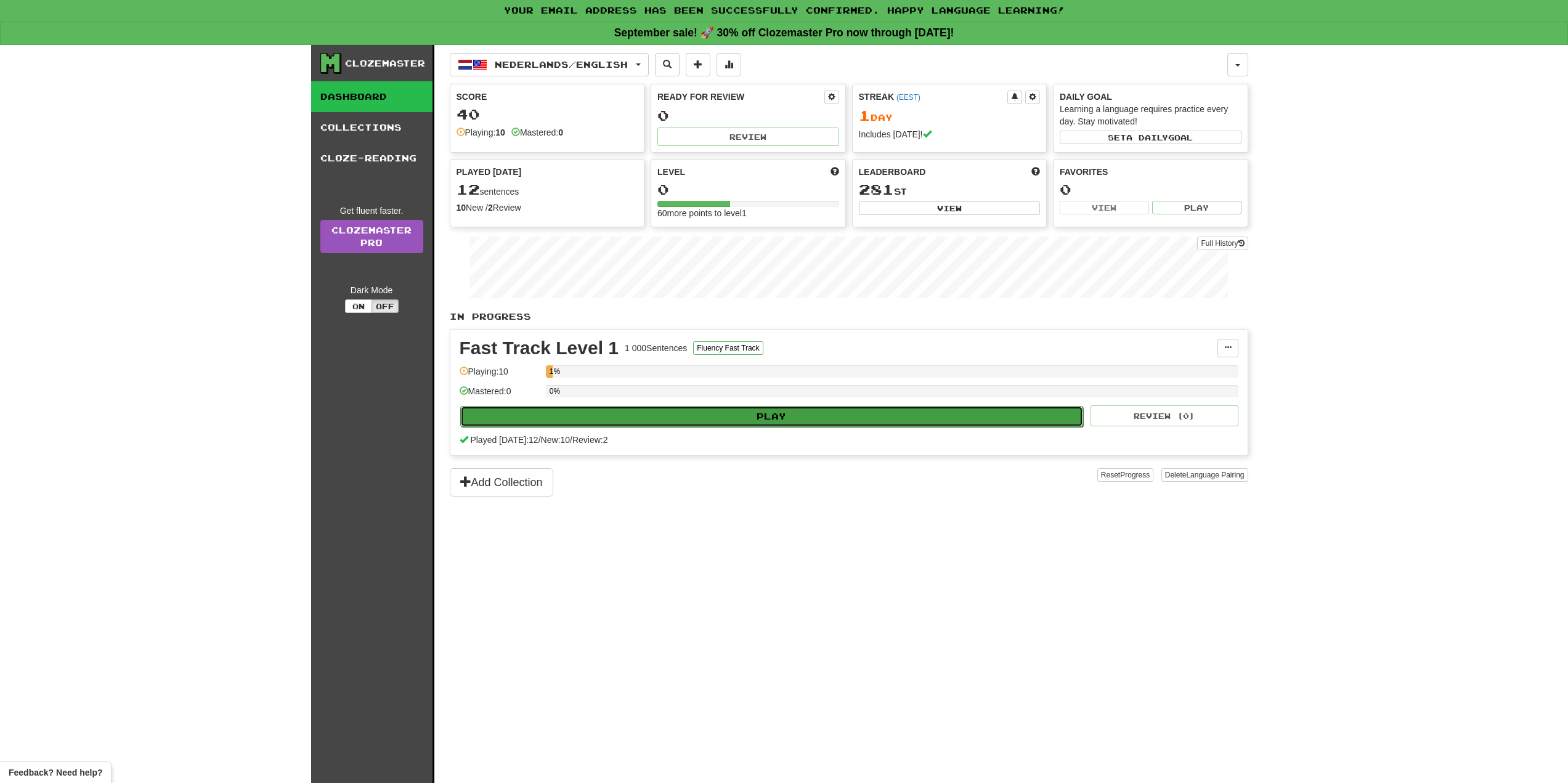
click at [672, 415] on button "Play" at bounding box center [772, 416] width 624 height 21
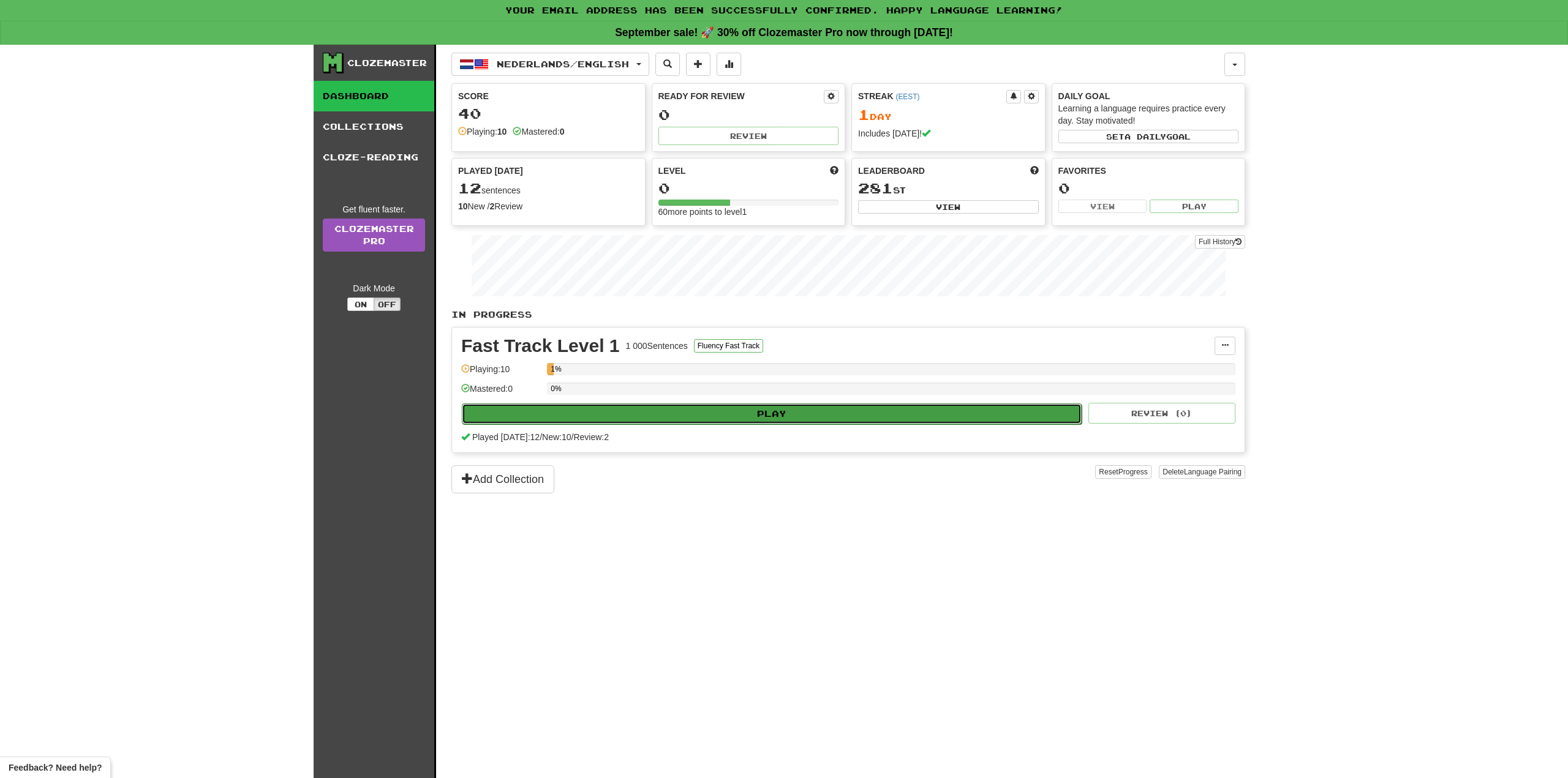
select select "**"
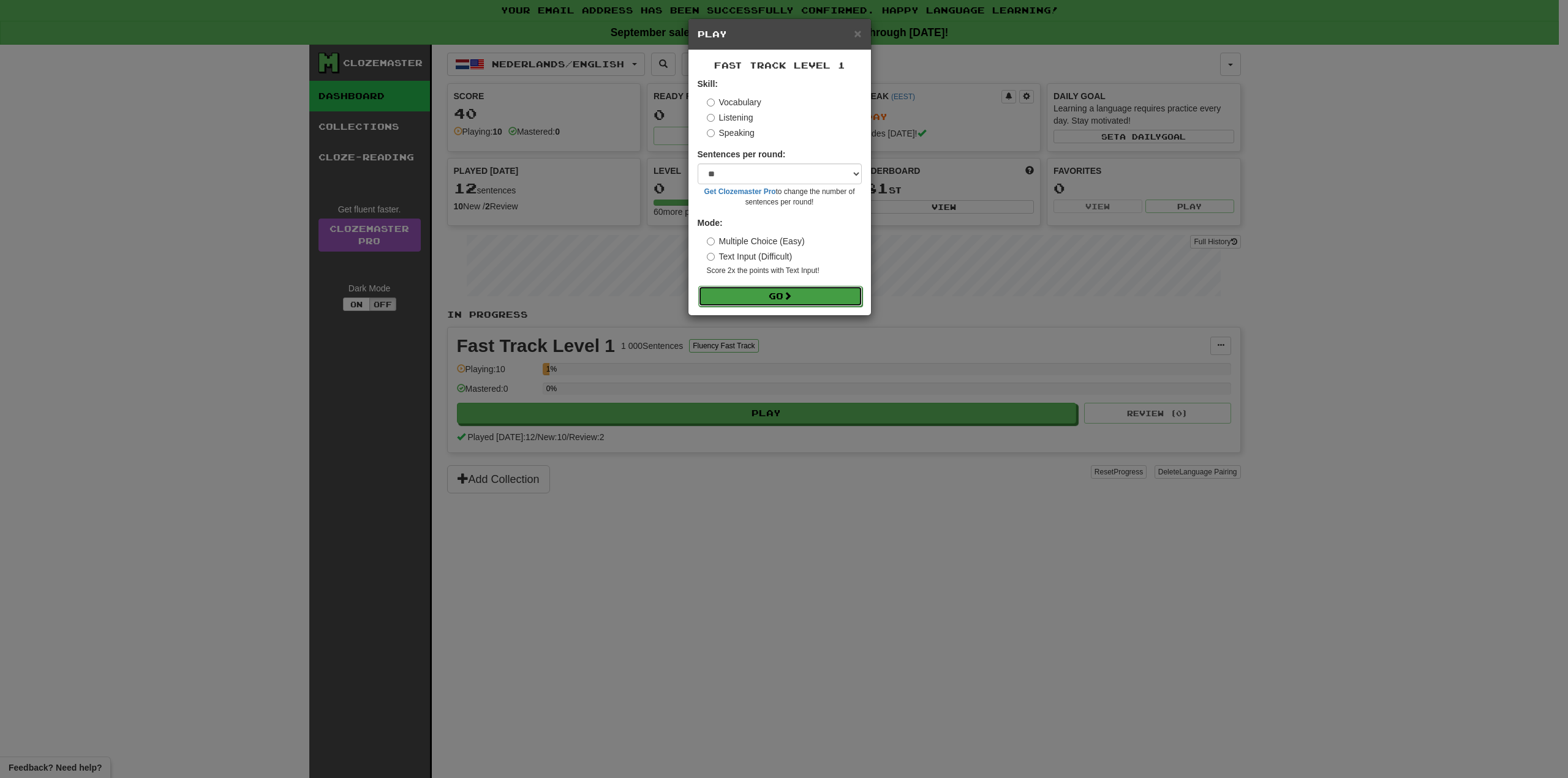
click at [802, 300] on button "Go" at bounding box center [781, 296] width 164 height 21
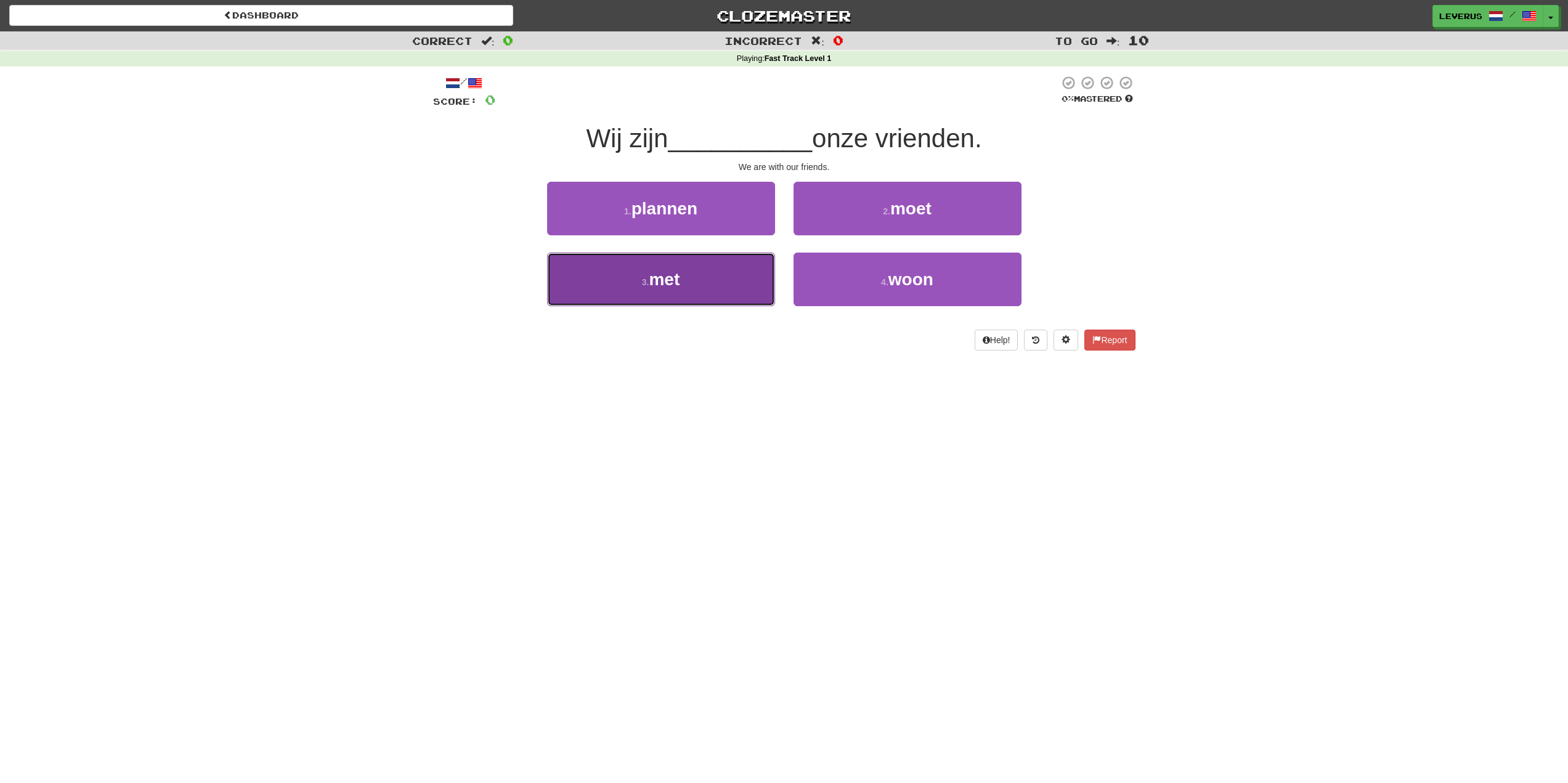
click at [693, 292] on button "3 . met" at bounding box center [661, 279] width 228 height 53
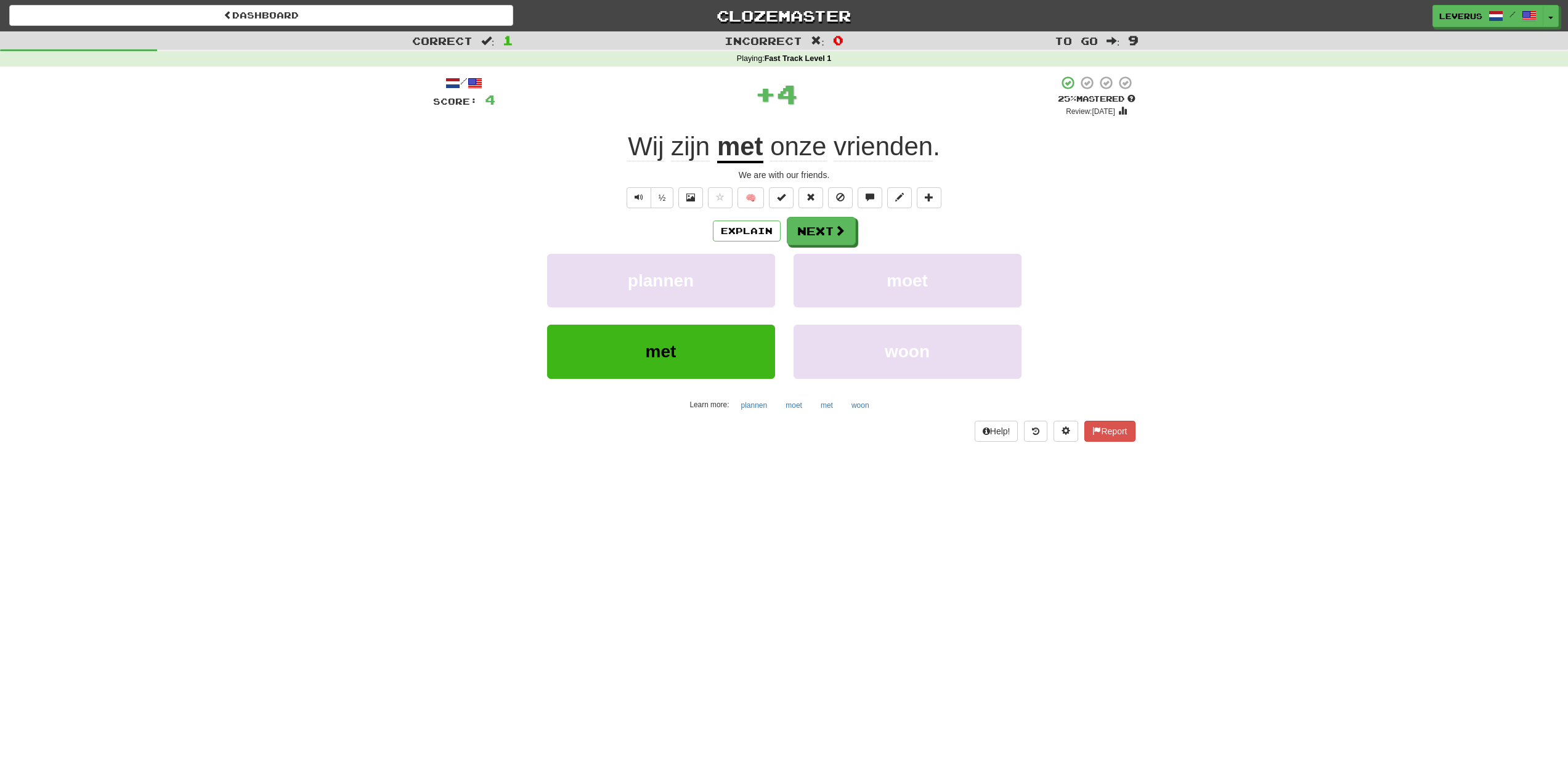
click at [811, 158] on span "onze" at bounding box center [798, 146] width 56 height 29
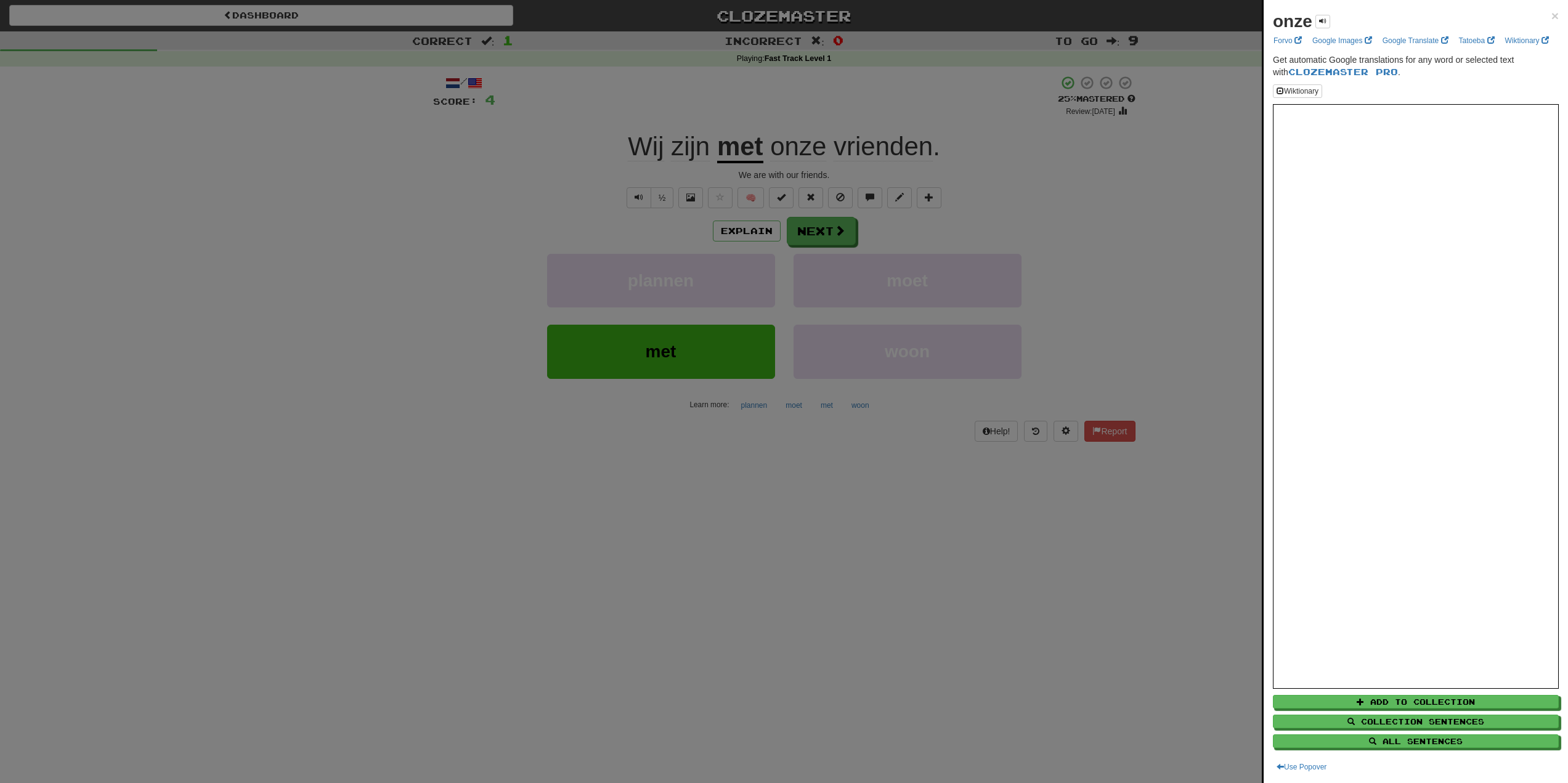
click at [826, 237] on div at bounding box center [784, 392] width 1568 height 783
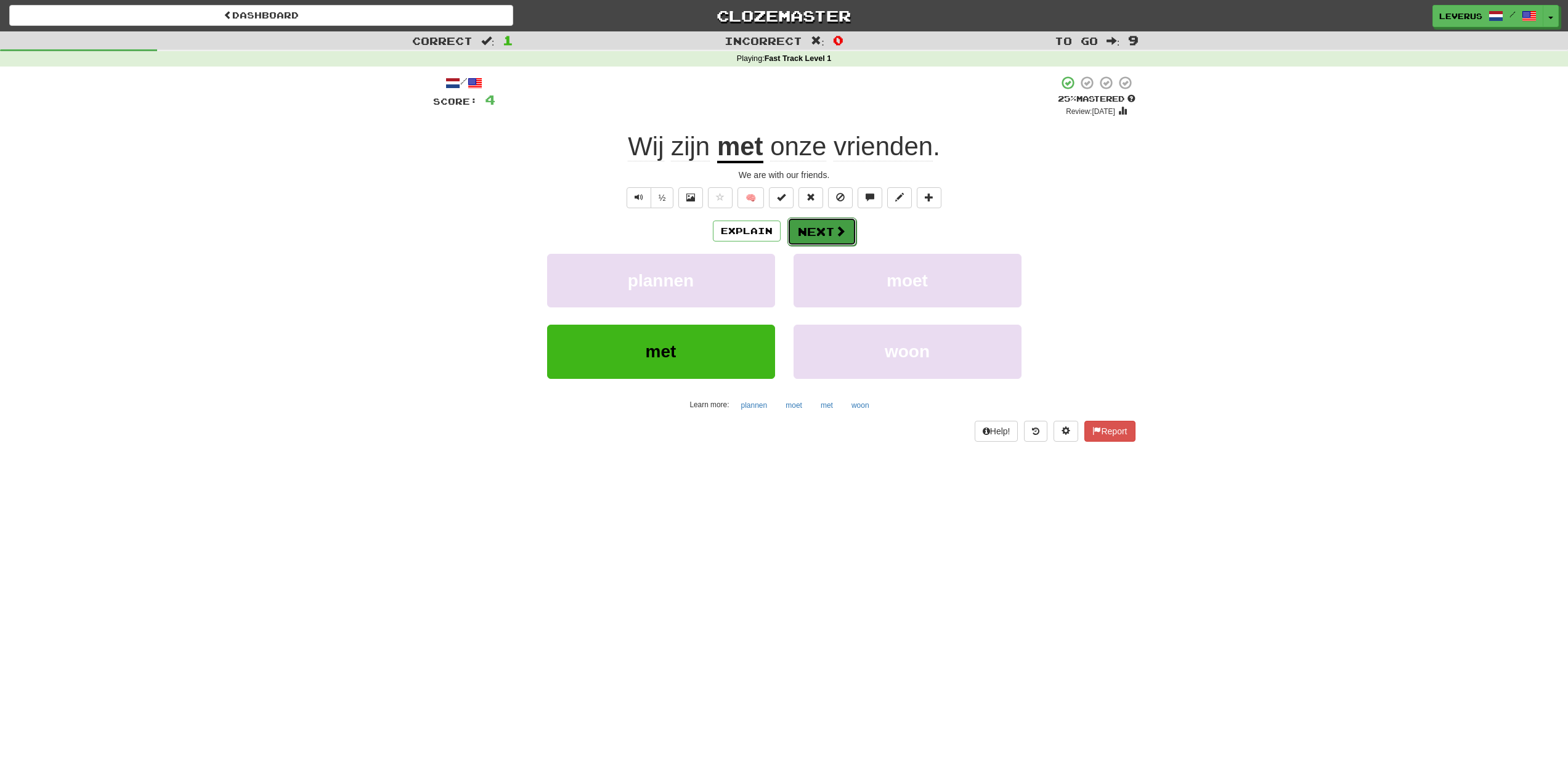
click at [837, 236] on span at bounding box center [840, 231] width 11 height 11
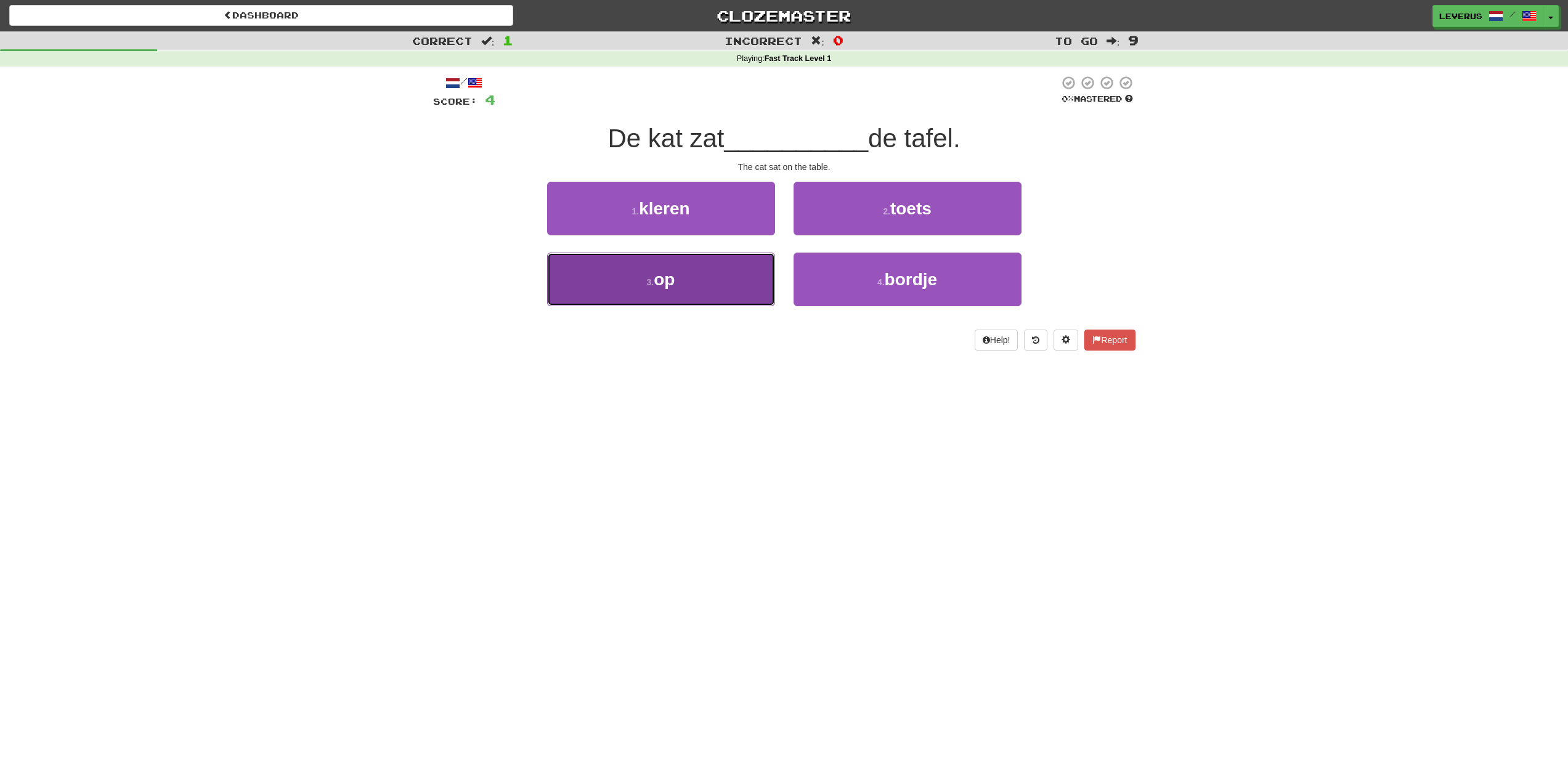
click at [595, 290] on button "3 . op" at bounding box center [661, 279] width 228 height 53
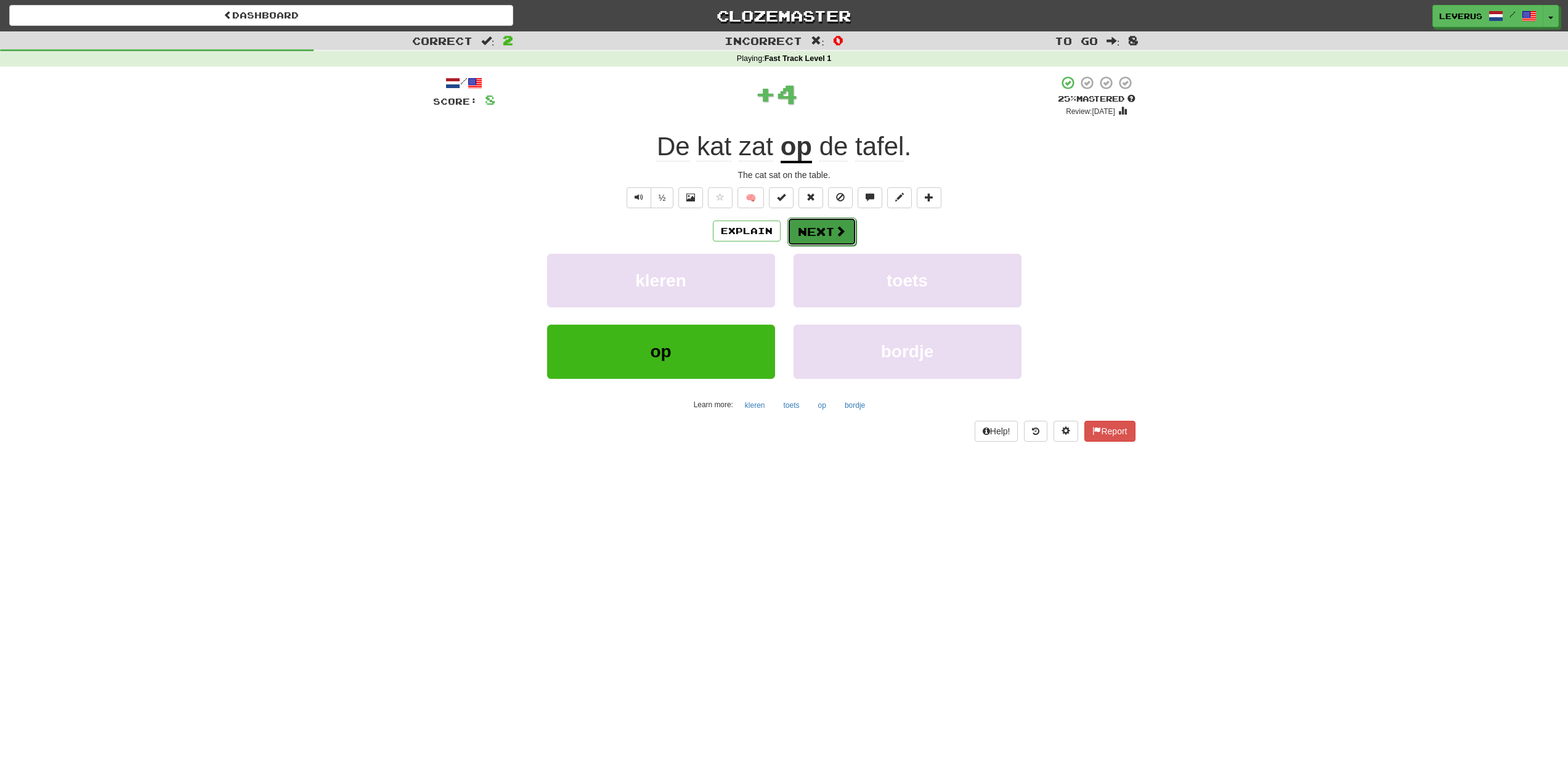
click at [849, 227] on button "Next" at bounding box center [822, 231] width 69 height 29
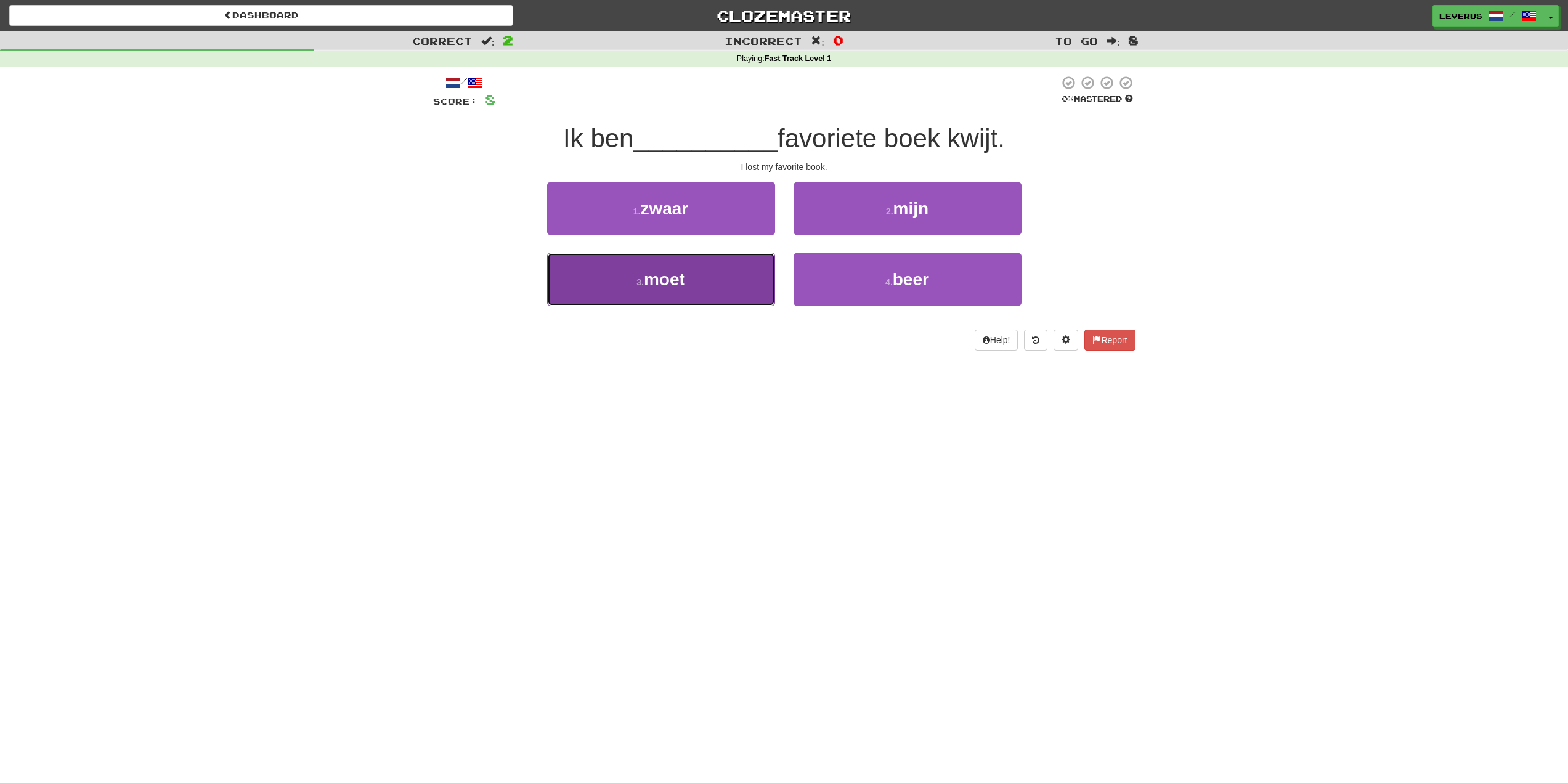
click at [628, 286] on button "3 . moet" at bounding box center [661, 279] width 228 height 53
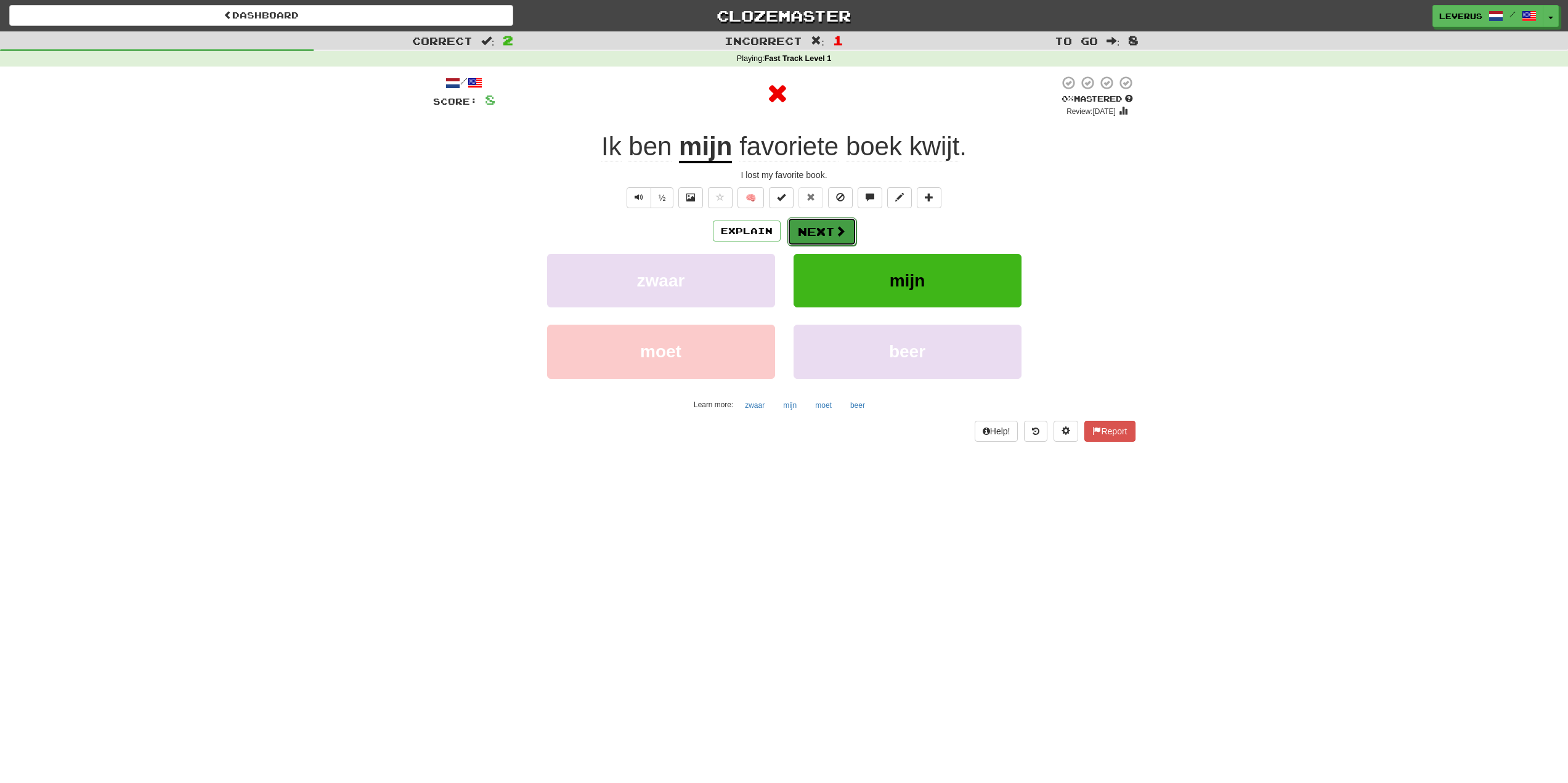
click at [828, 235] on button "Next" at bounding box center [822, 231] width 69 height 29
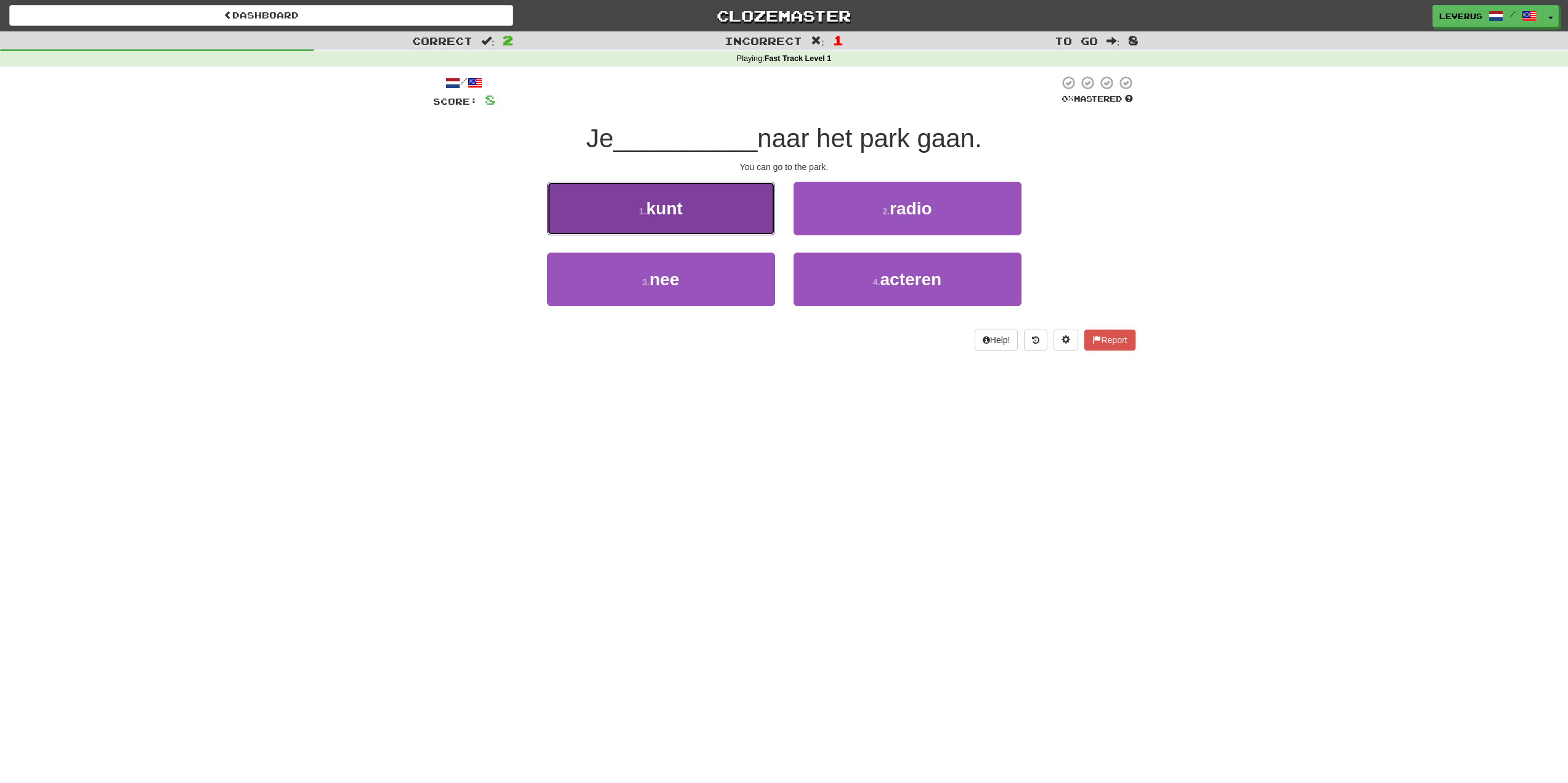
click at [632, 198] on button "1 . kunt" at bounding box center [661, 208] width 228 height 53
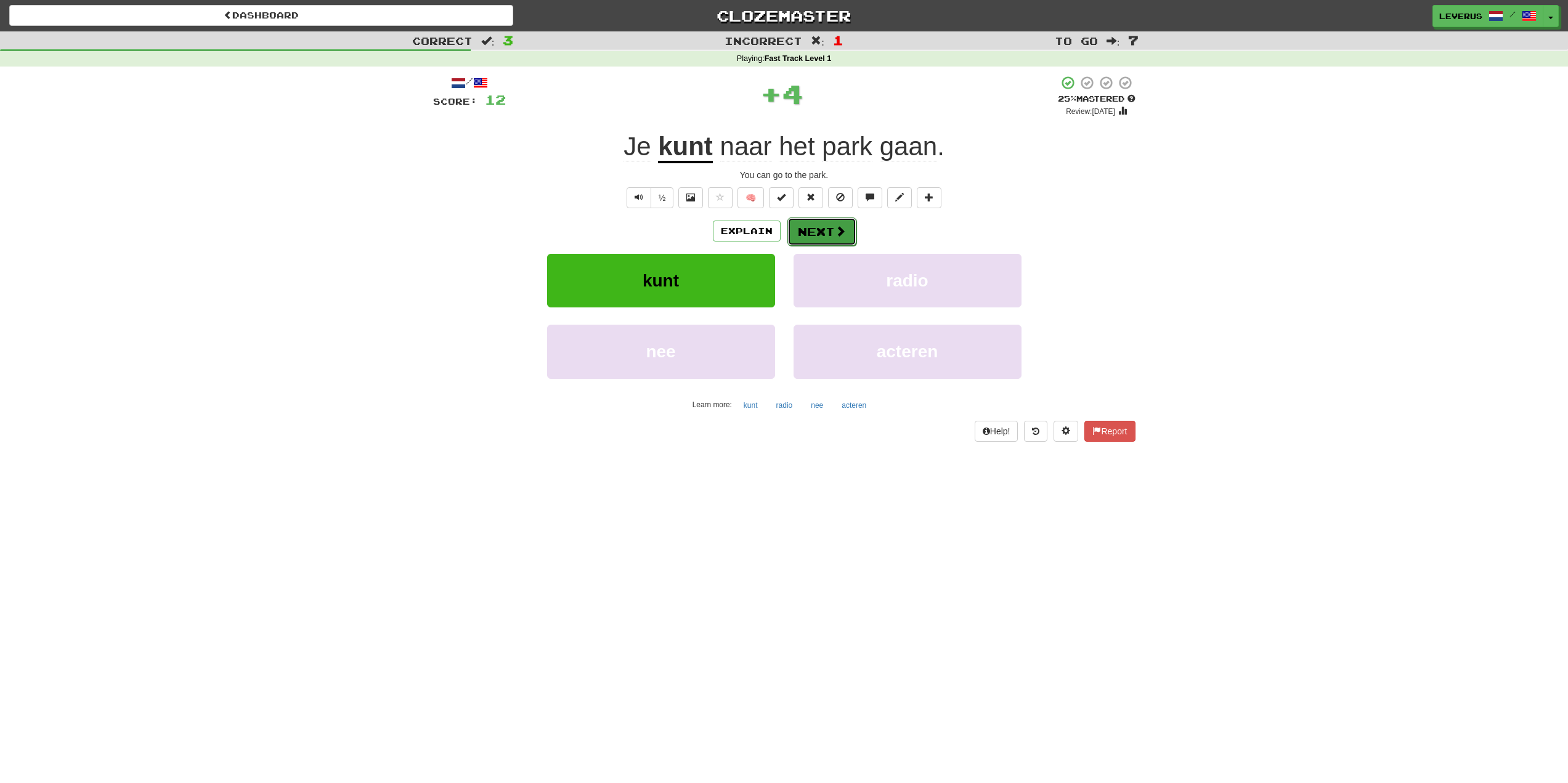
click at [831, 227] on button "Next" at bounding box center [822, 231] width 69 height 29
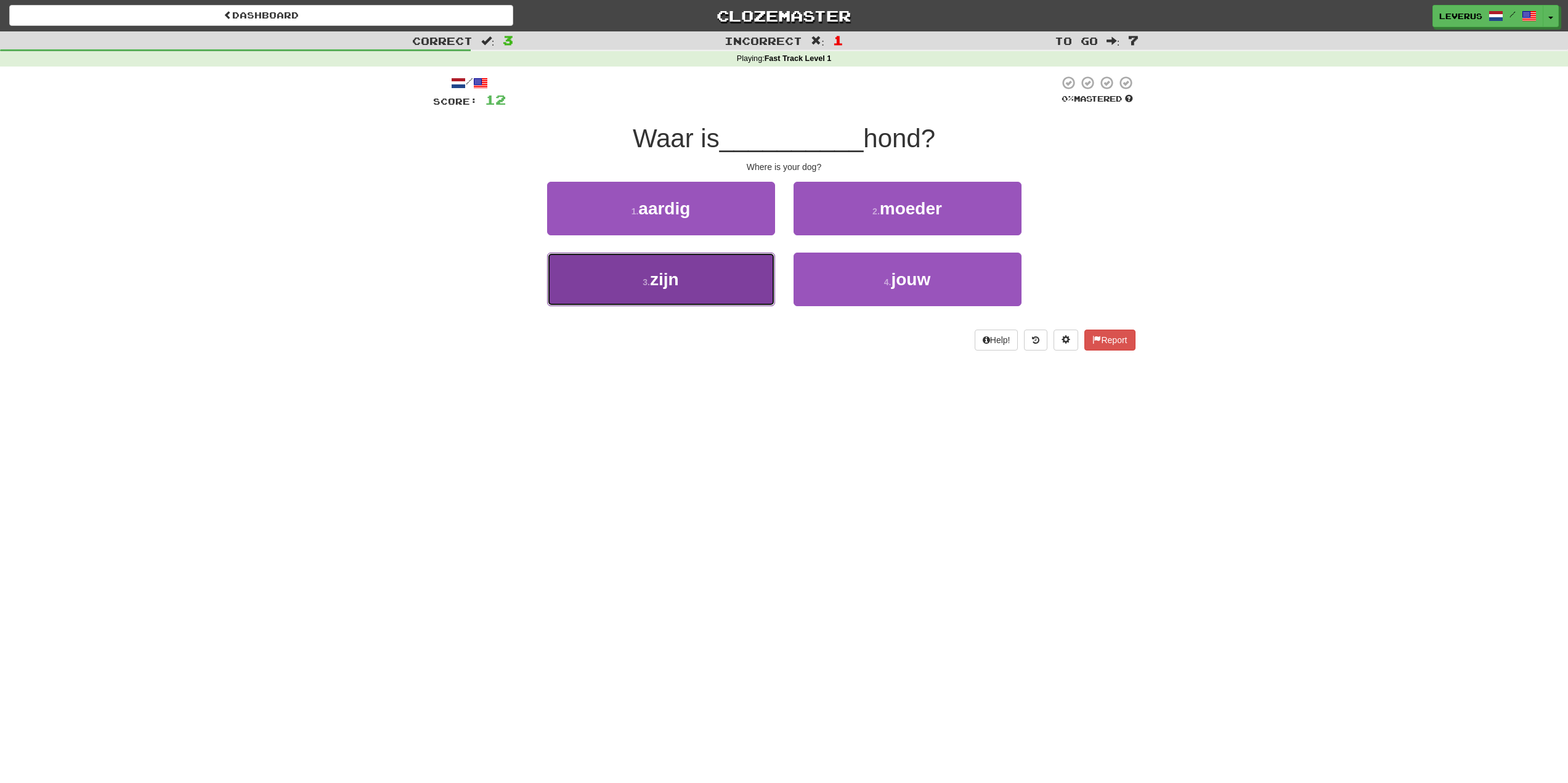
click at [701, 285] on button "3 . zijn" at bounding box center [661, 279] width 228 height 53
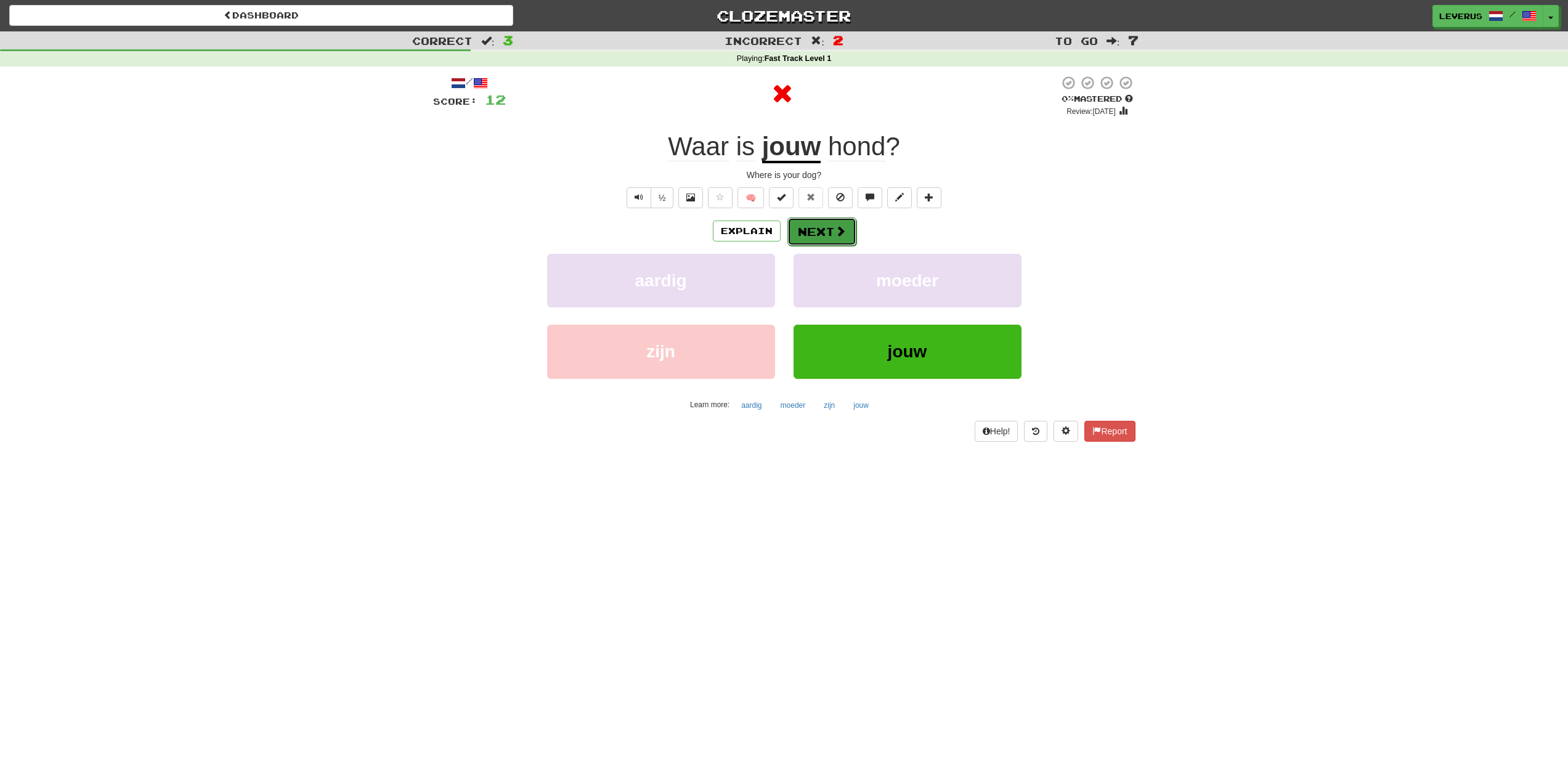
click at [828, 231] on button "Next" at bounding box center [822, 231] width 69 height 29
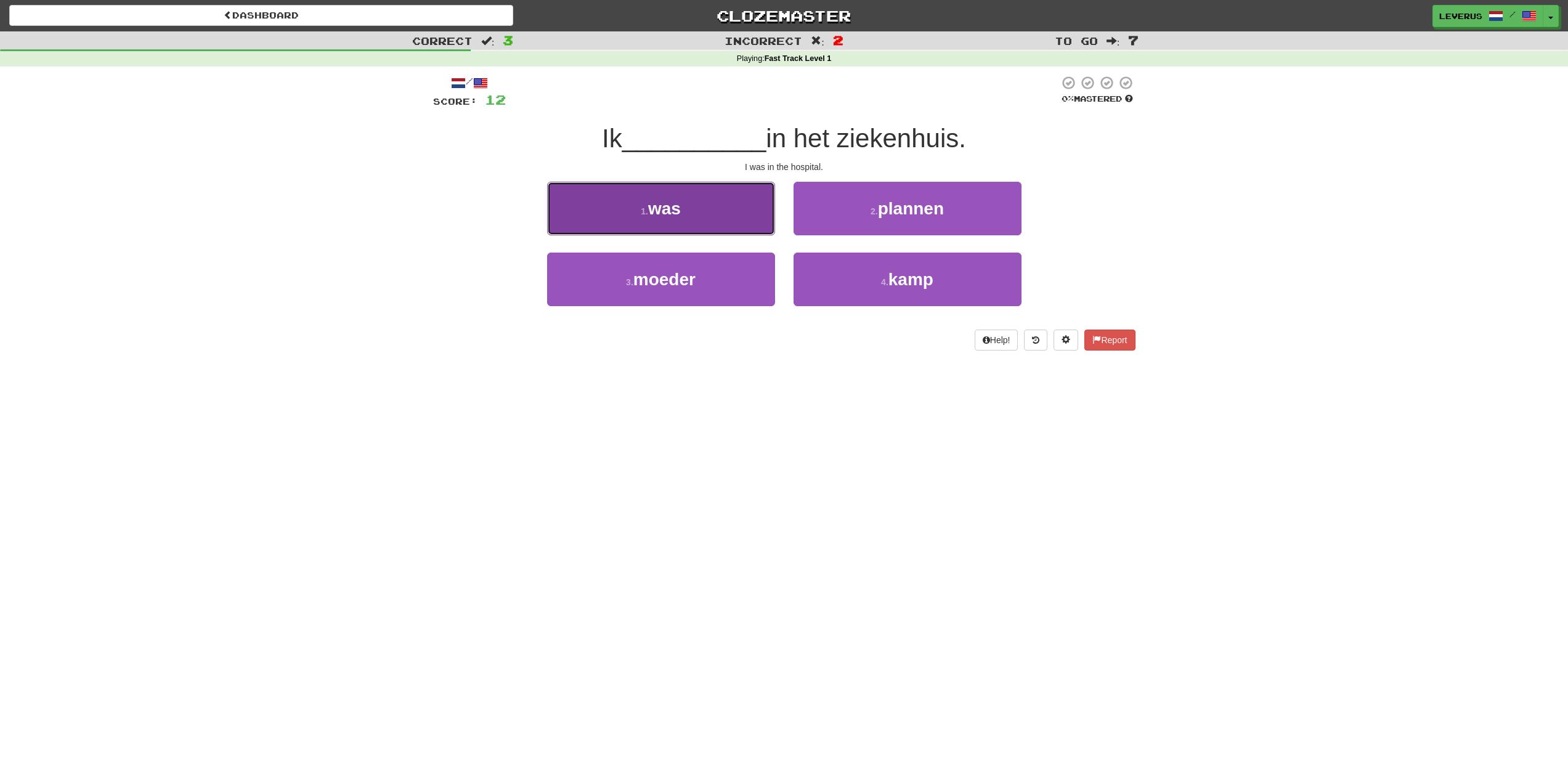
click at [652, 221] on button "1 . was" at bounding box center [661, 208] width 228 height 53
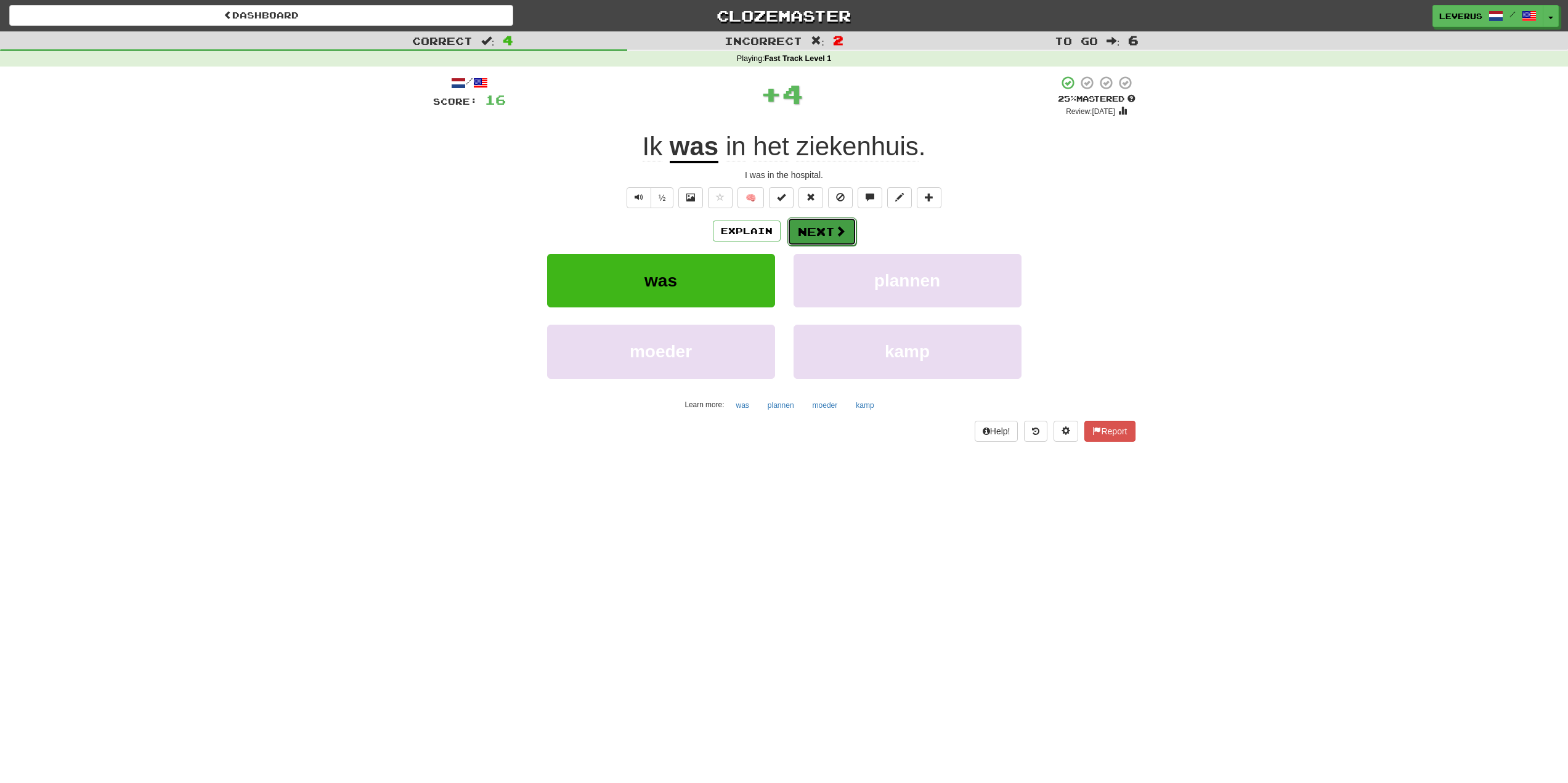
click at [828, 227] on button "Next" at bounding box center [822, 231] width 69 height 29
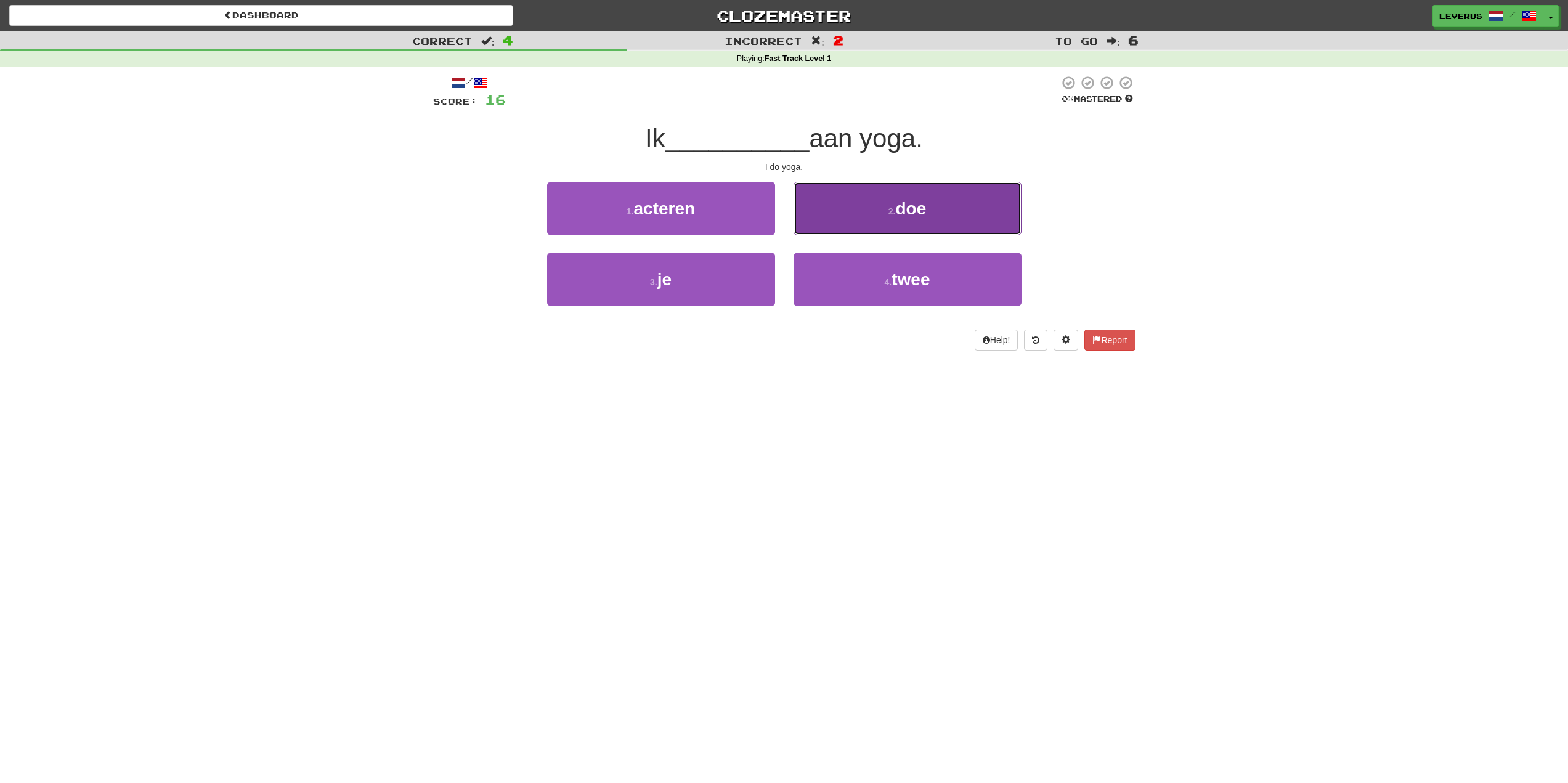
click at [827, 226] on button "2 . doe" at bounding box center [907, 208] width 228 height 53
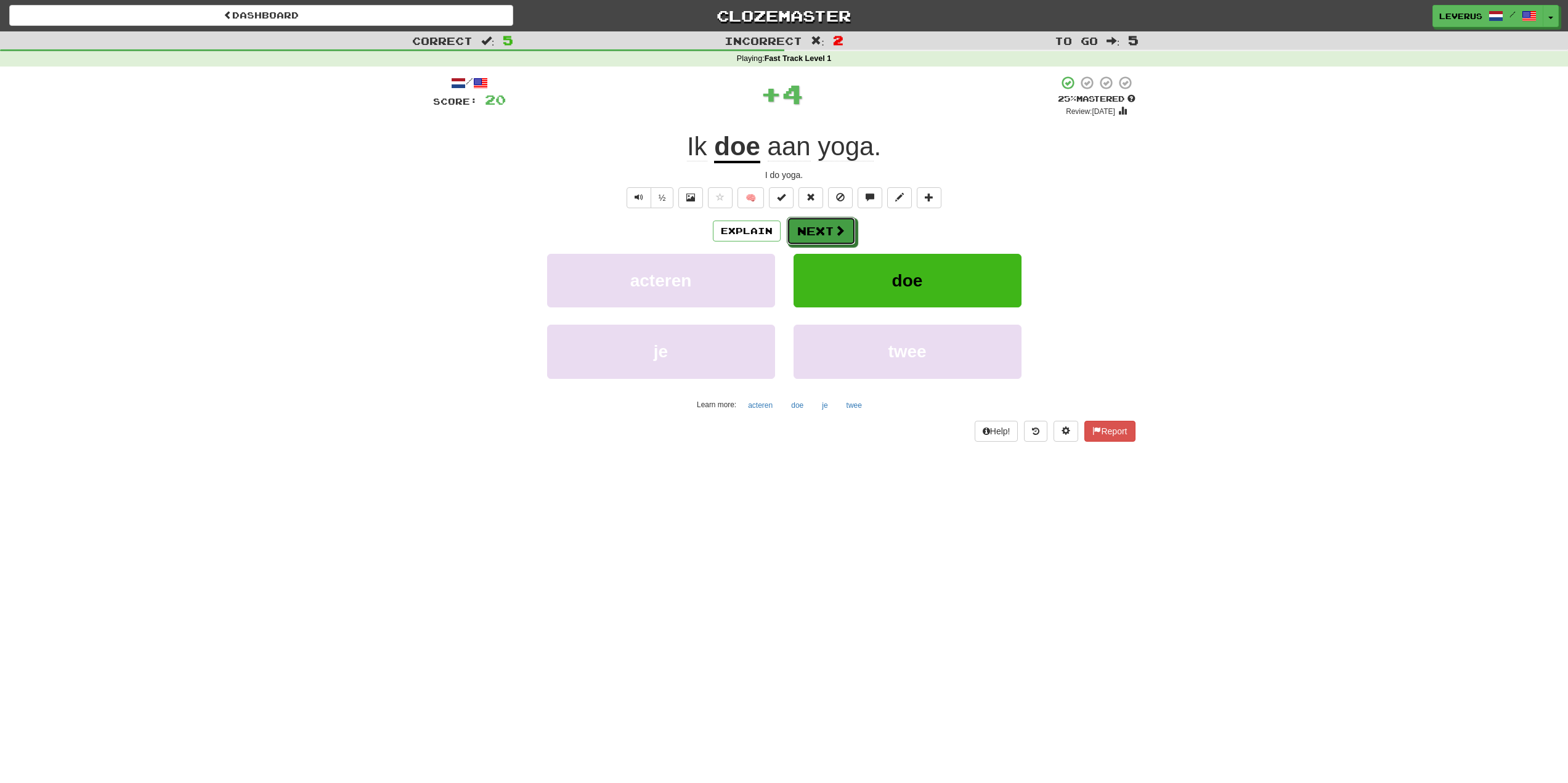
click at [827, 226] on button "Next" at bounding box center [822, 231] width 69 height 29
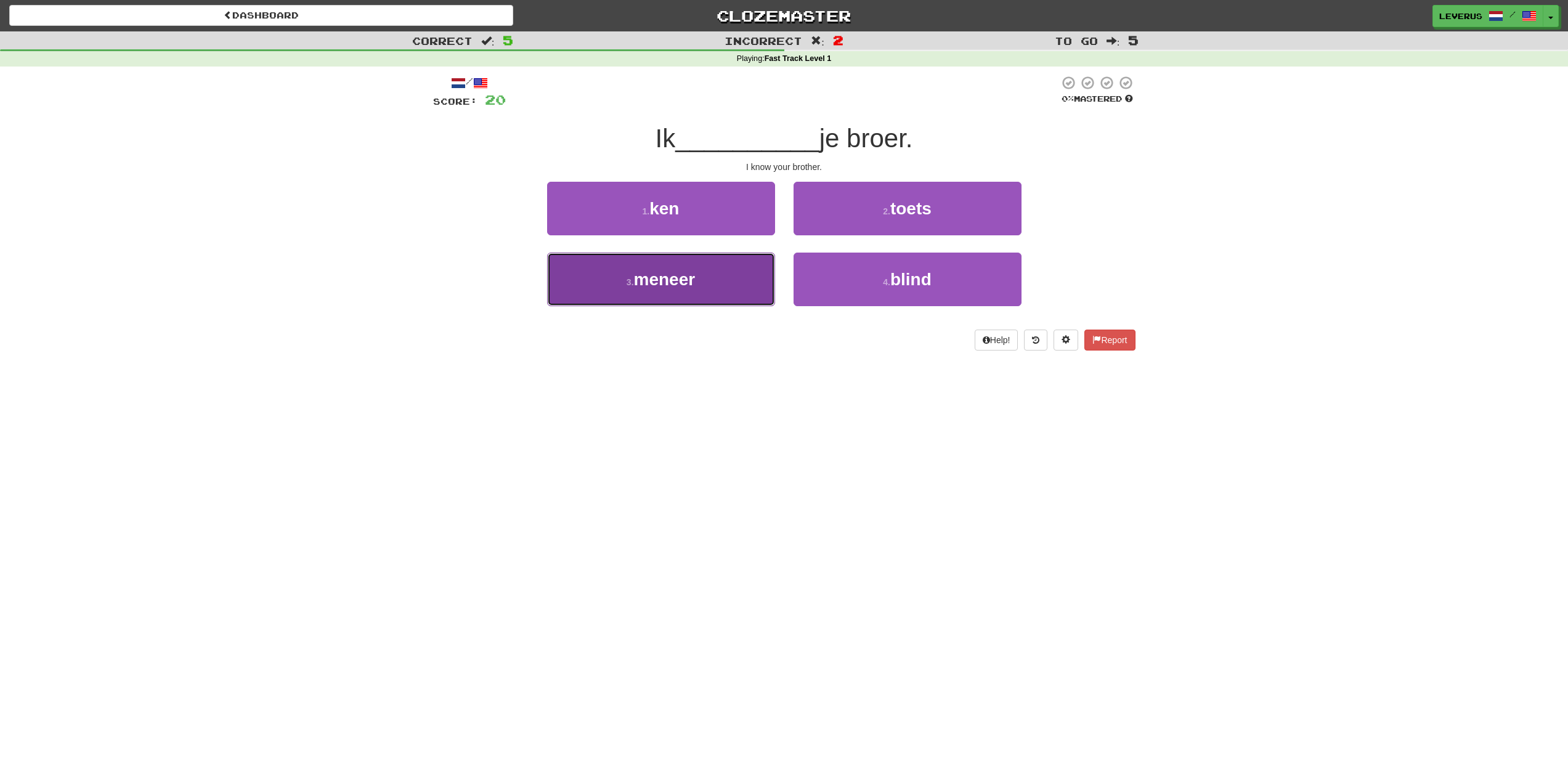
click at [730, 302] on button "3 . meneer" at bounding box center [661, 279] width 228 height 53
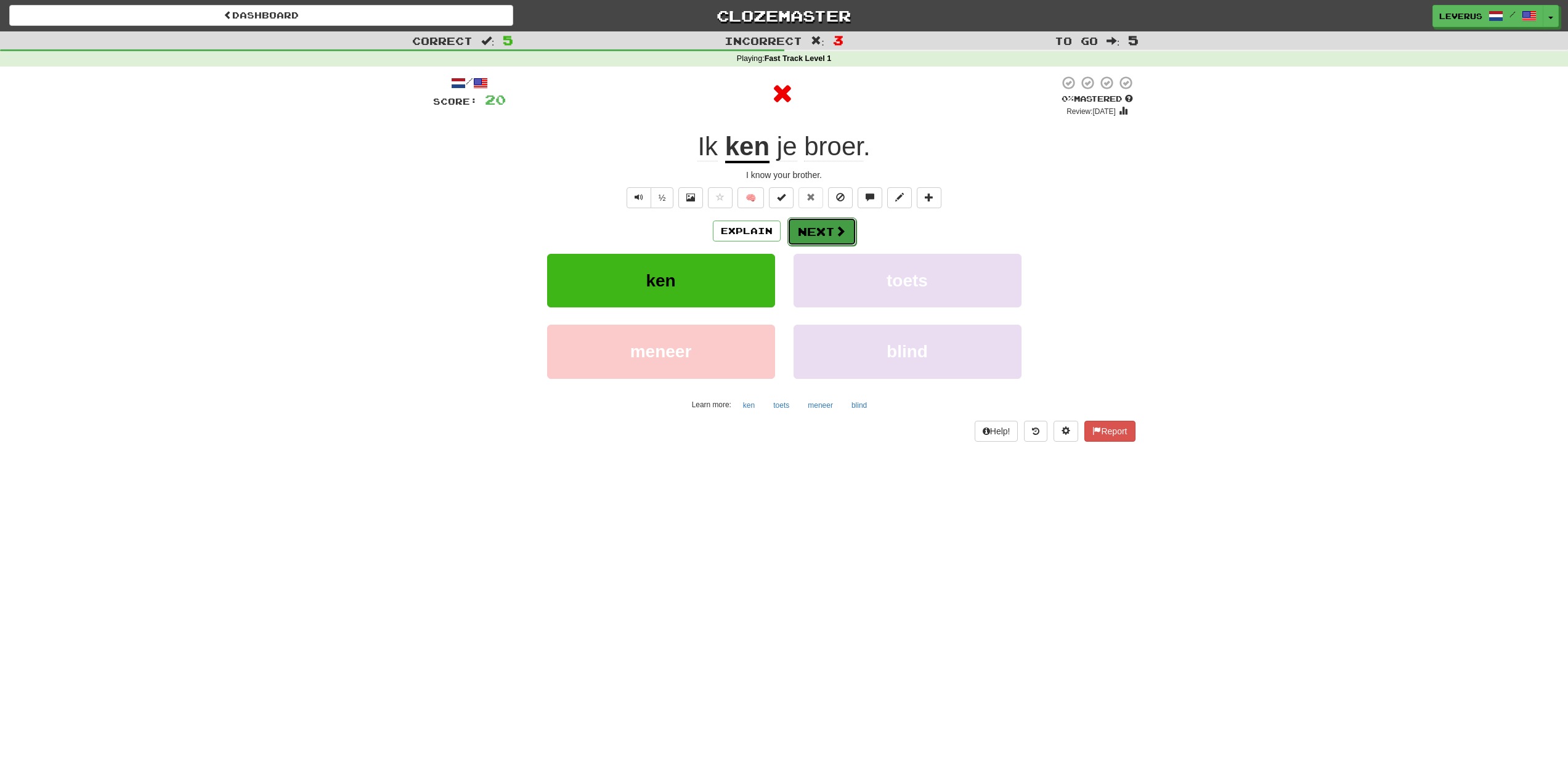
click at [843, 231] on span at bounding box center [840, 231] width 11 height 11
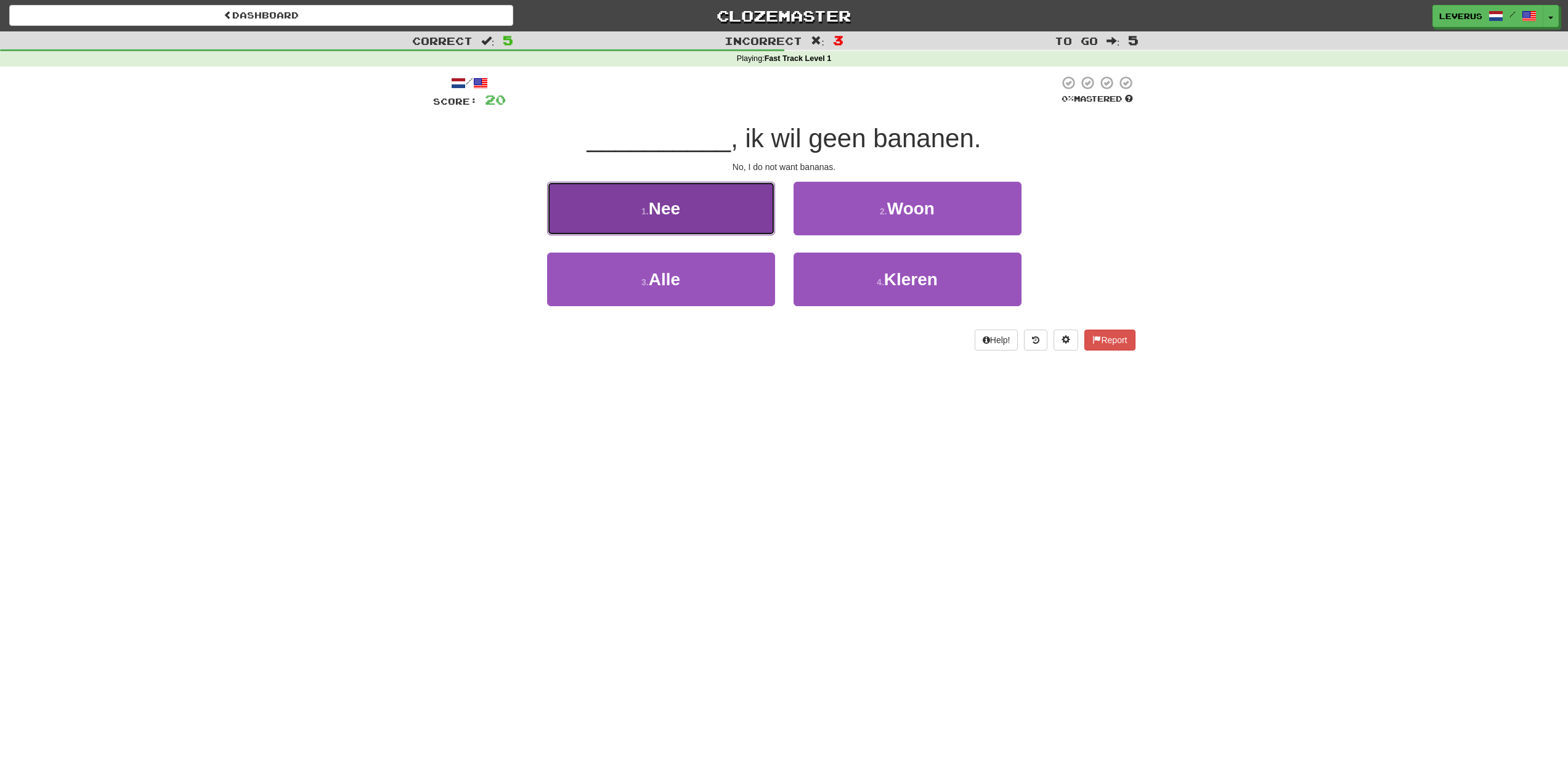
click at [739, 222] on button "1 . Nee" at bounding box center [661, 208] width 228 height 53
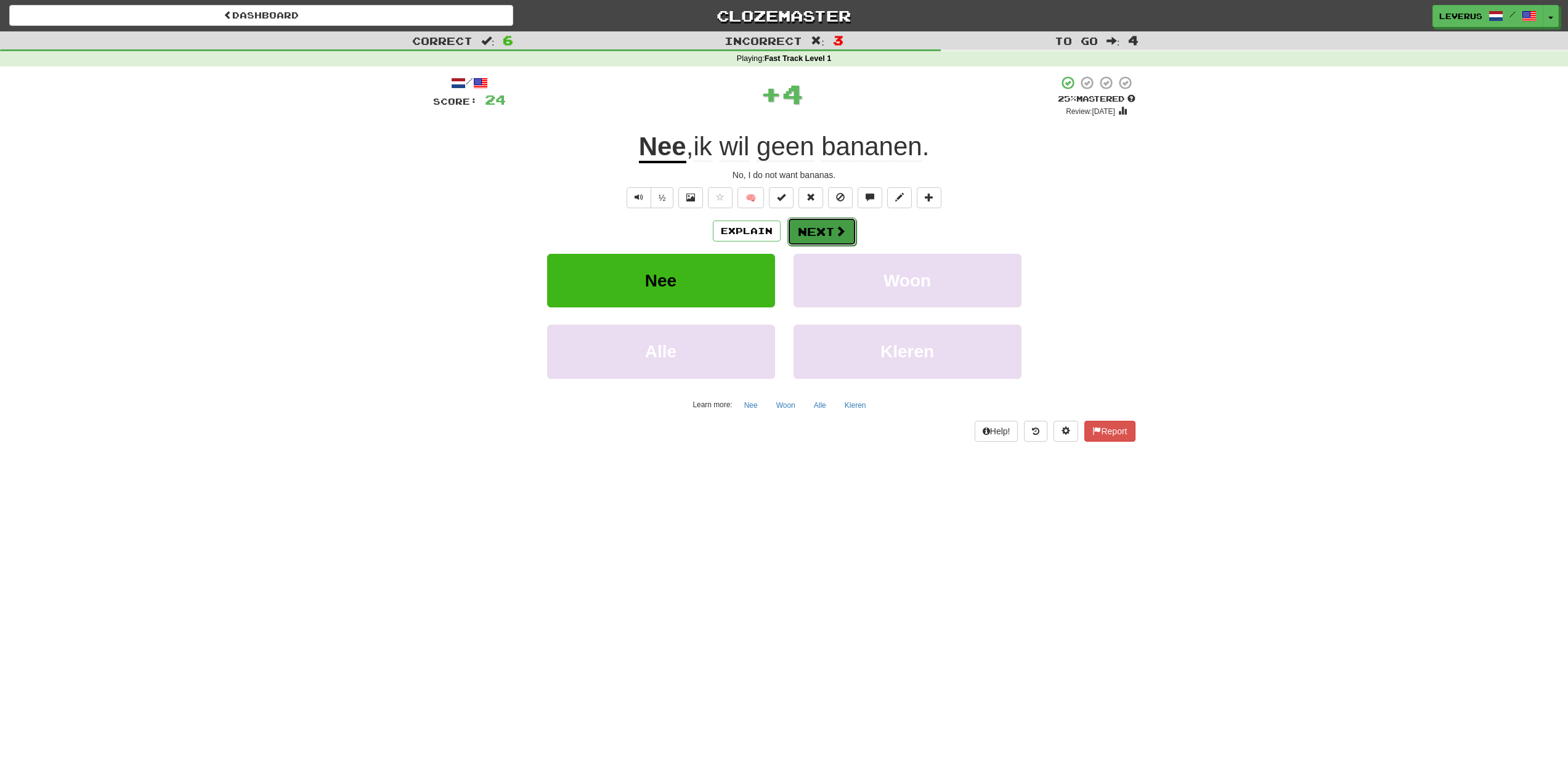
click at [832, 231] on button "Next" at bounding box center [822, 231] width 69 height 29
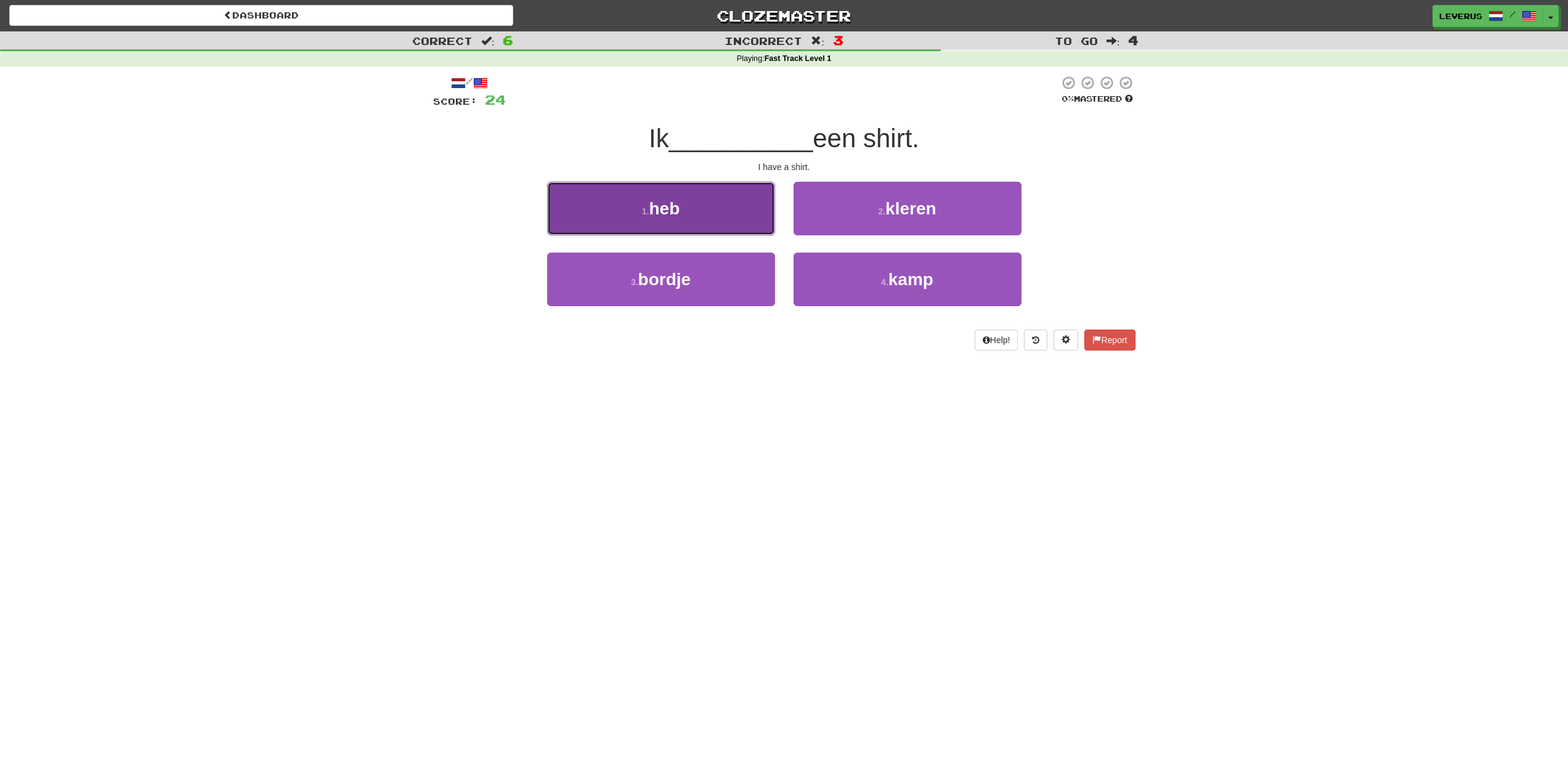
click at [631, 215] on button "1 . heb" at bounding box center [661, 208] width 228 height 53
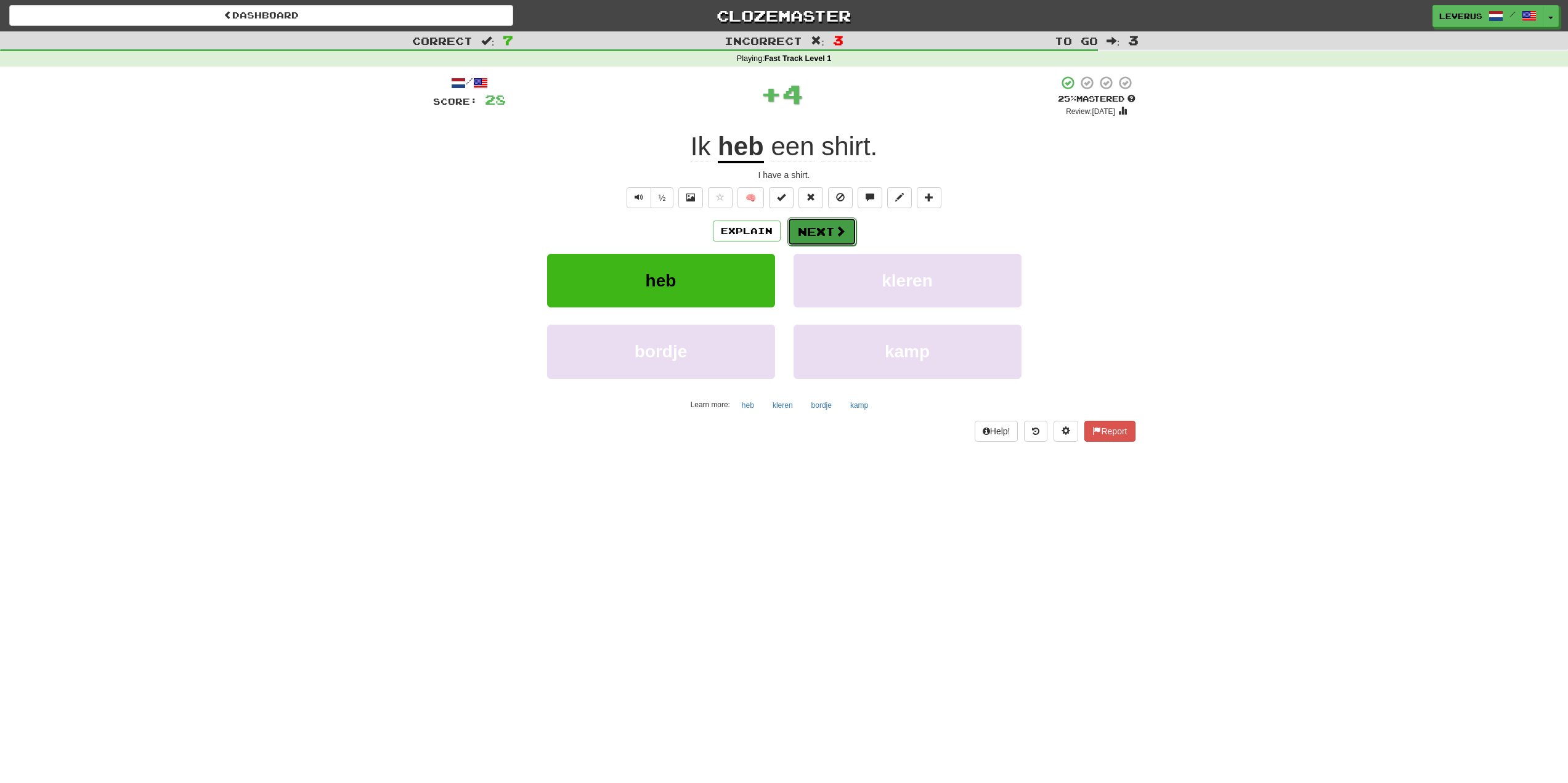
click at [826, 236] on button "Next" at bounding box center [822, 231] width 69 height 29
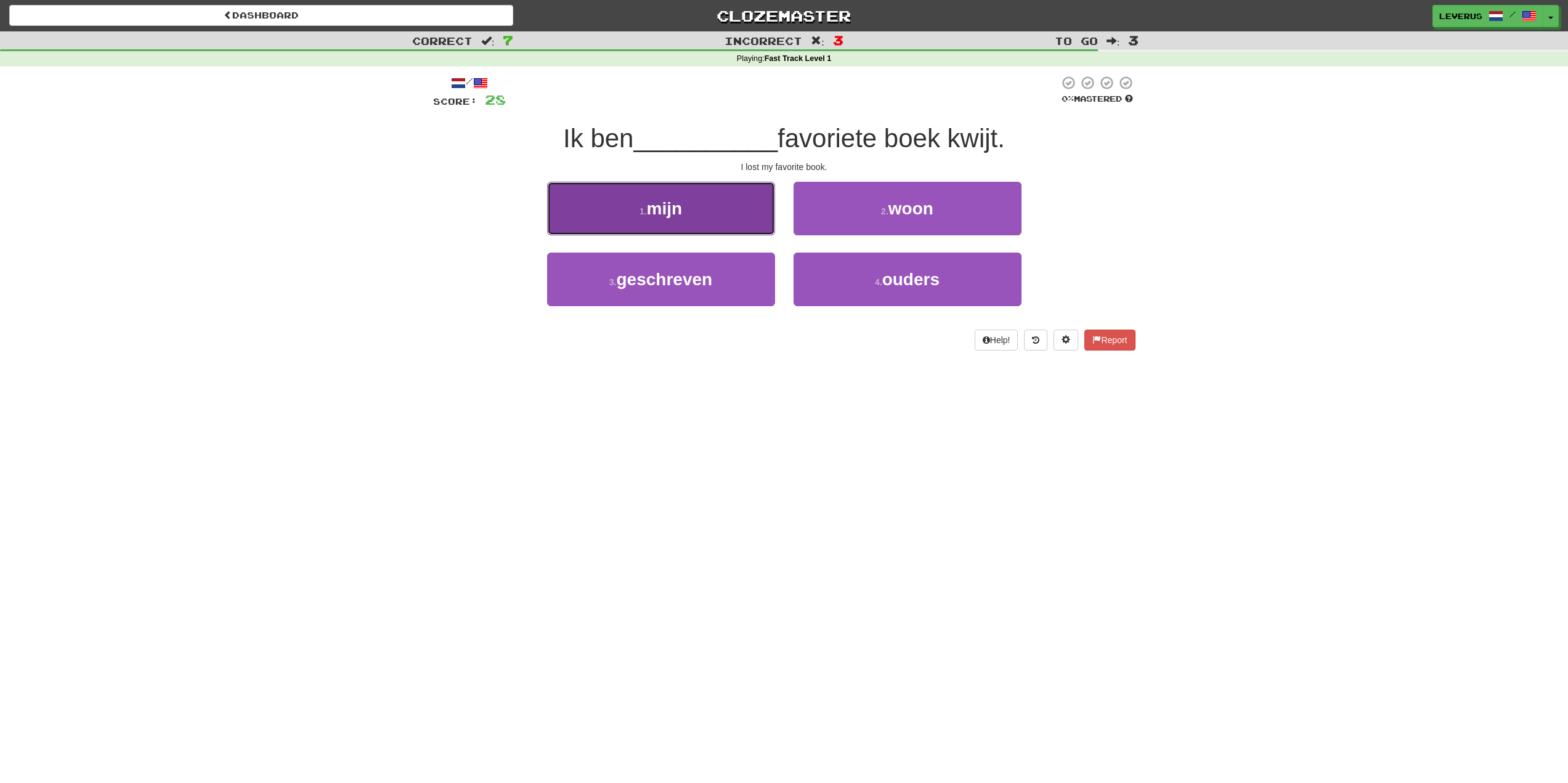
click at [621, 215] on button "1 . mijn" at bounding box center [661, 208] width 228 height 53
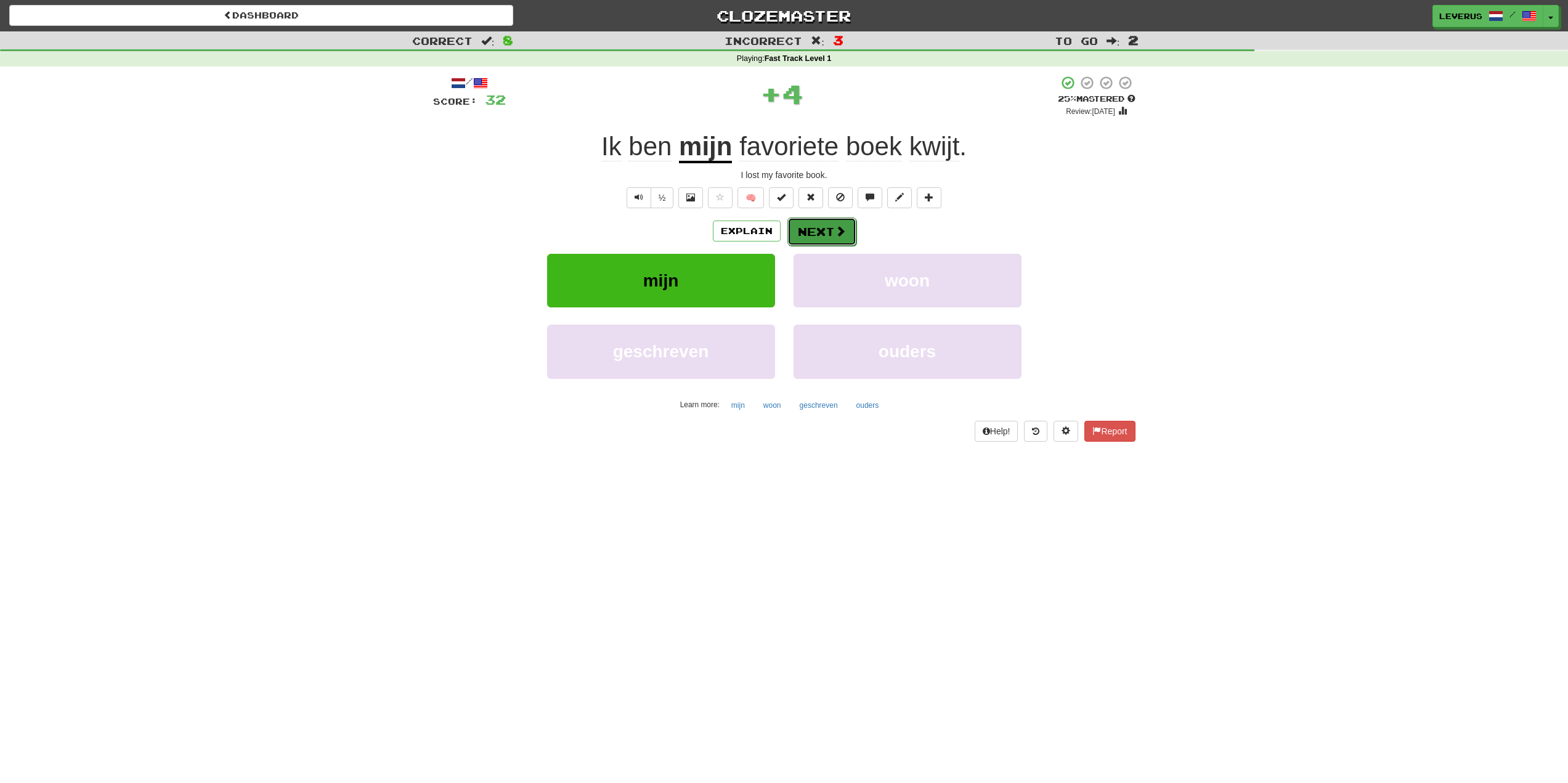
click at [843, 219] on button "Next" at bounding box center [822, 231] width 69 height 29
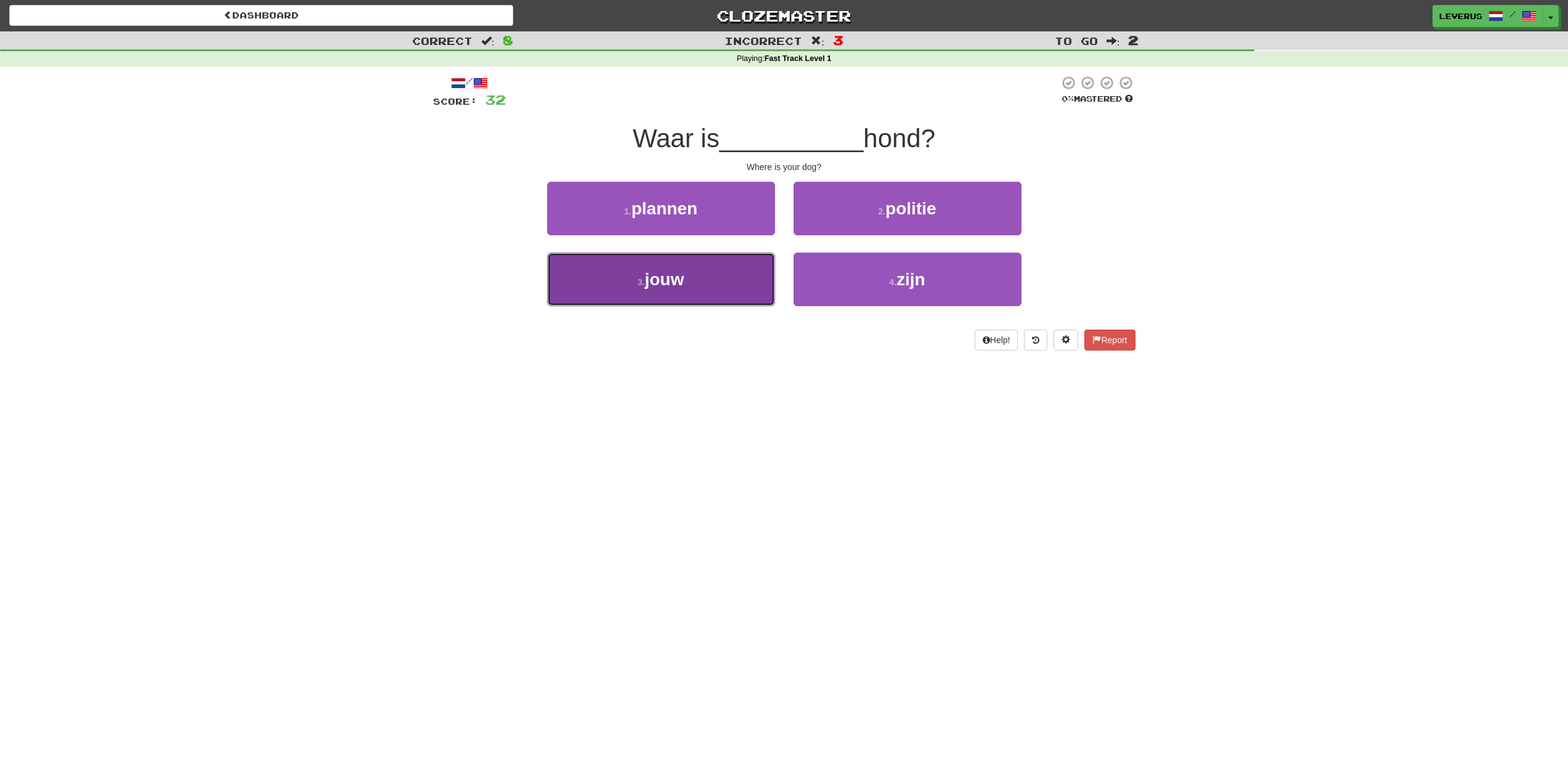
click at [730, 264] on button "3 . jouw" at bounding box center [661, 279] width 228 height 53
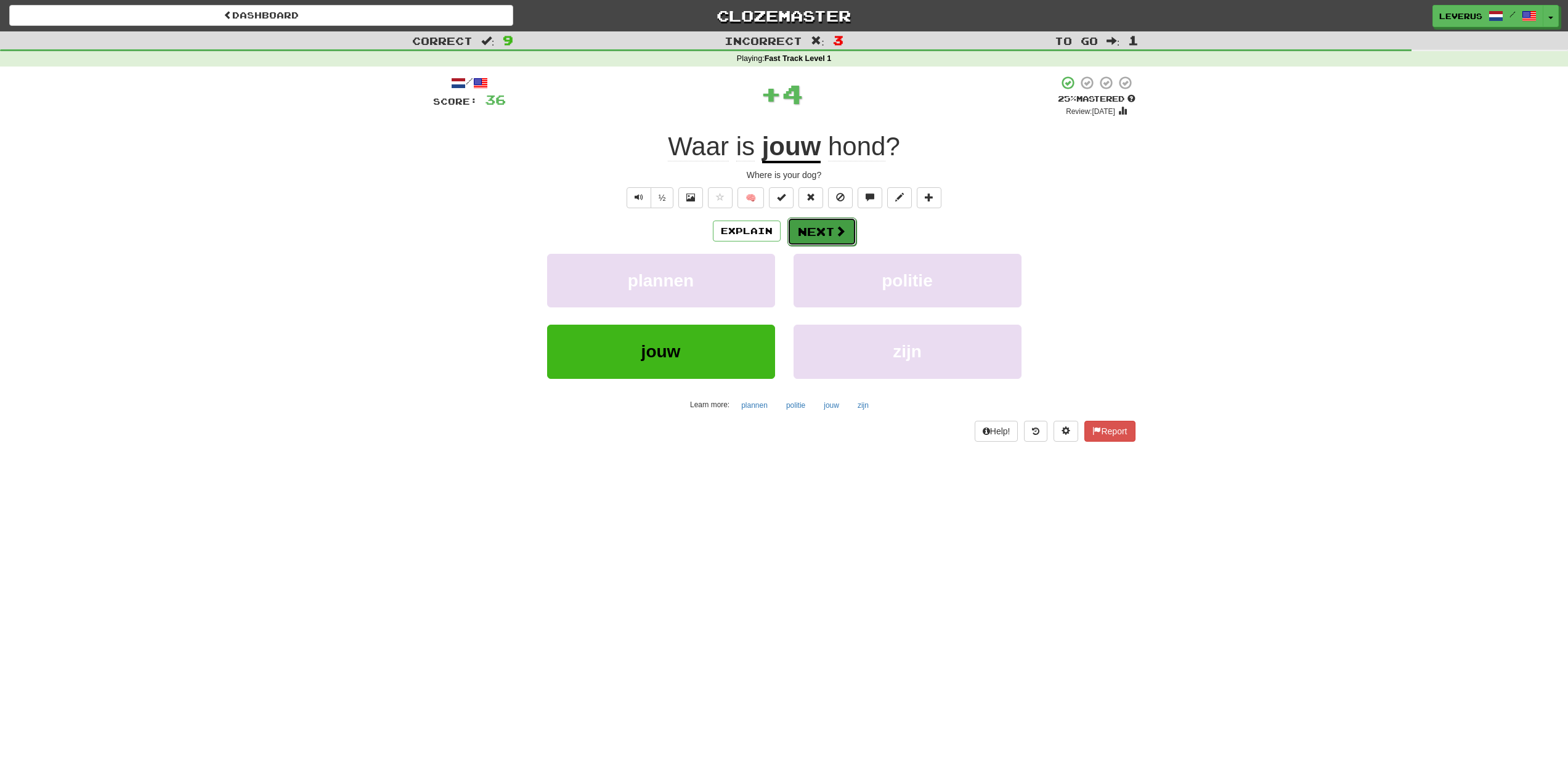
click at [820, 221] on button "Next" at bounding box center [822, 231] width 69 height 29
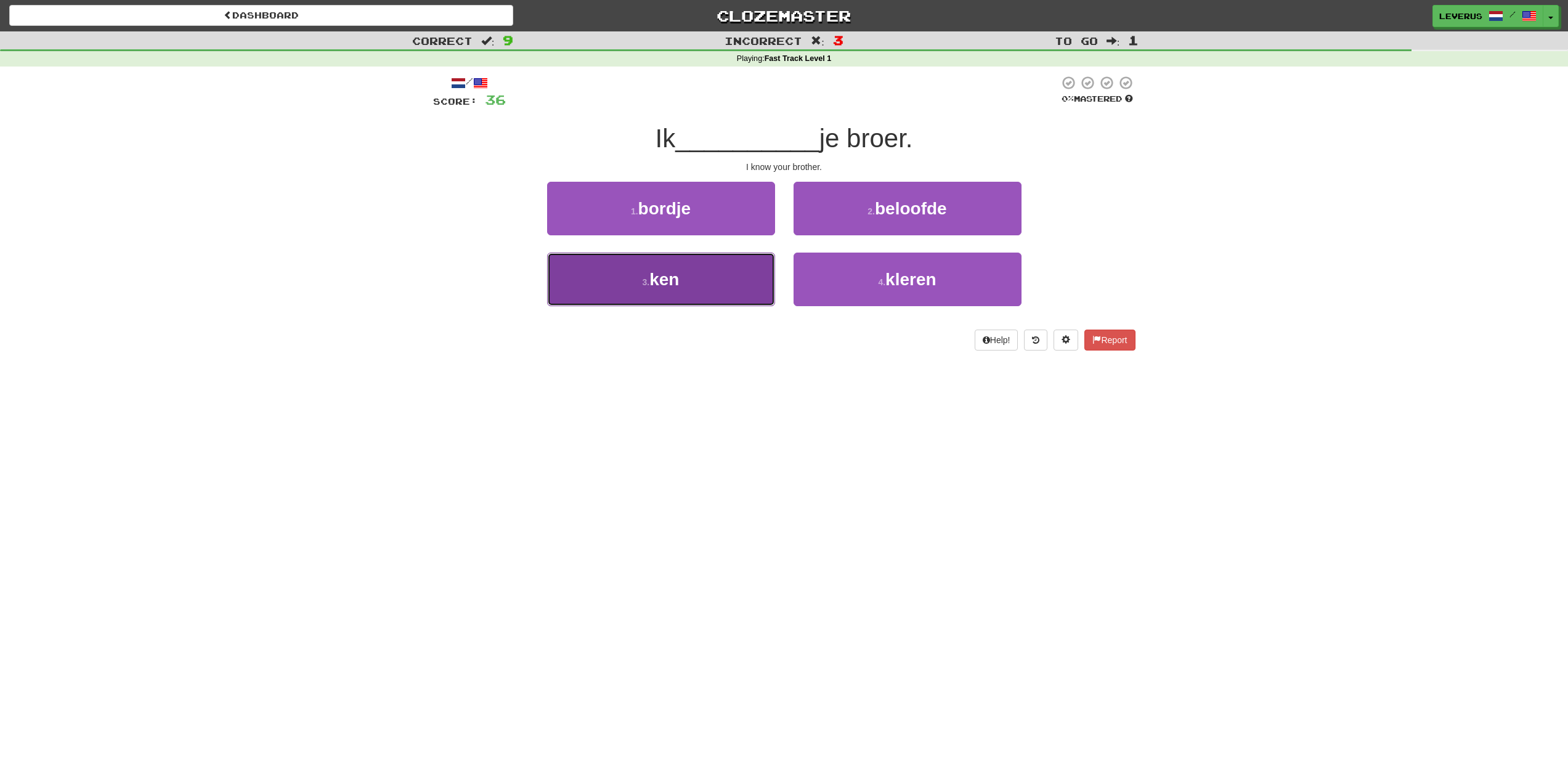
click at [622, 272] on button "3 . ken" at bounding box center [661, 279] width 228 height 53
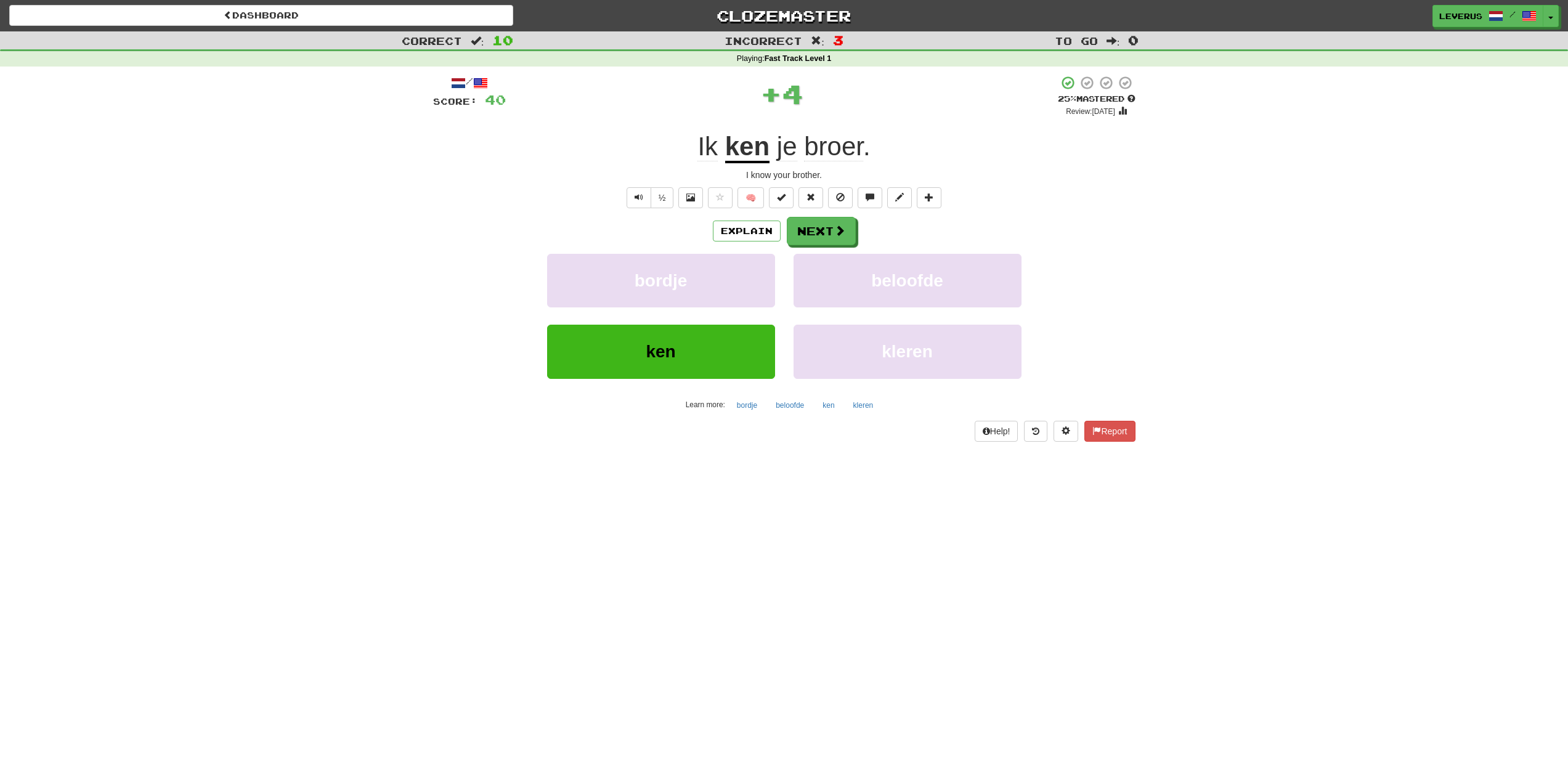
click at [755, 152] on u "ken" at bounding box center [747, 147] width 44 height 32
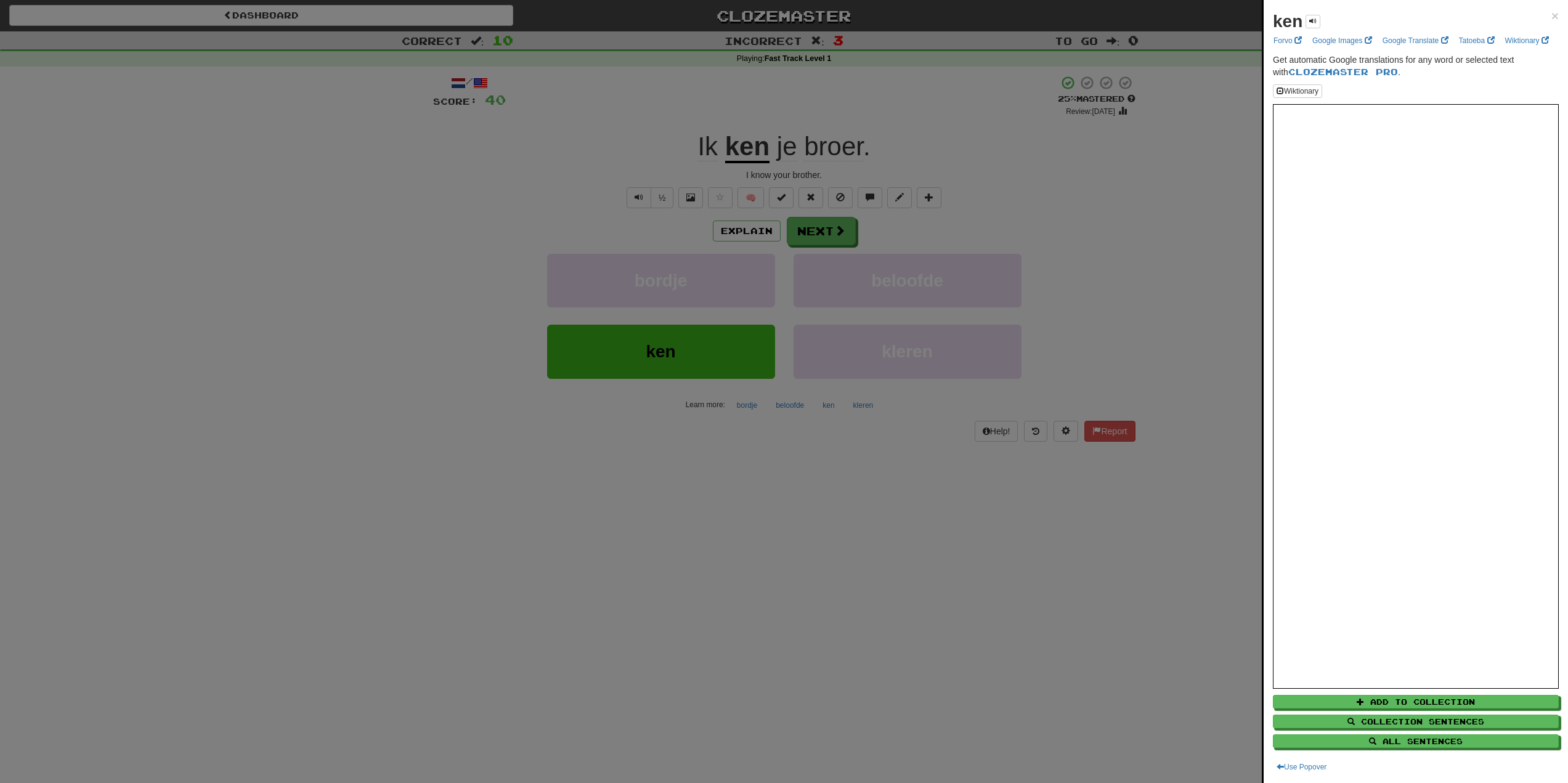
click at [1408, 401] on iframe at bounding box center [1416, 396] width 286 height 584
click at [1013, 206] on div at bounding box center [784, 392] width 1568 height 783
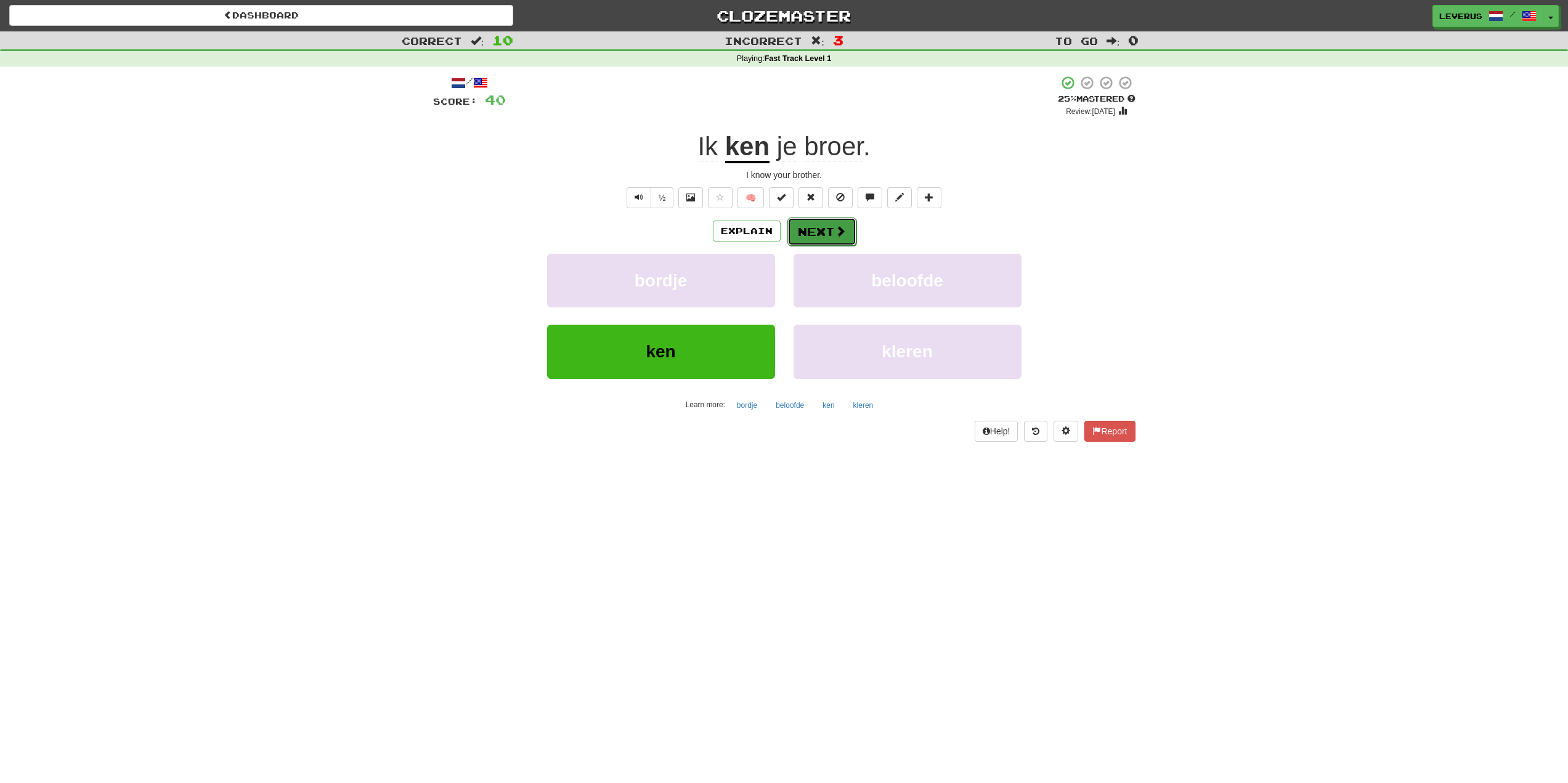
click at [831, 237] on button "Next" at bounding box center [822, 231] width 69 height 29
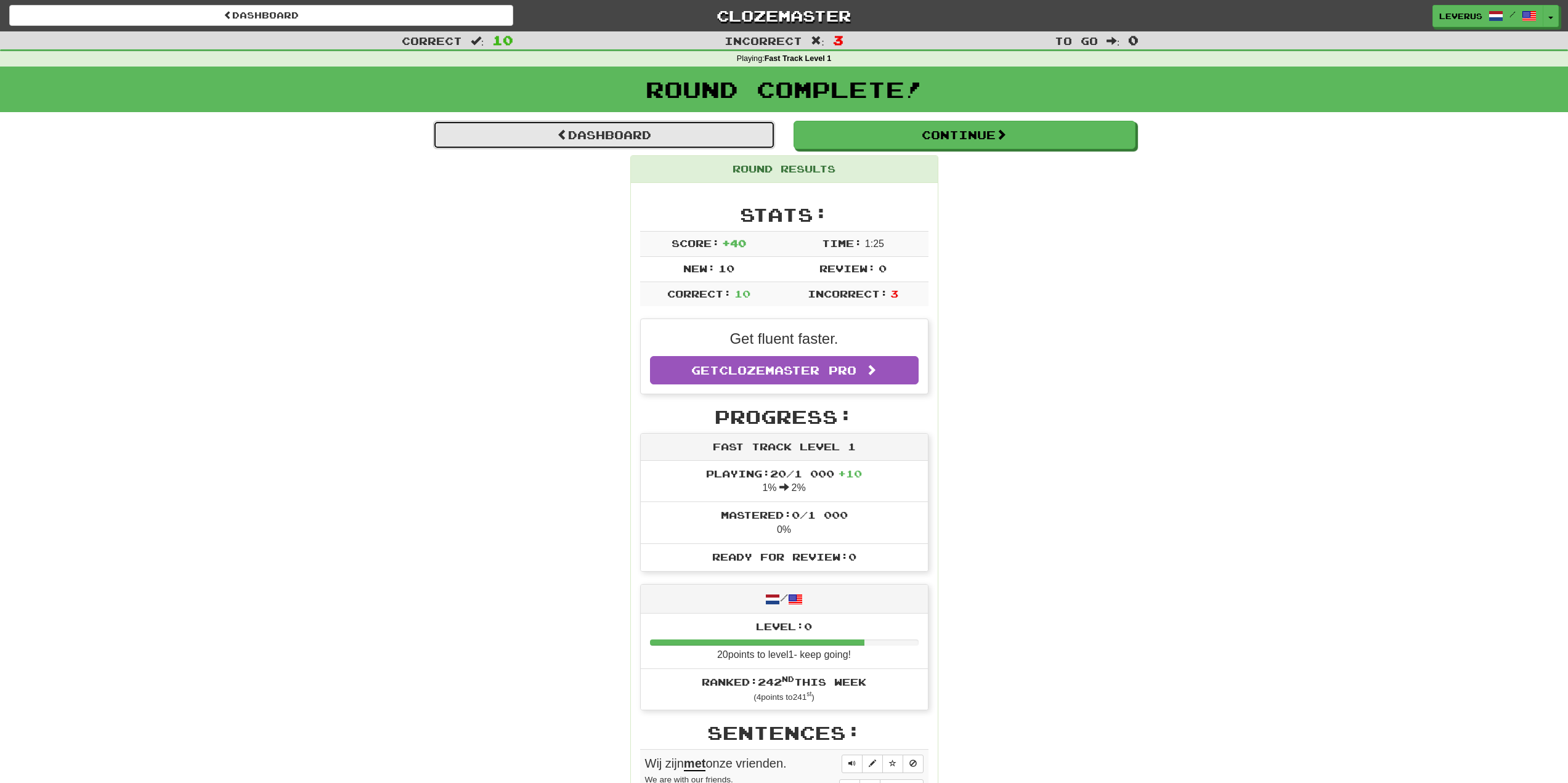
click at [631, 130] on link "Dashboard" at bounding box center [604, 135] width 342 height 29
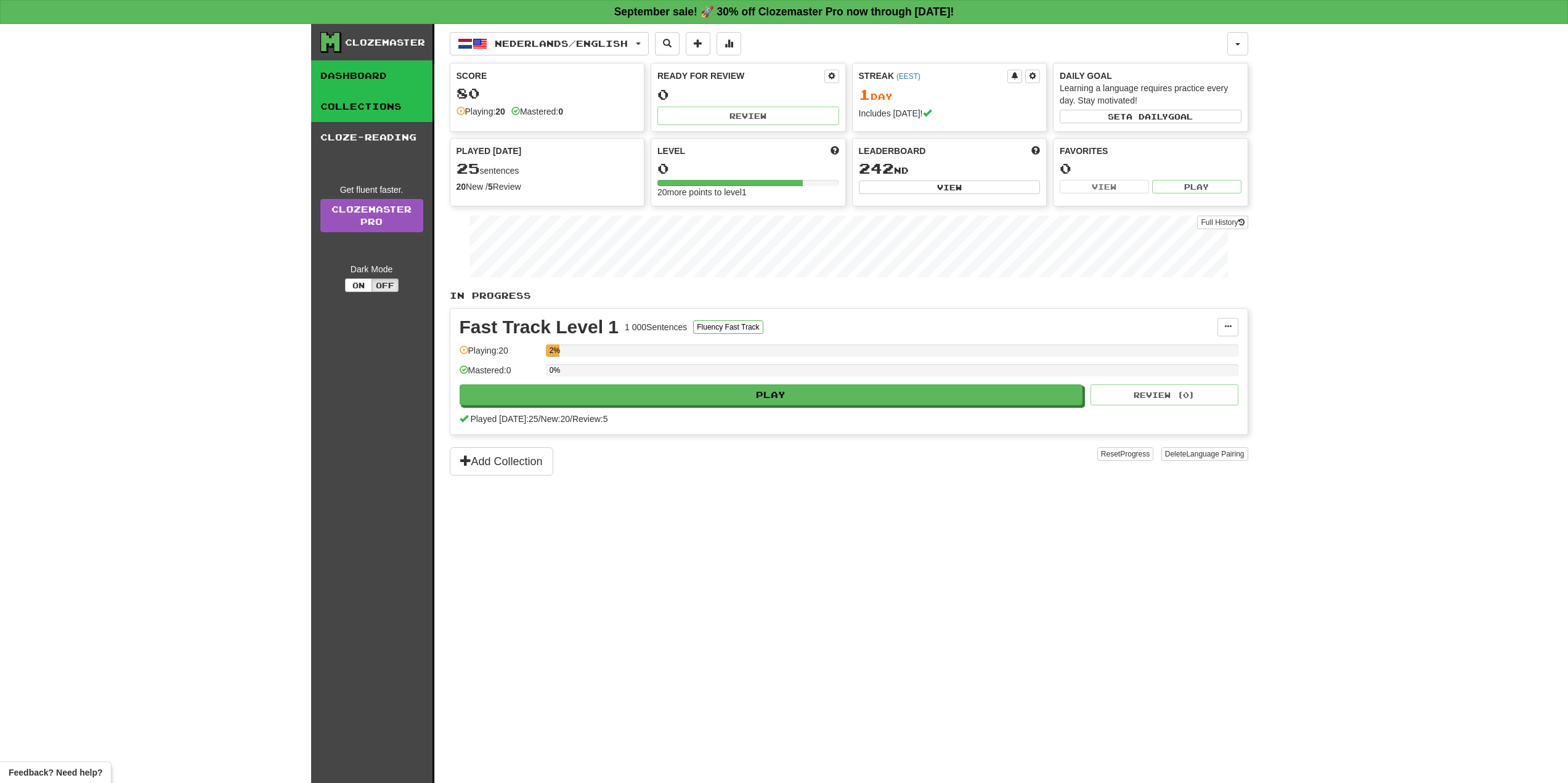
click at [375, 104] on link "Collections" at bounding box center [371, 106] width 121 height 31
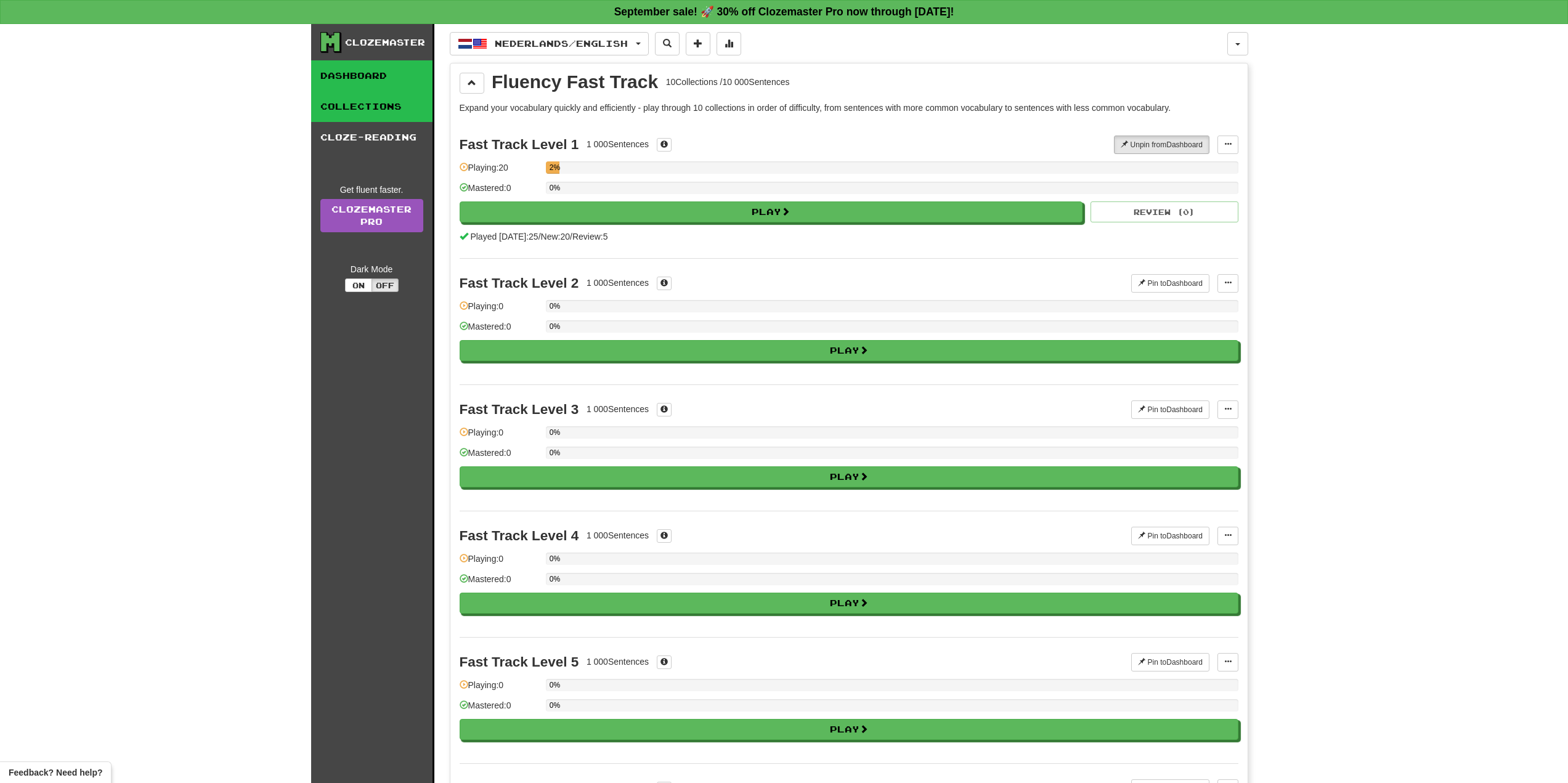
click at [345, 81] on link "Dashboard" at bounding box center [371, 75] width 121 height 31
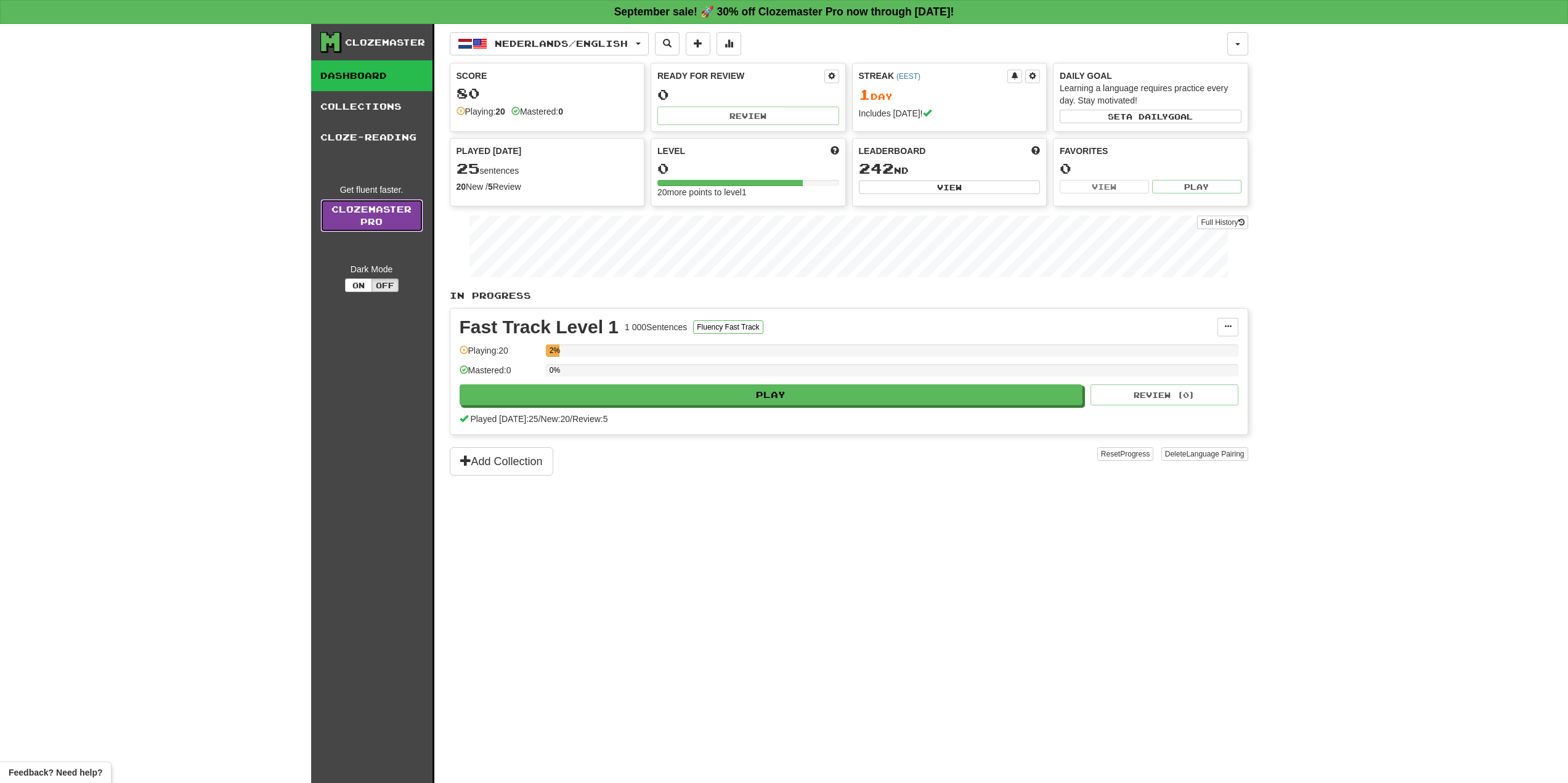
click at [386, 213] on link "Clozemaster Pro" at bounding box center [371, 216] width 103 height 33
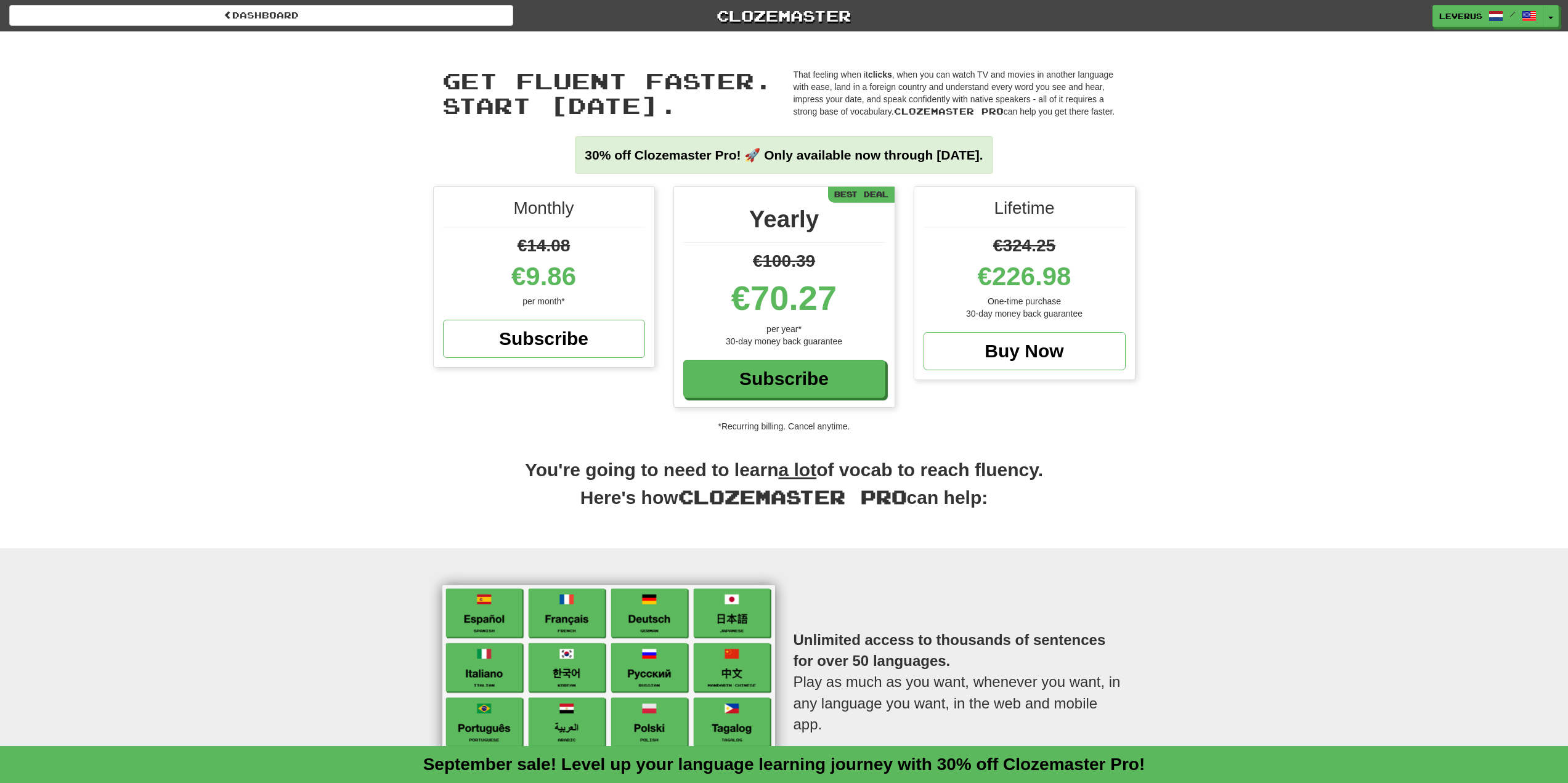
drag, startPoint x: 949, startPoint y: 458, endPoint x: 946, endPoint y: 452, distance: 6.7
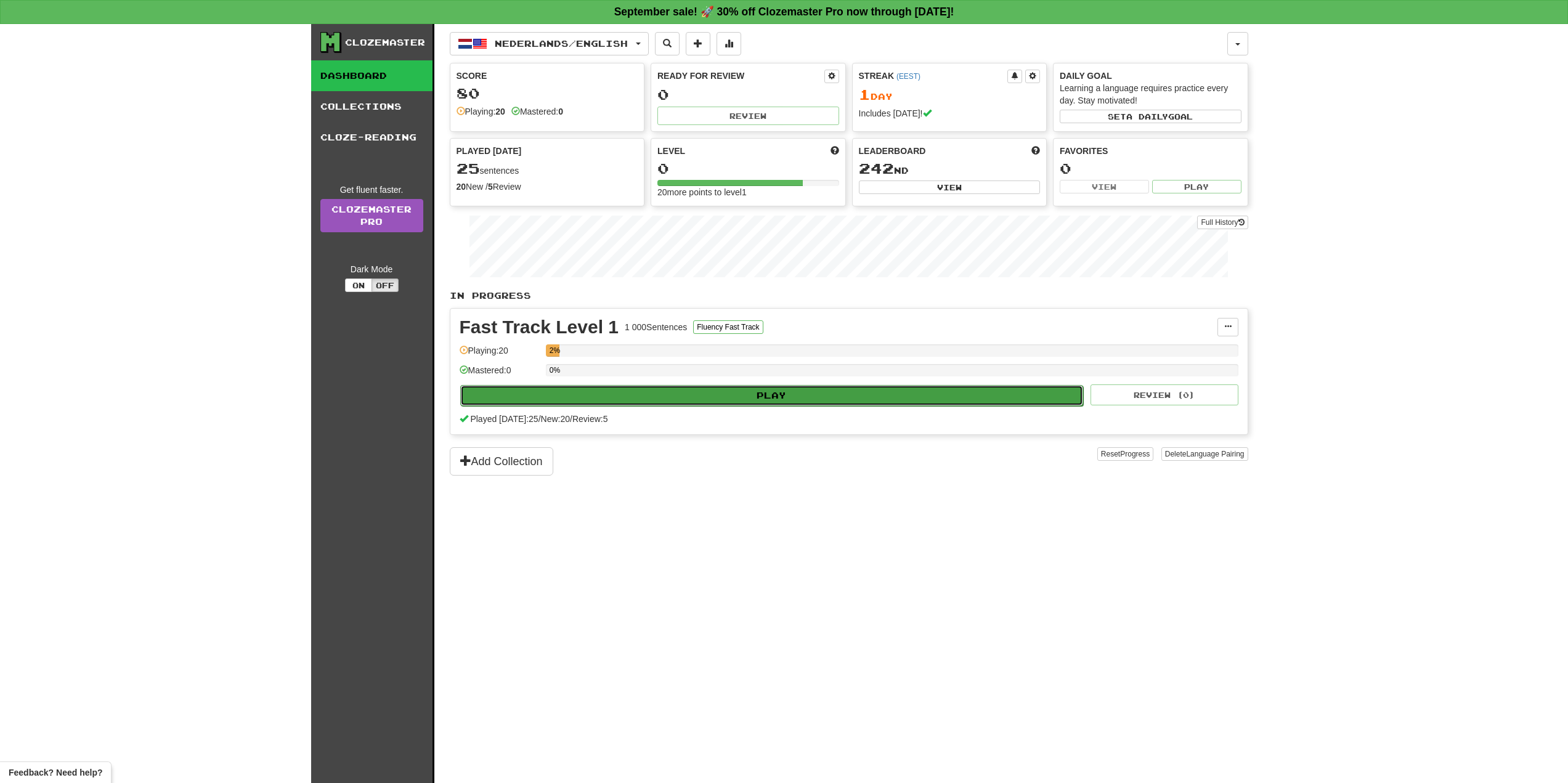
click at [785, 400] on button "Play" at bounding box center [772, 395] width 624 height 21
select select "**"
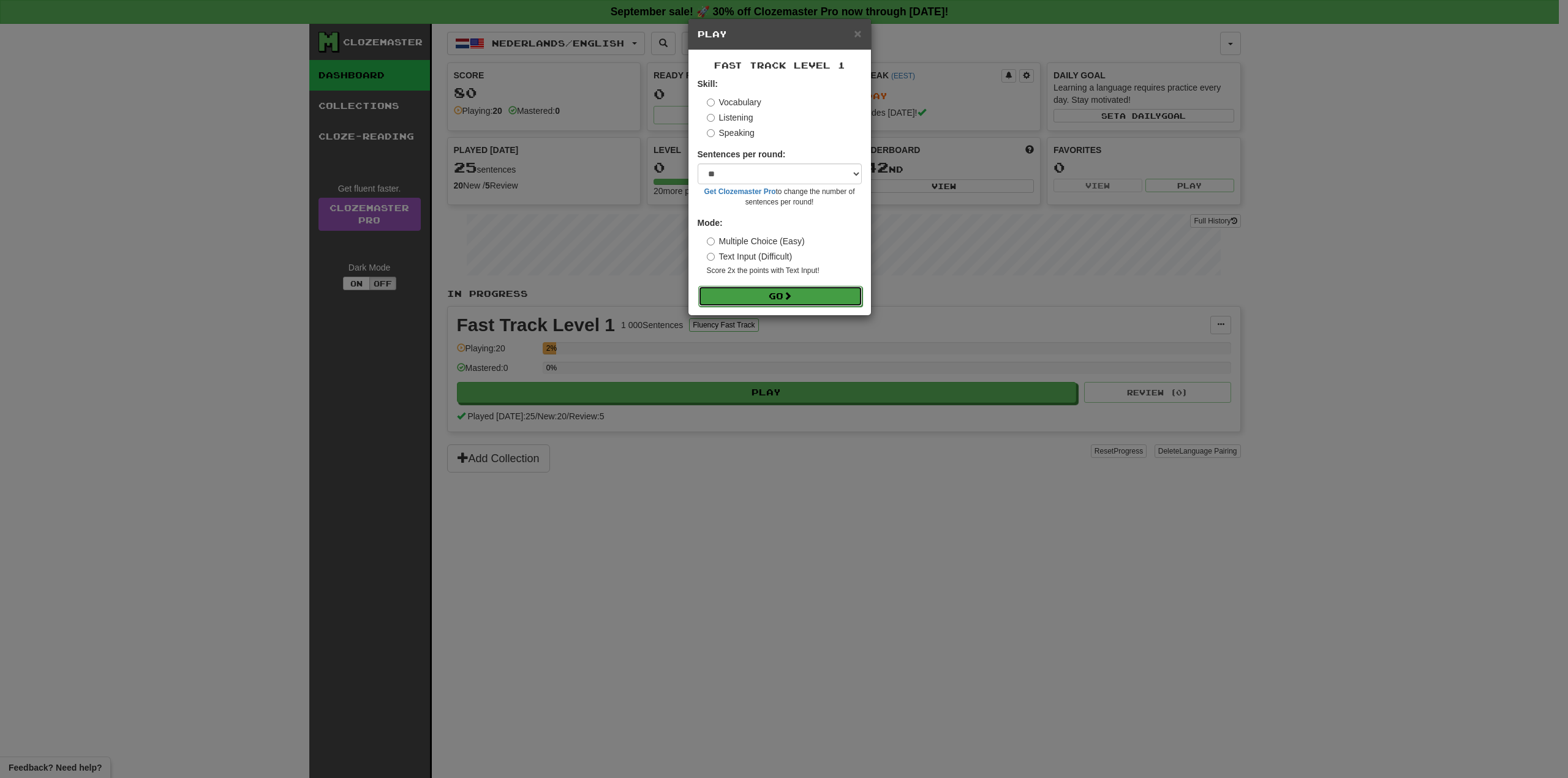
click at [793, 302] on button "Go" at bounding box center [781, 296] width 164 height 21
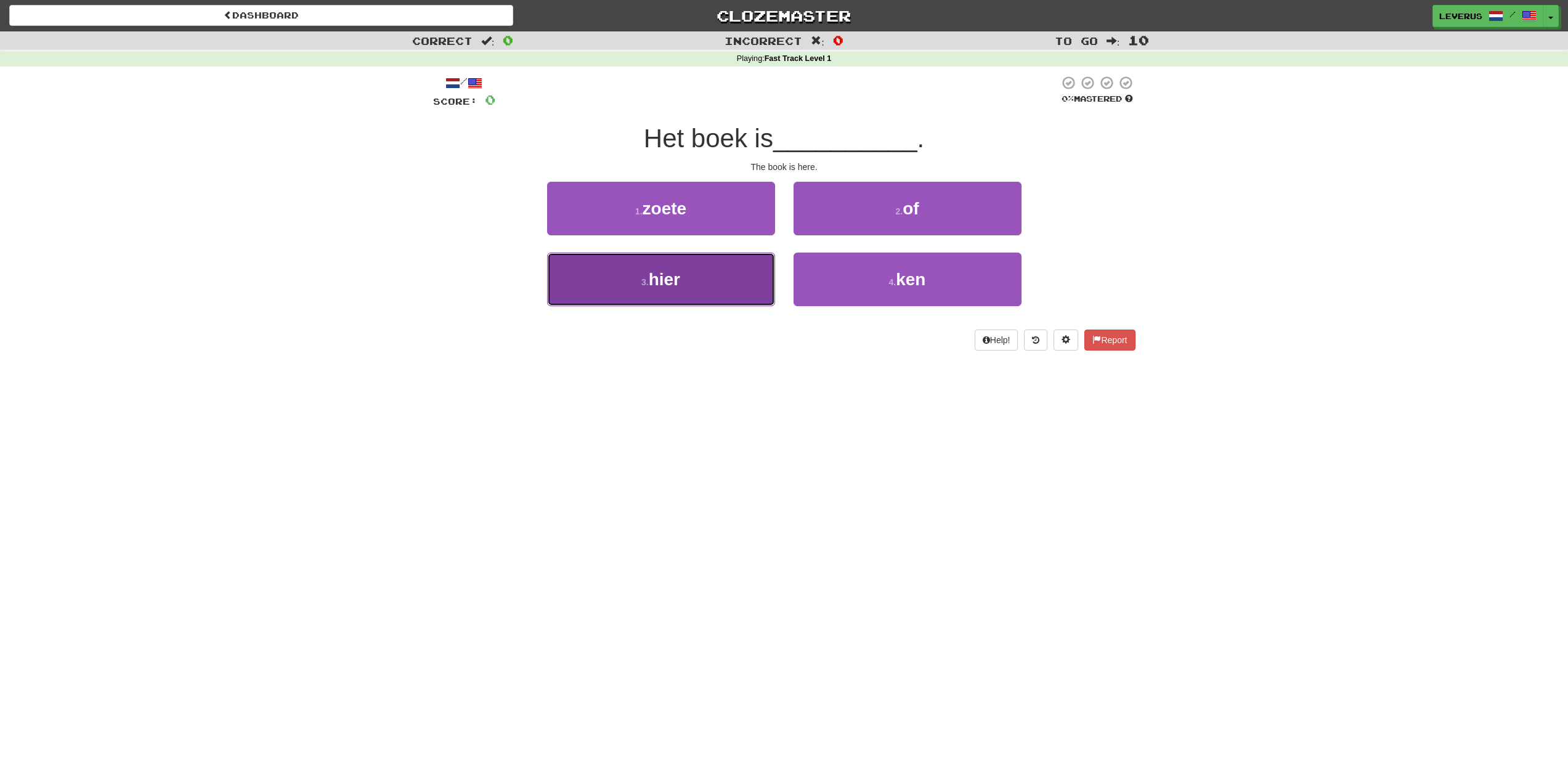
click at [677, 277] on span "hier" at bounding box center [664, 279] width 32 height 19
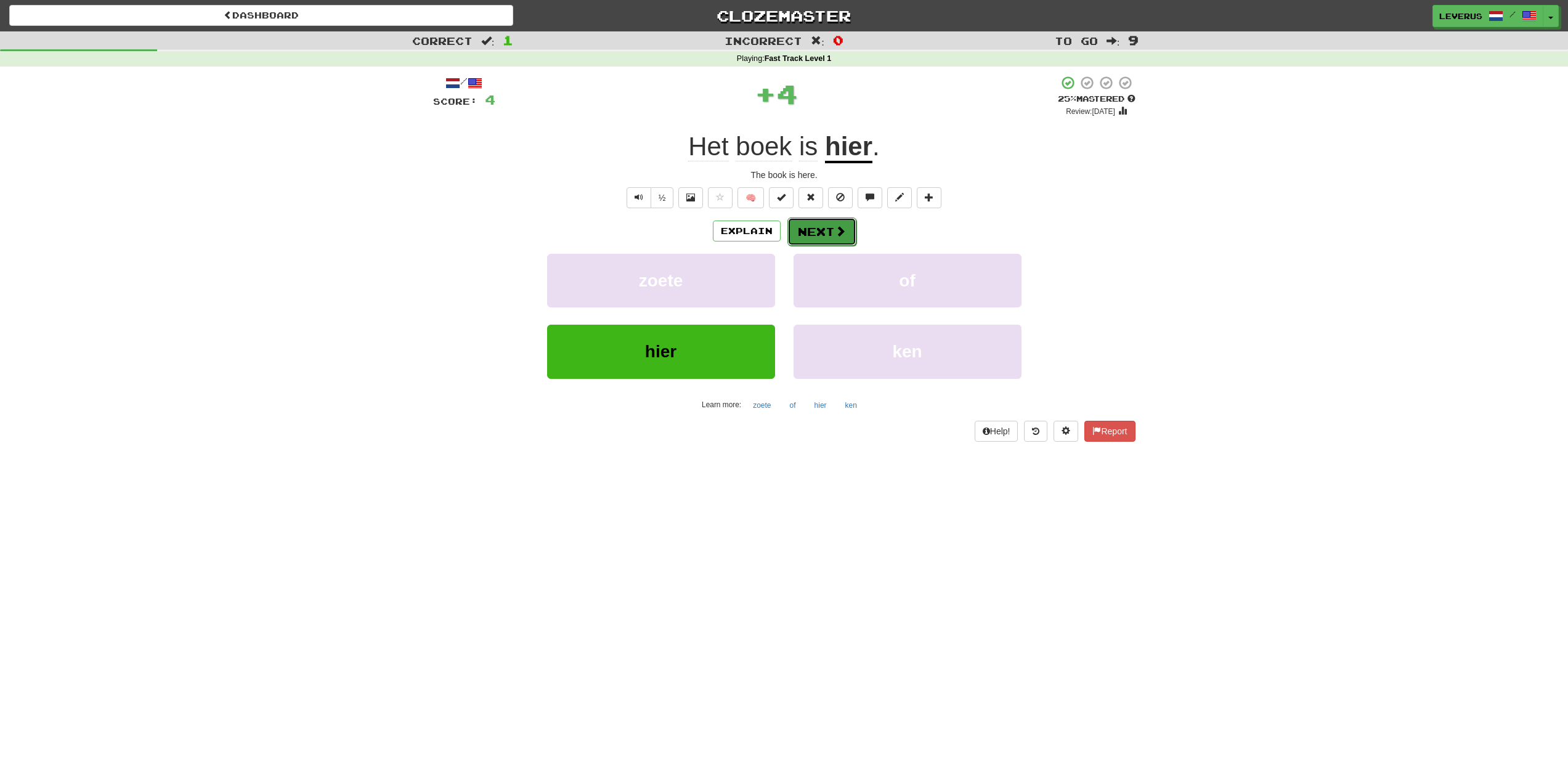
click at [831, 230] on button "Next" at bounding box center [822, 231] width 69 height 29
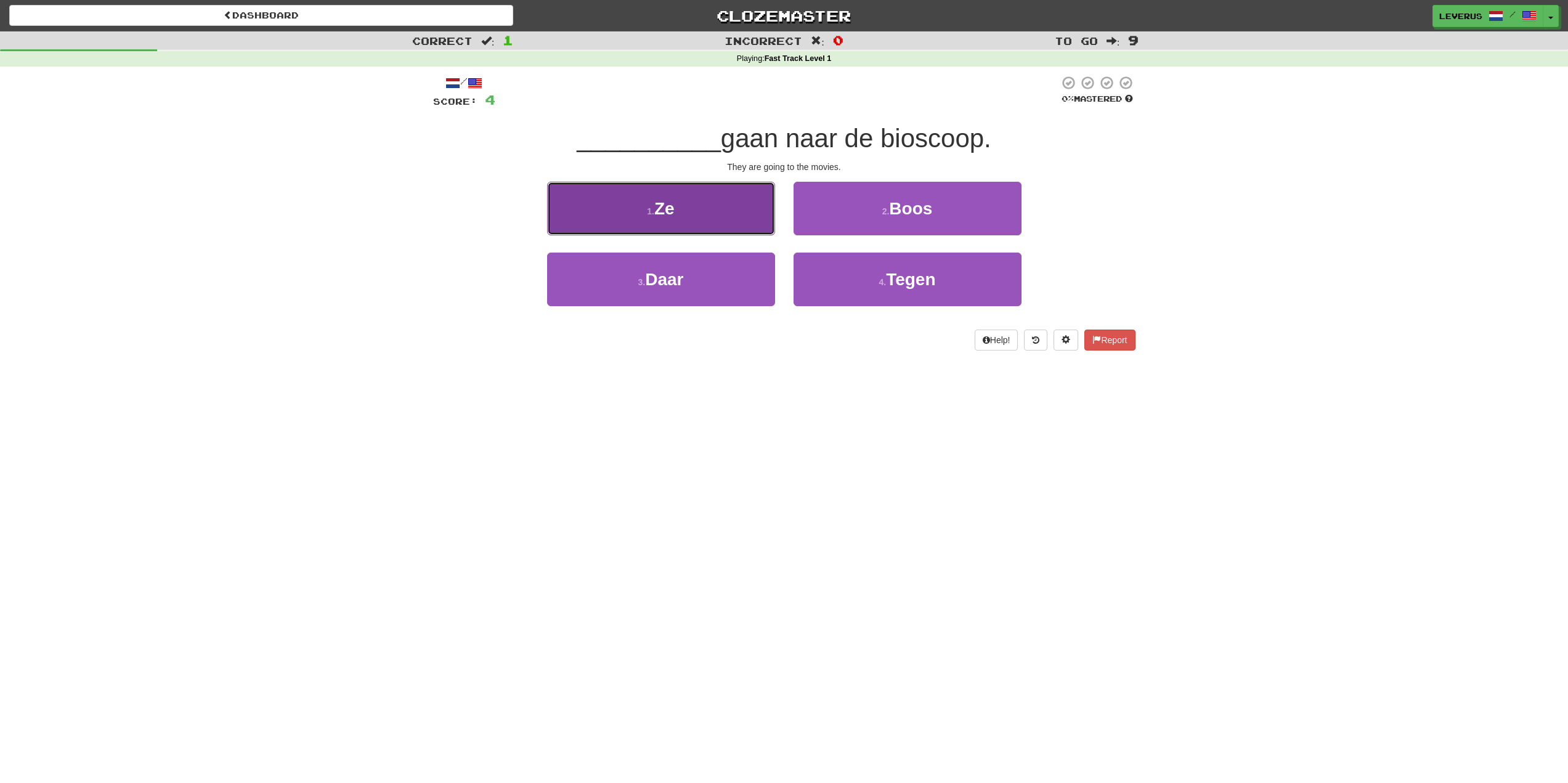
click at [645, 219] on button "1 . Ze" at bounding box center [661, 208] width 228 height 53
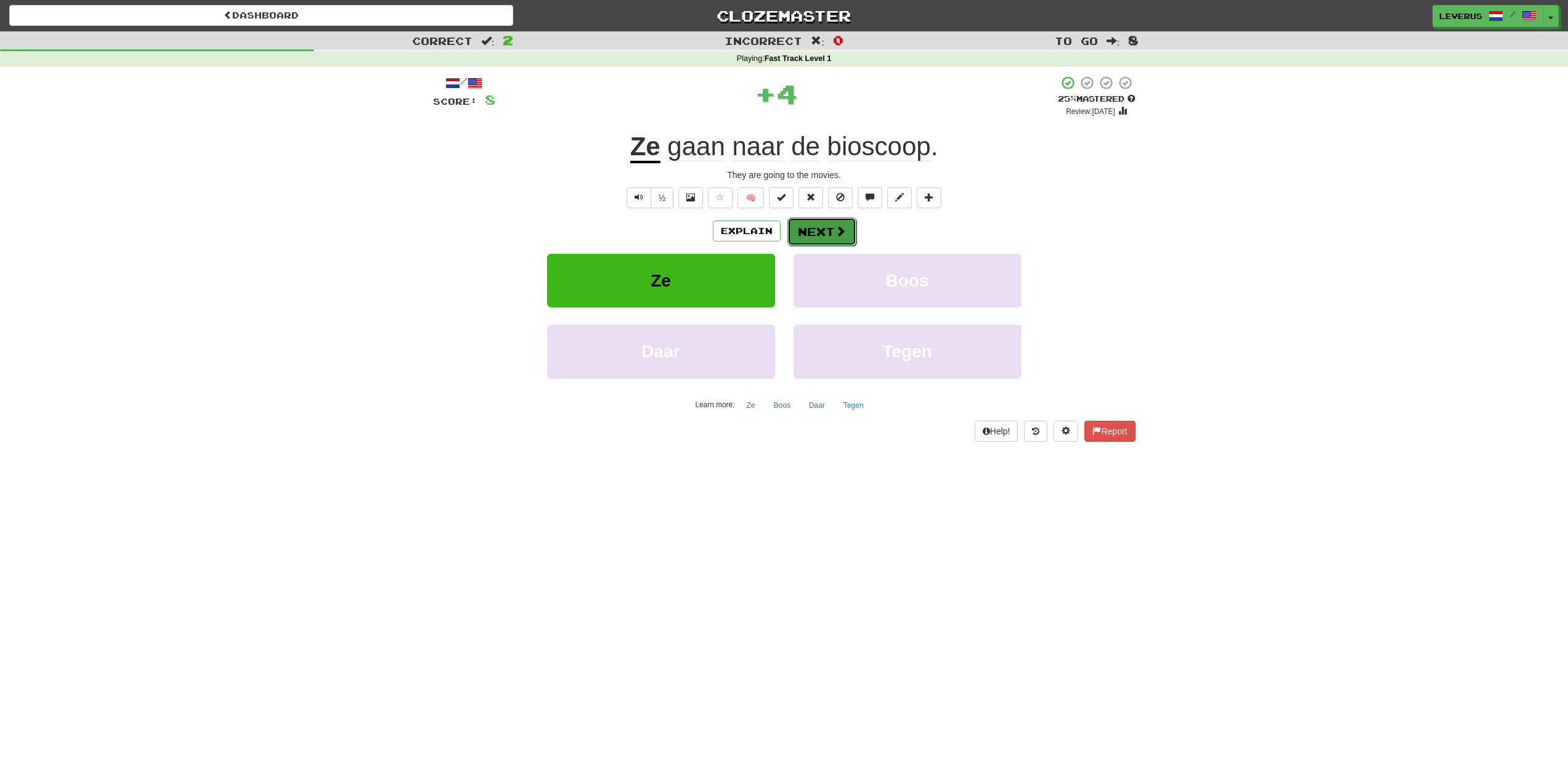
click at [835, 235] on span at bounding box center [840, 231] width 11 height 11
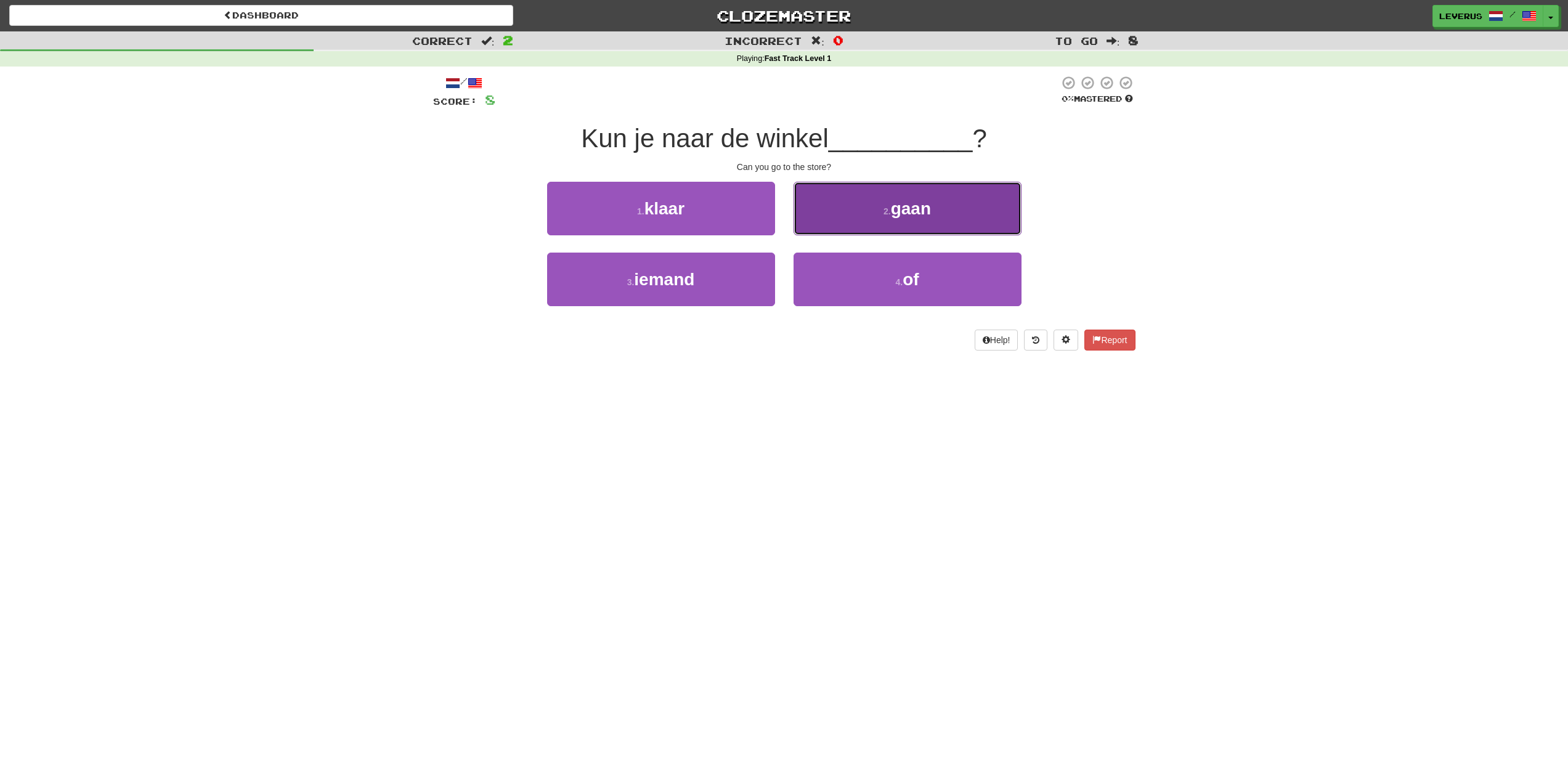
click at [922, 210] on span "gaan" at bounding box center [910, 208] width 40 height 19
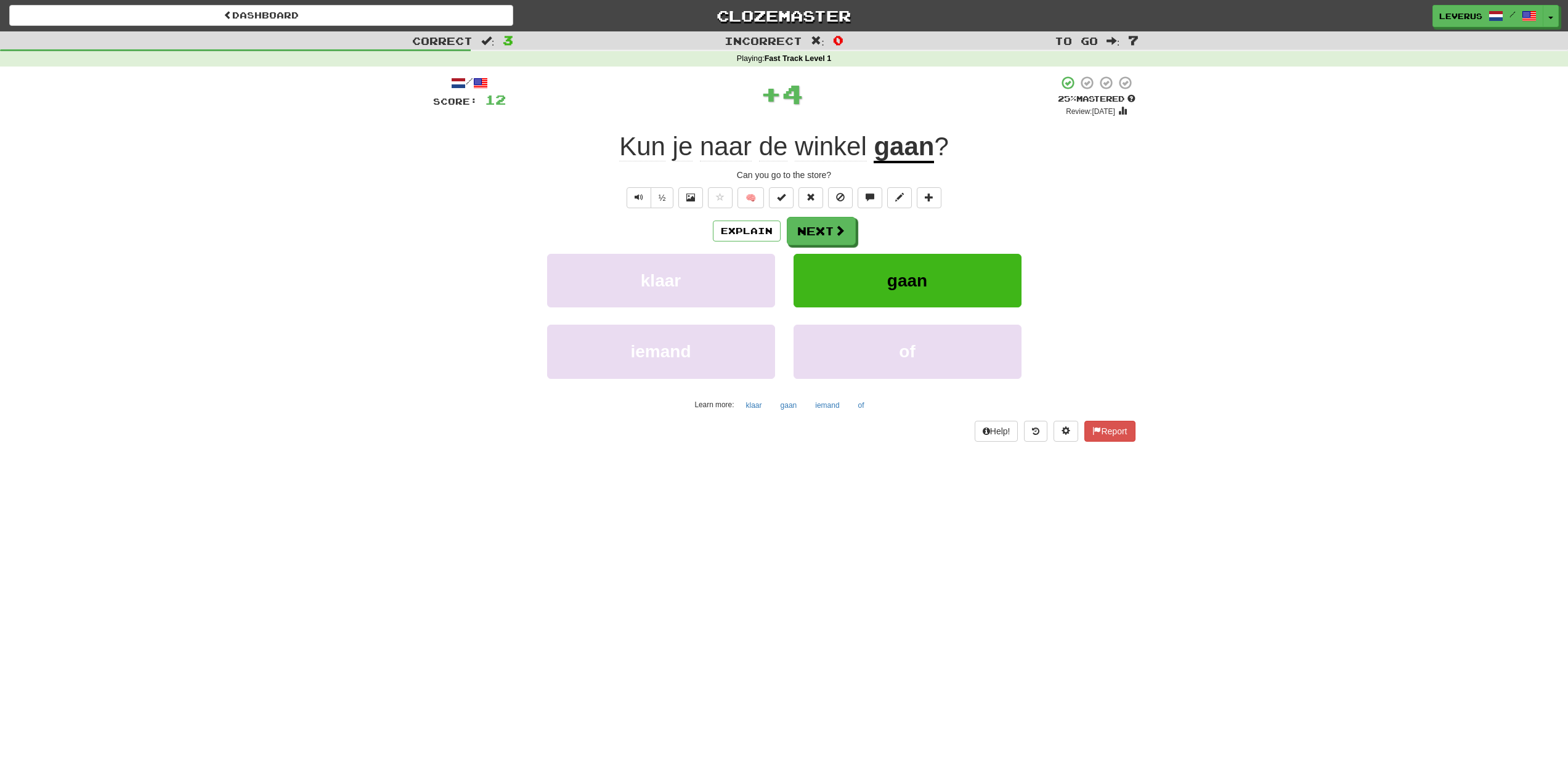
click at [914, 149] on u "gaan" at bounding box center [904, 147] width 60 height 32
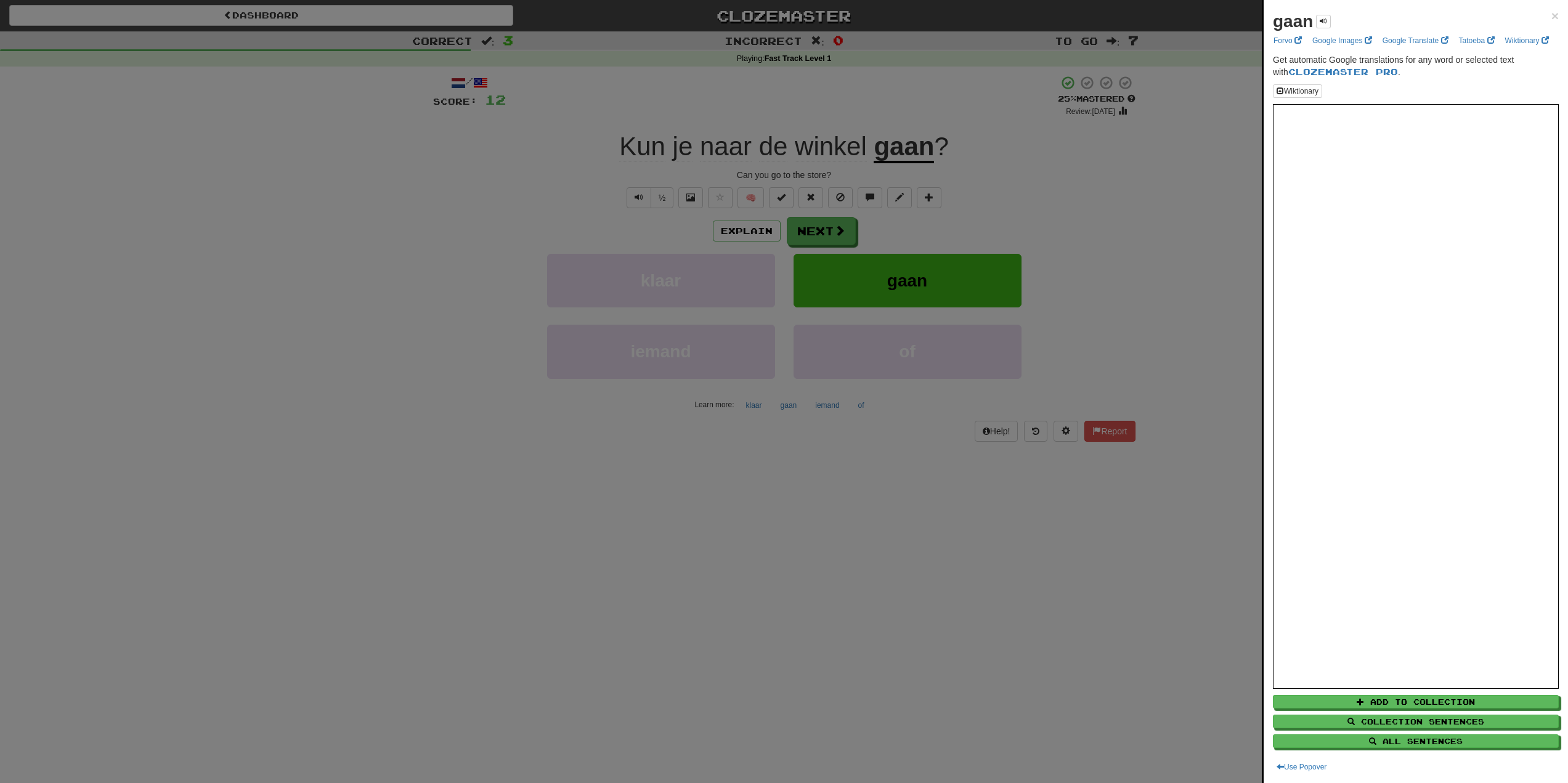
click at [972, 172] on div at bounding box center [784, 392] width 1568 height 783
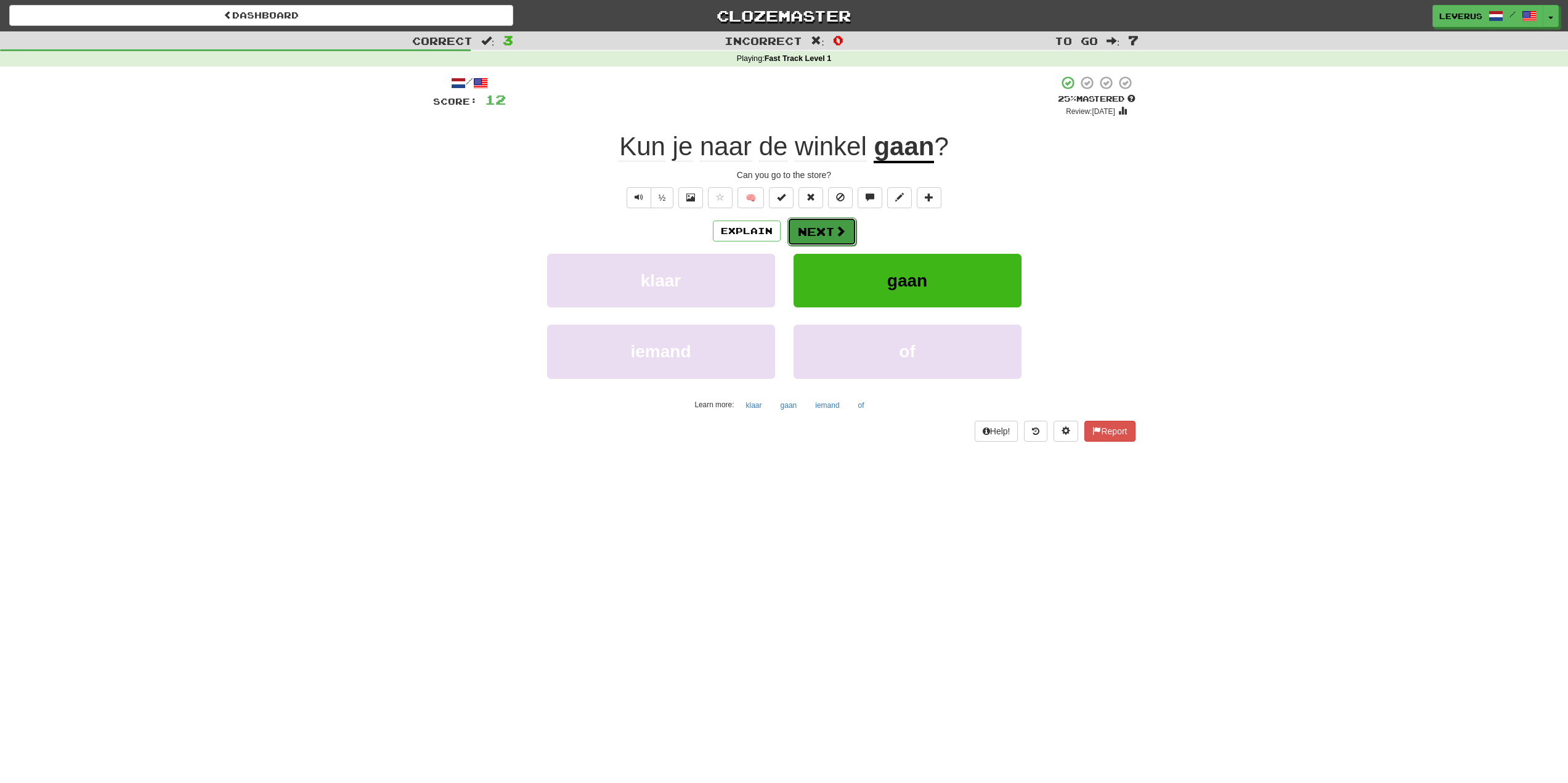
click at [816, 237] on button "Next" at bounding box center [822, 231] width 69 height 29
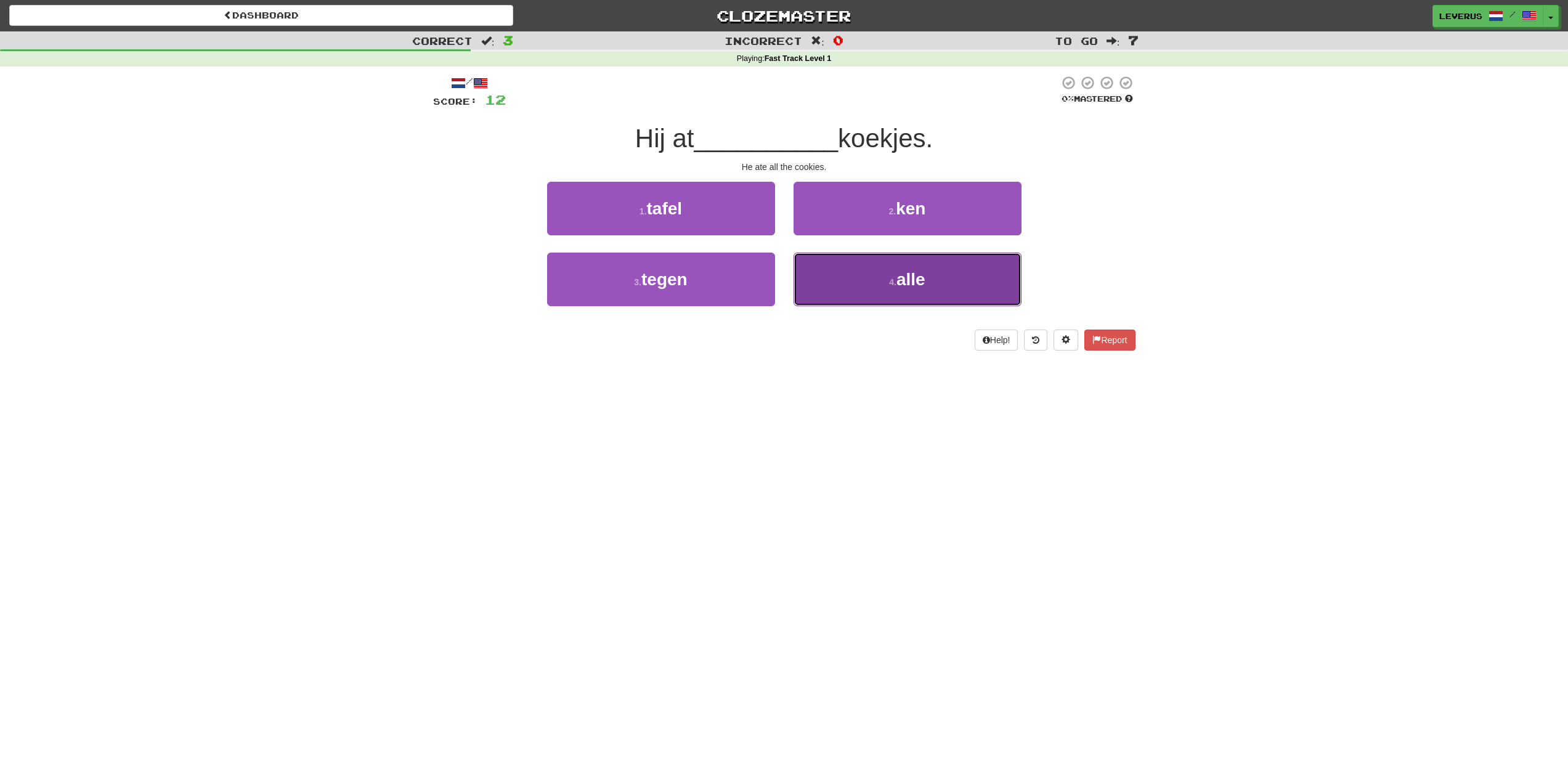
click at [860, 280] on button "4 . alle" at bounding box center [907, 279] width 228 height 53
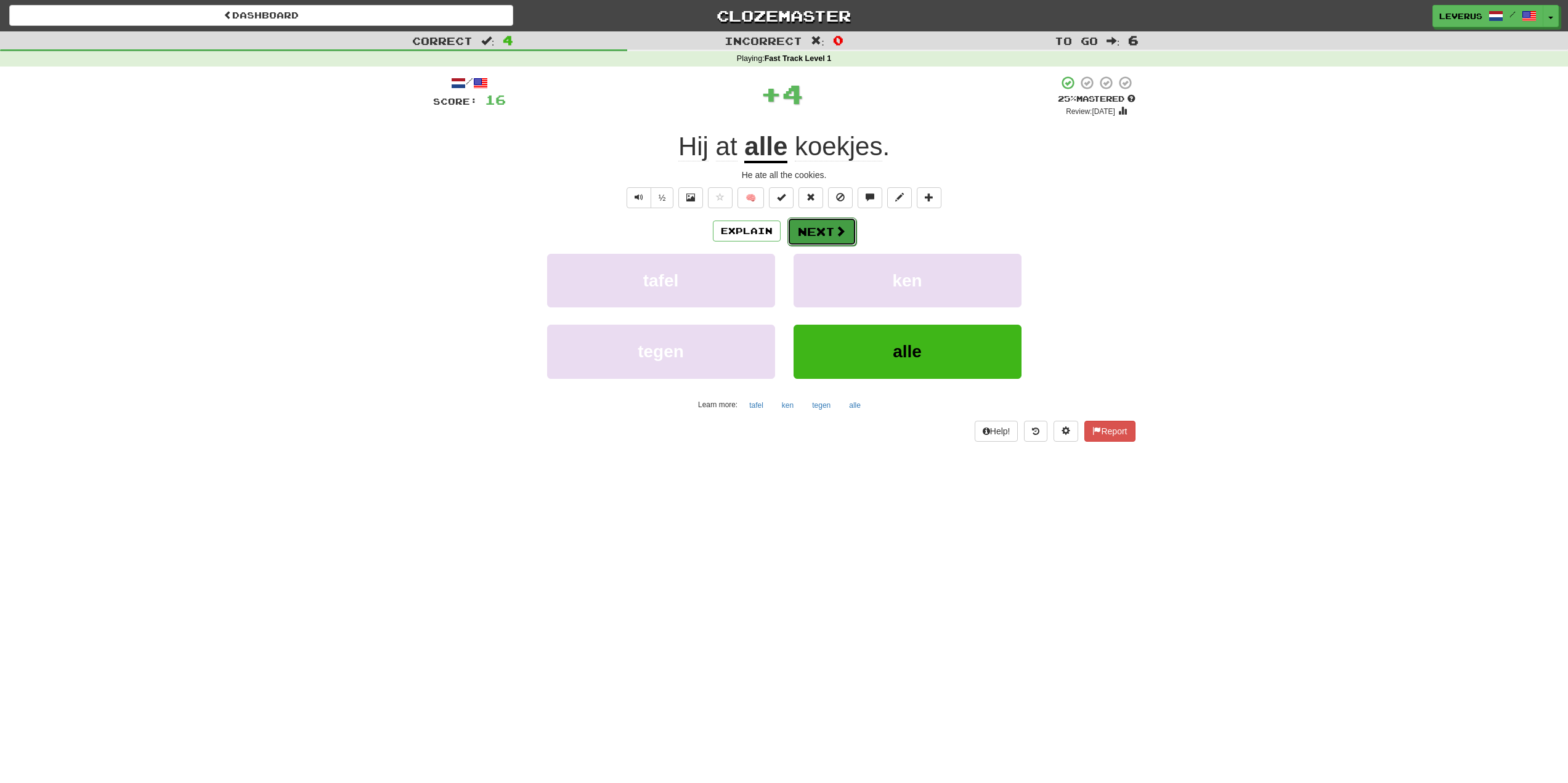
click at [816, 219] on button "Next" at bounding box center [822, 231] width 69 height 29
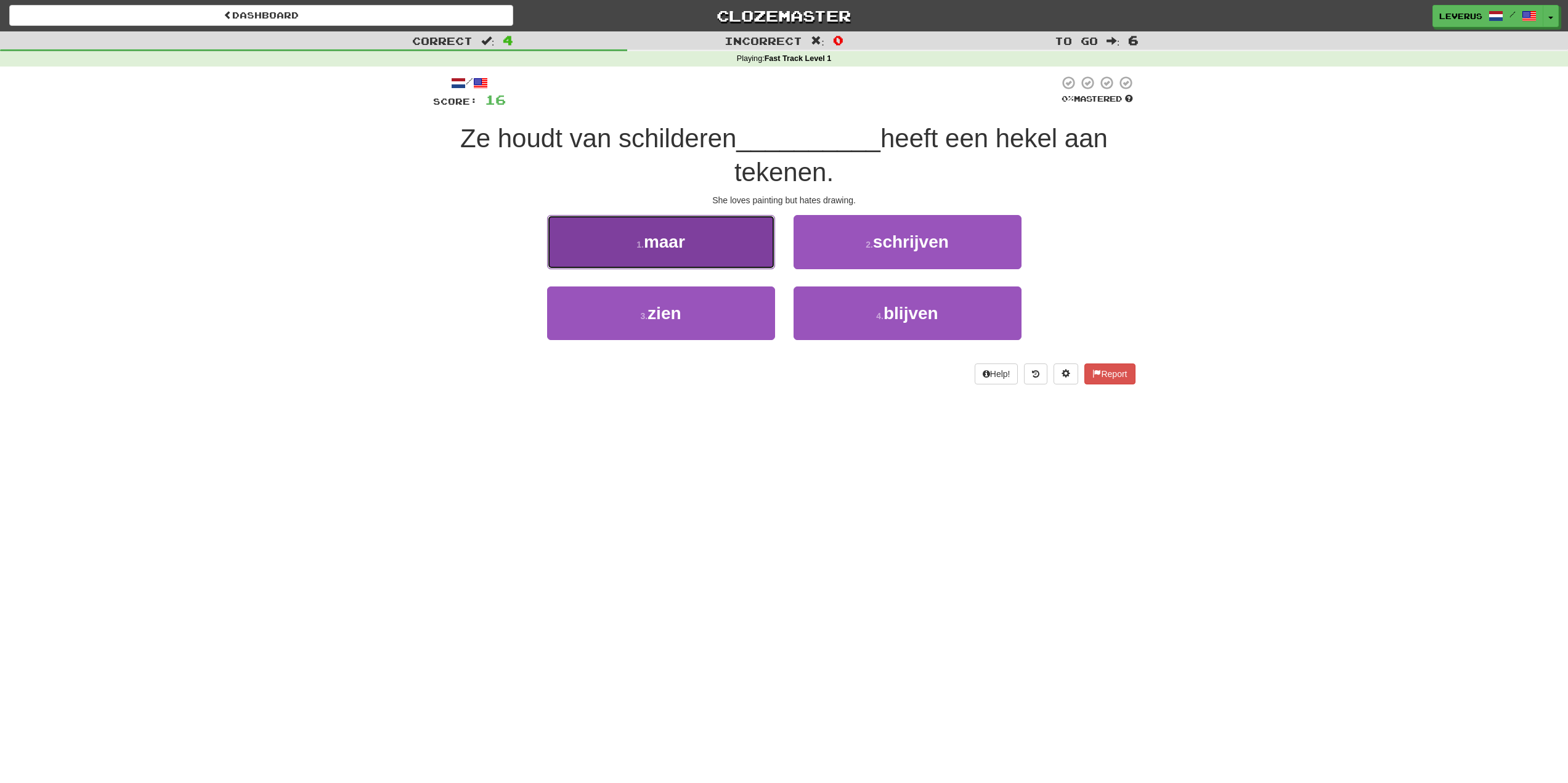
click at [643, 236] on button "1 . maar" at bounding box center [661, 241] width 228 height 53
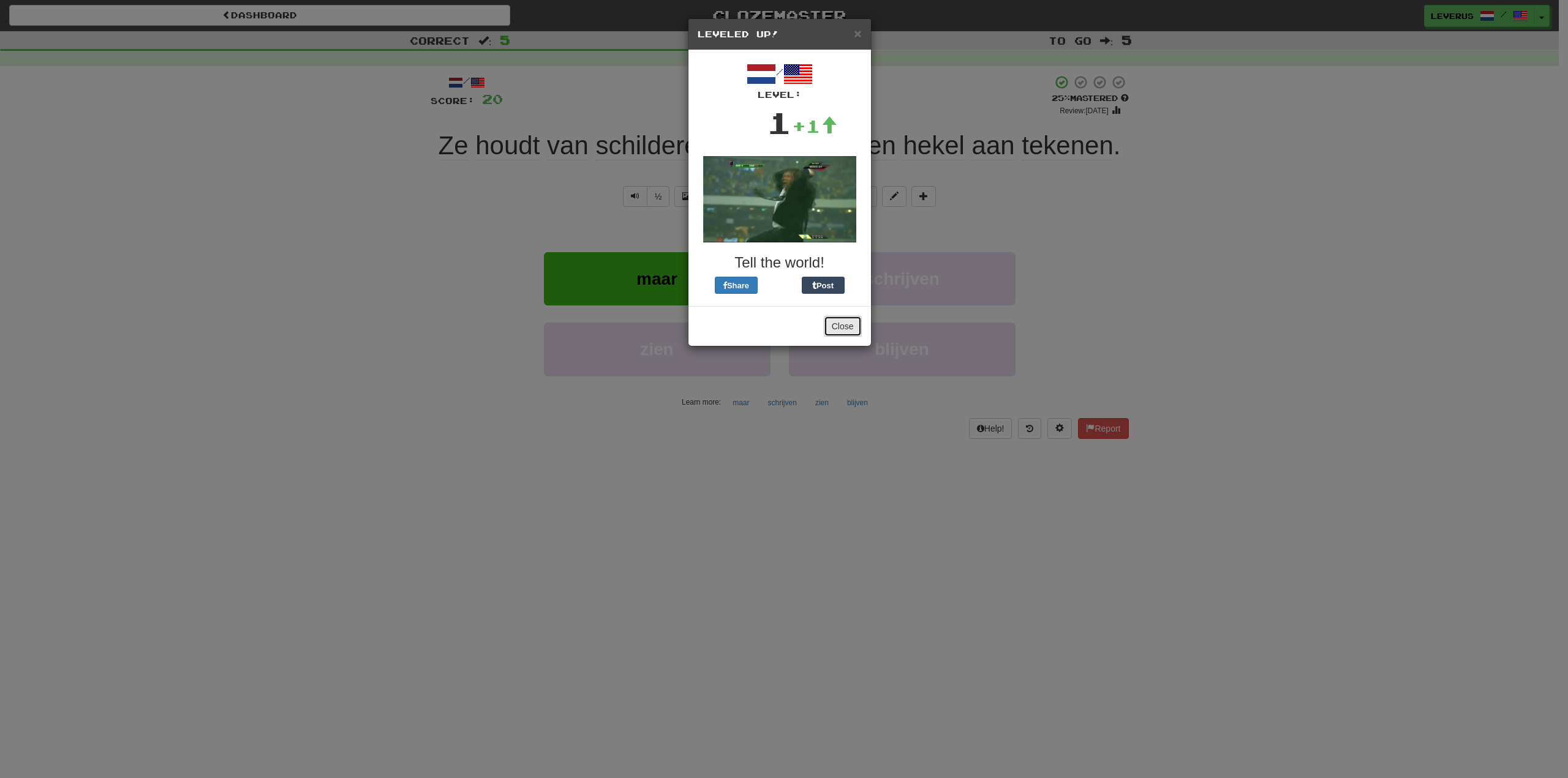
click at [843, 325] on button "Close" at bounding box center [843, 326] width 38 height 21
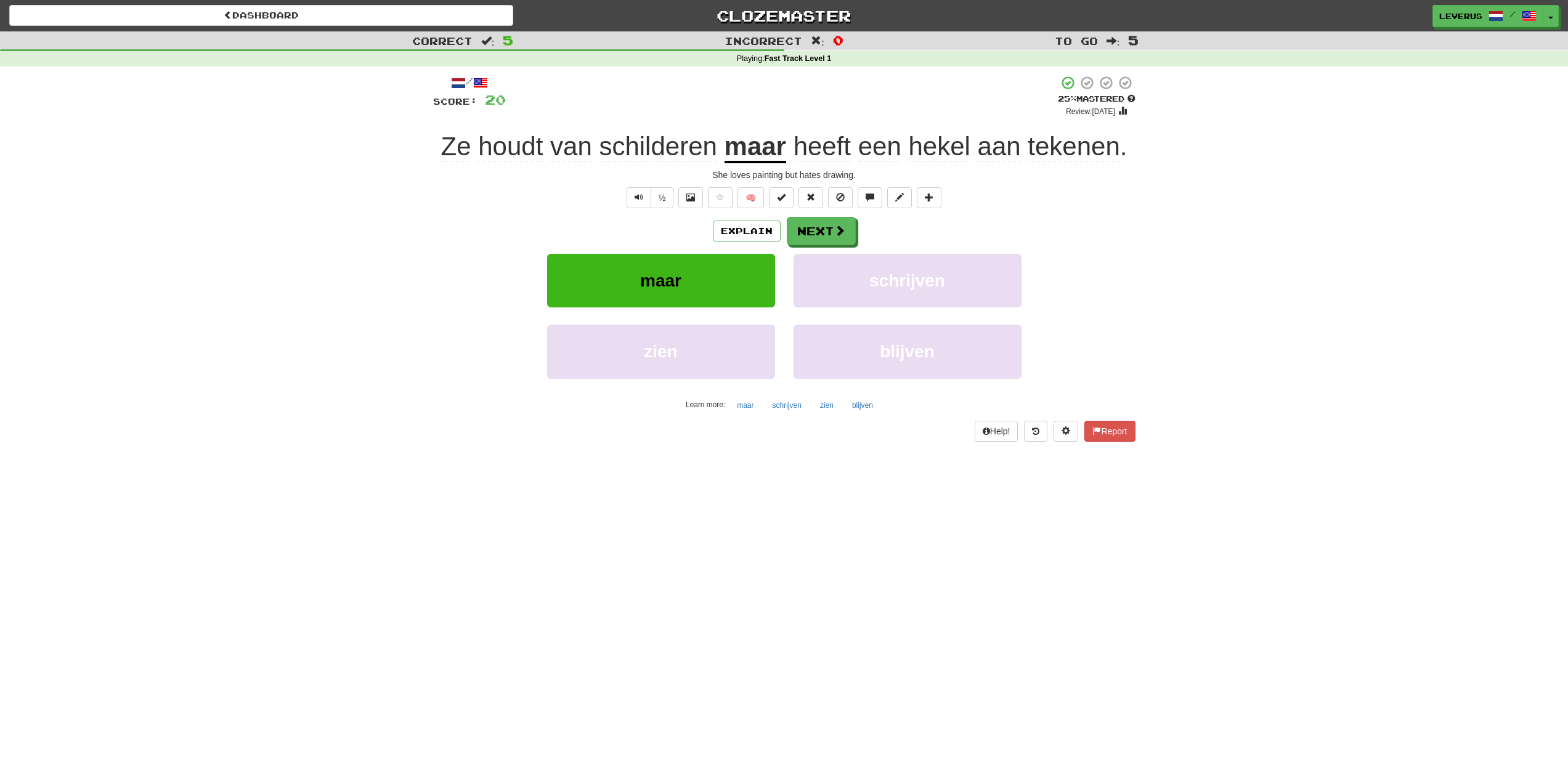
click at [765, 149] on u "maar" at bounding box center [755, 147] width 62 height 32
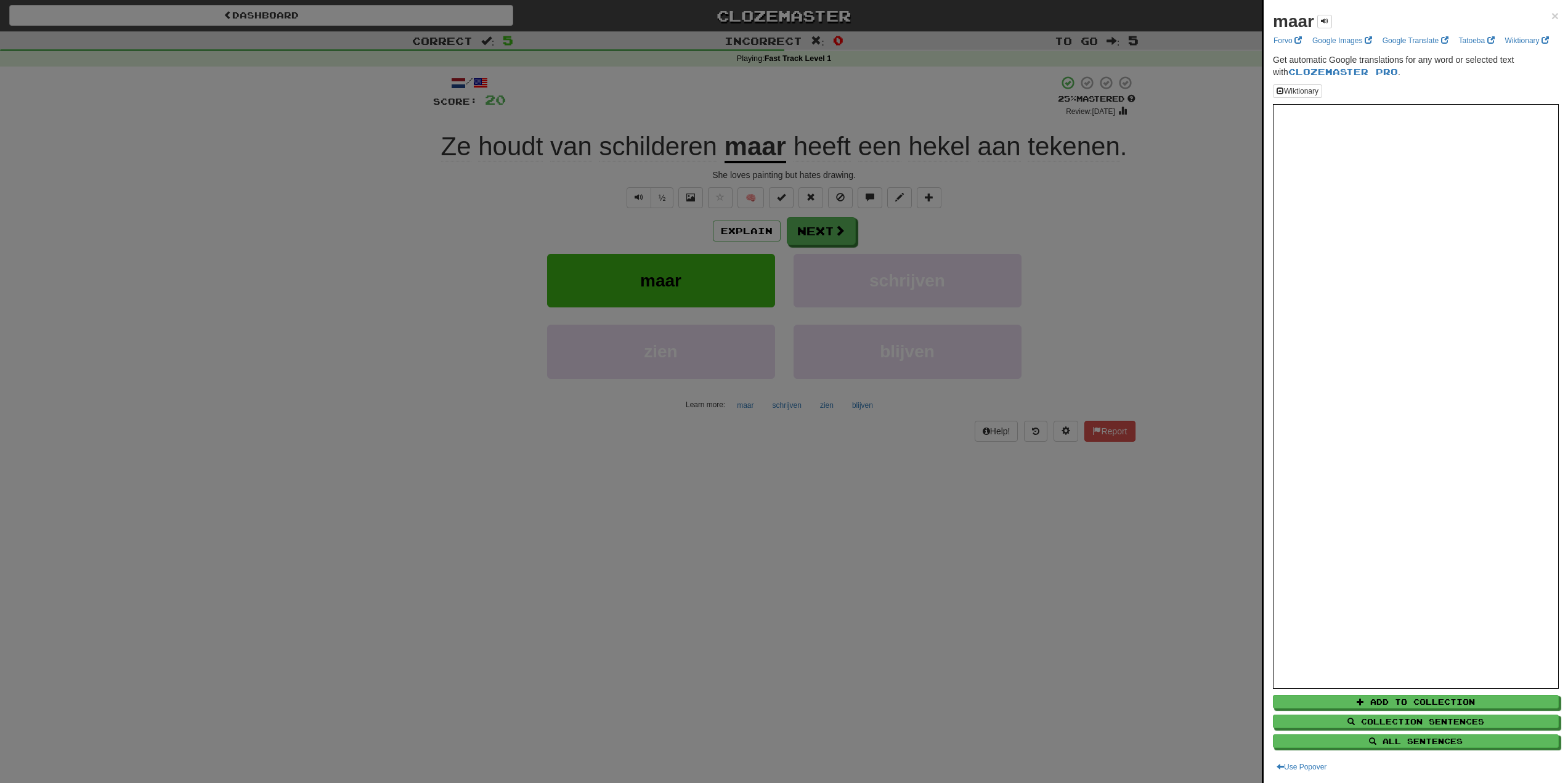
click at [403, 216] on div at bounding box center [784, 392] width 1568 height 783
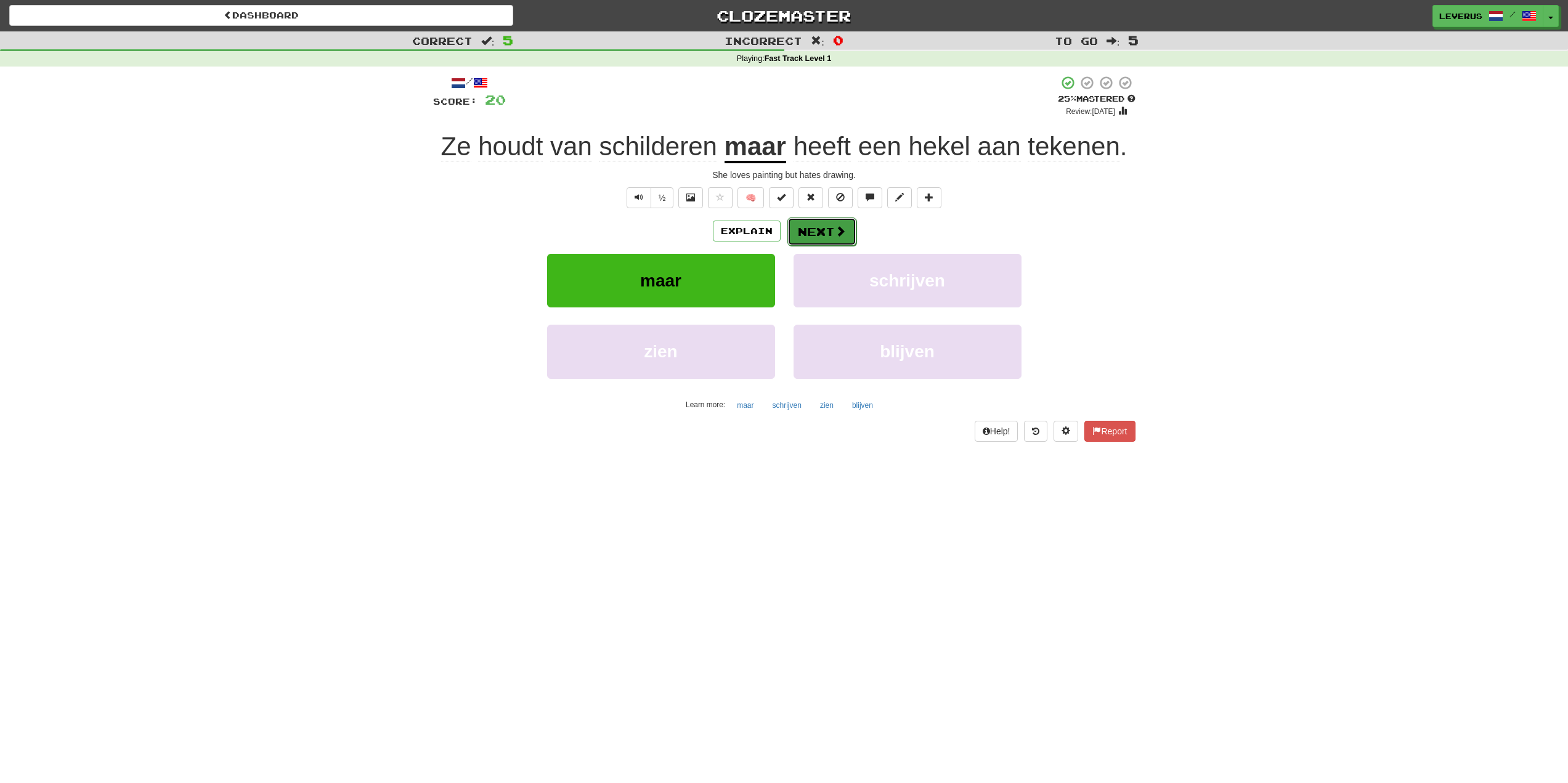
click at [811, 233] on button "Next" at bounding box center [822, 231] width 69 height 29
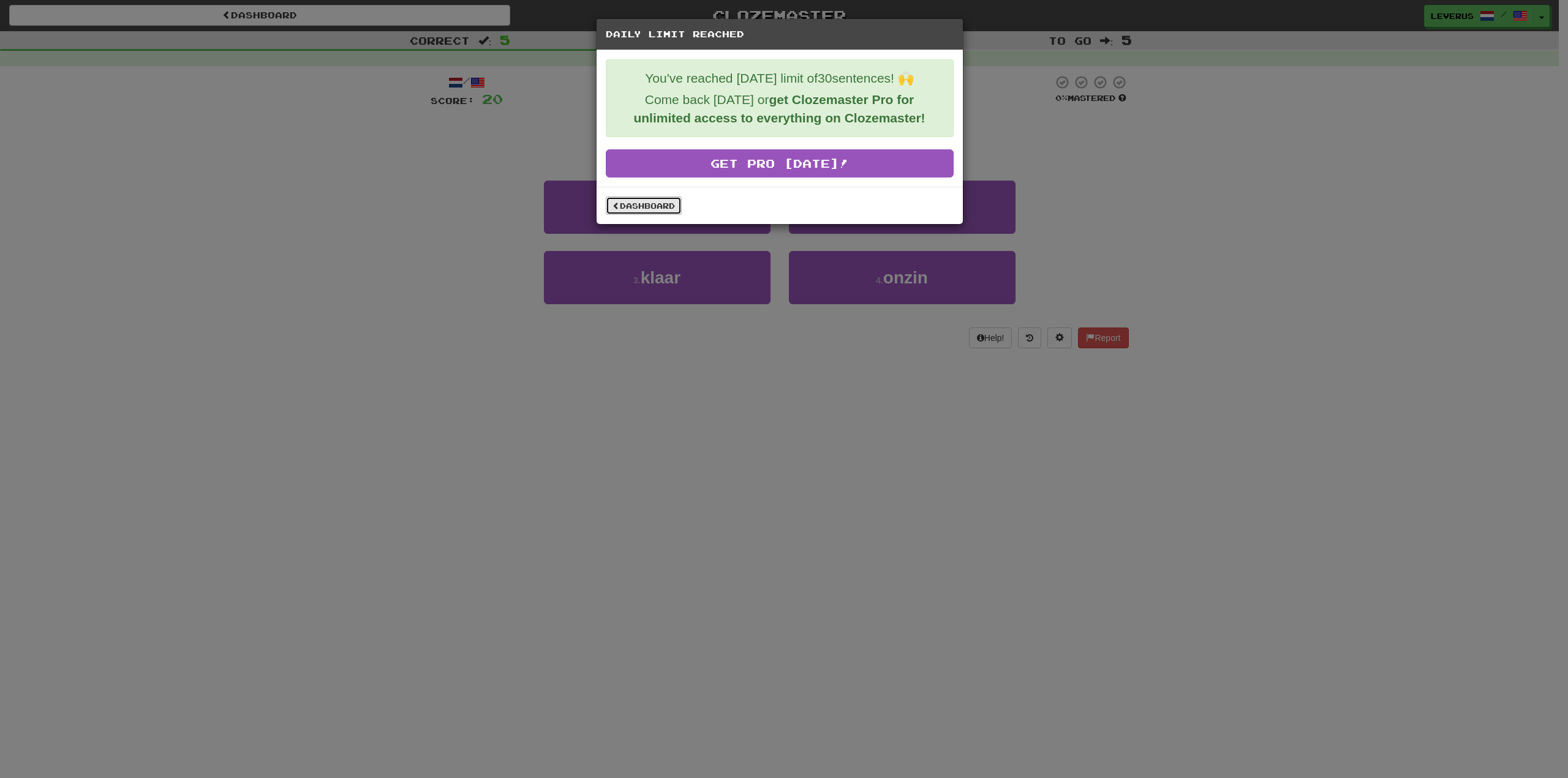
click at [661, 208] on link "Dashboard" at bounding box center [644, 205] width 76 height 19
